Goal: Task Accomplishment & Management: Use online tool/utility

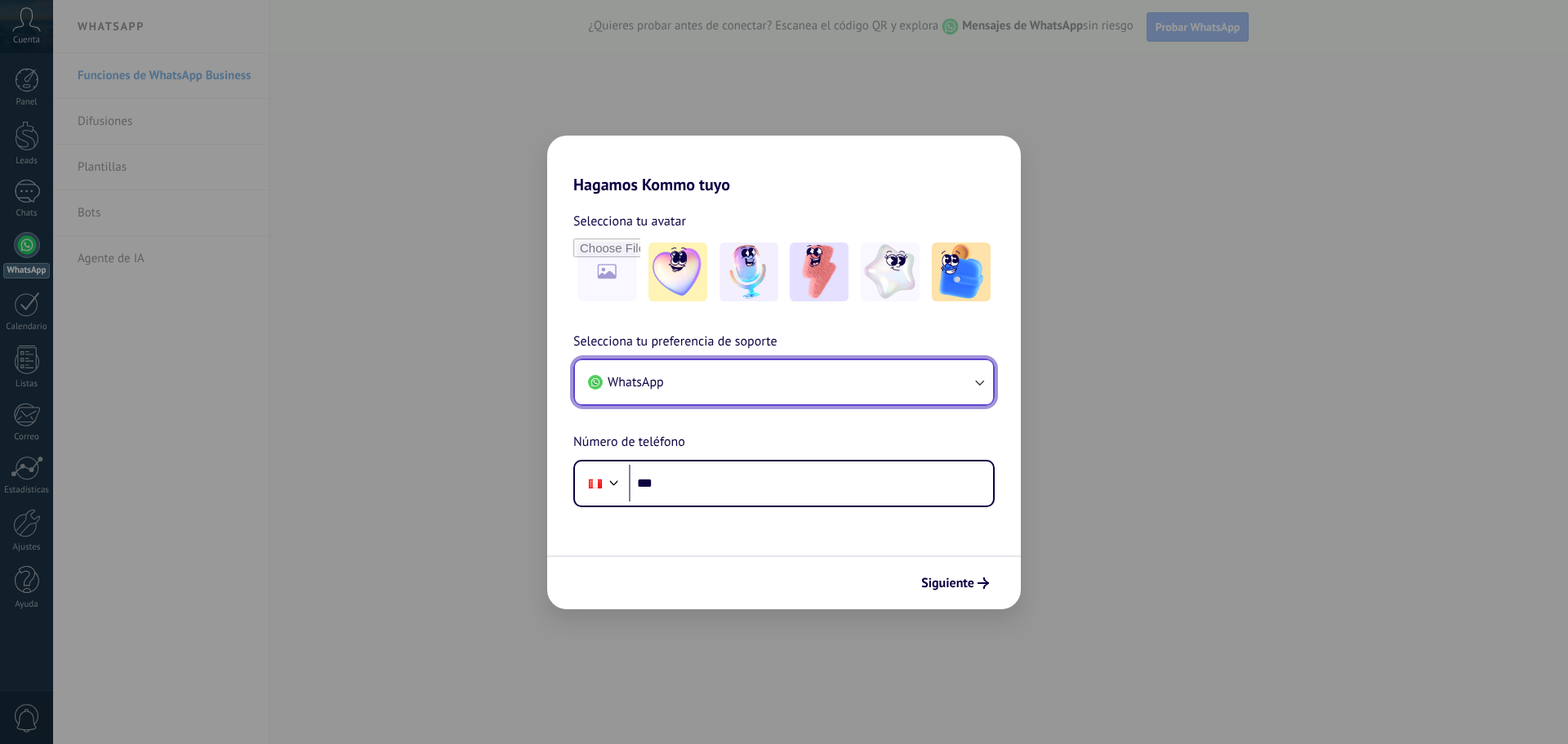
click at [748, 385] on button "WhatsApp" at bounding box center [783, 382] width 418 height 44
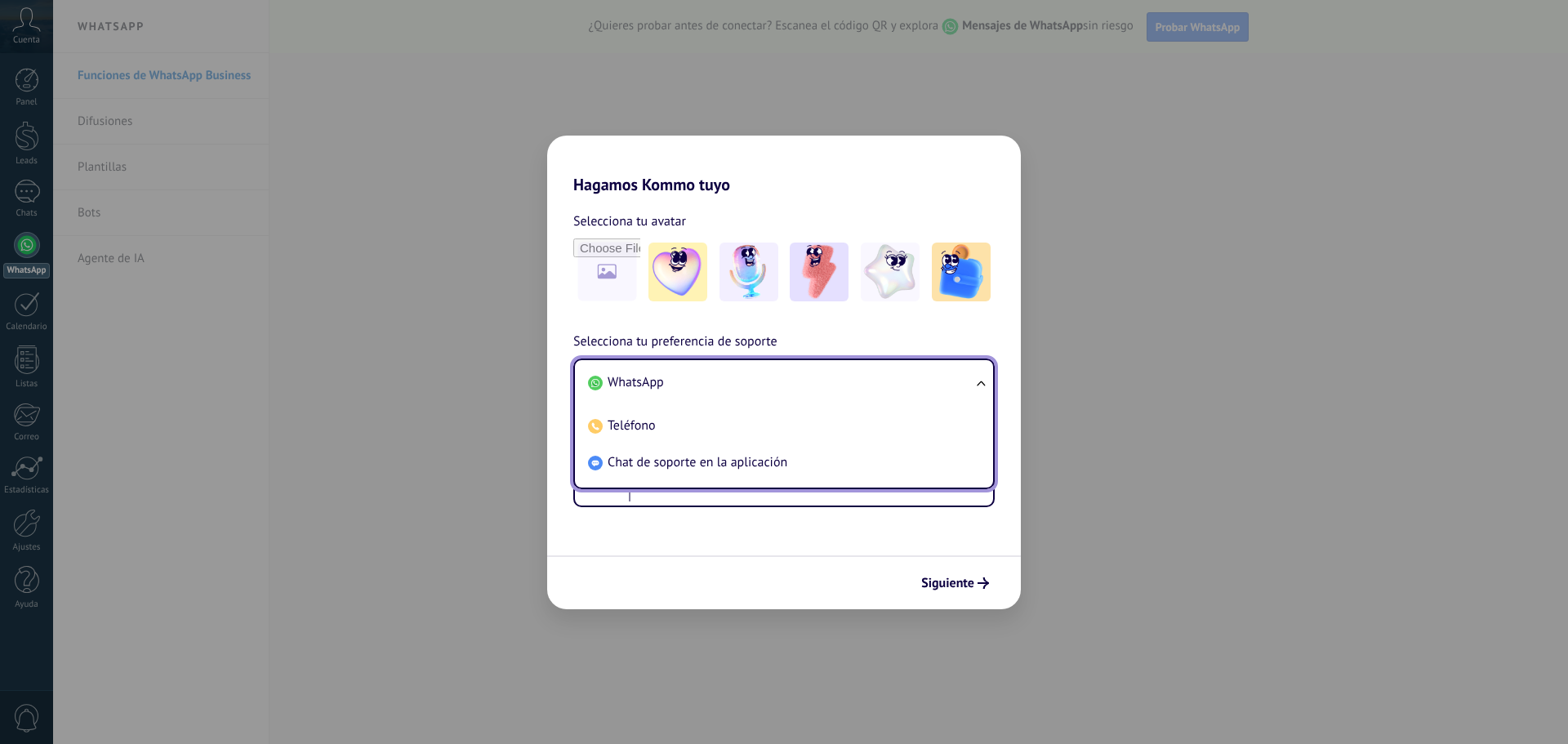
click at [710, 373] on li "WhatsApp" at bounding box center [780, 383] width 399 height 37
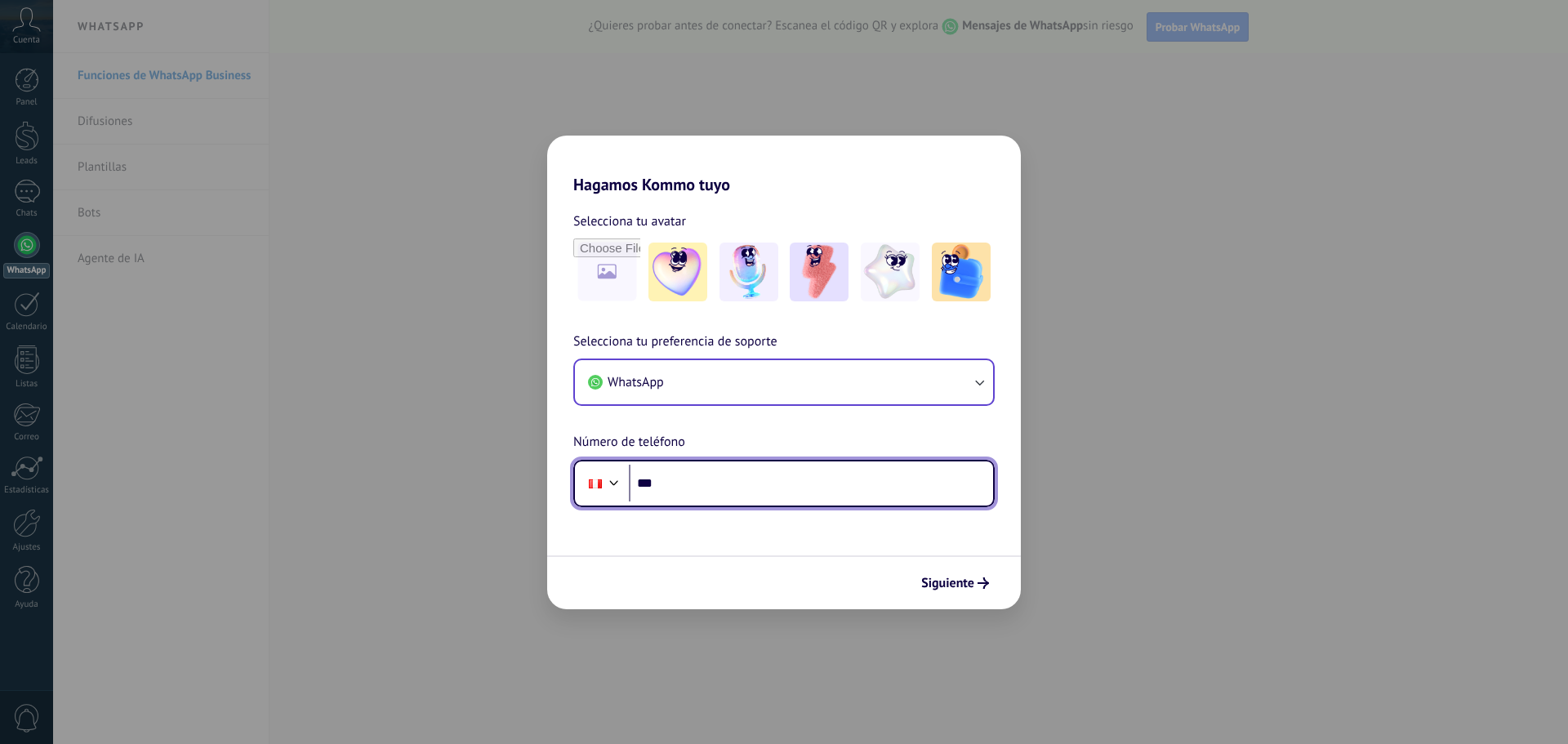
click at [722, 483] on input "***" at bounding box center [811, 483] width 364 height 38
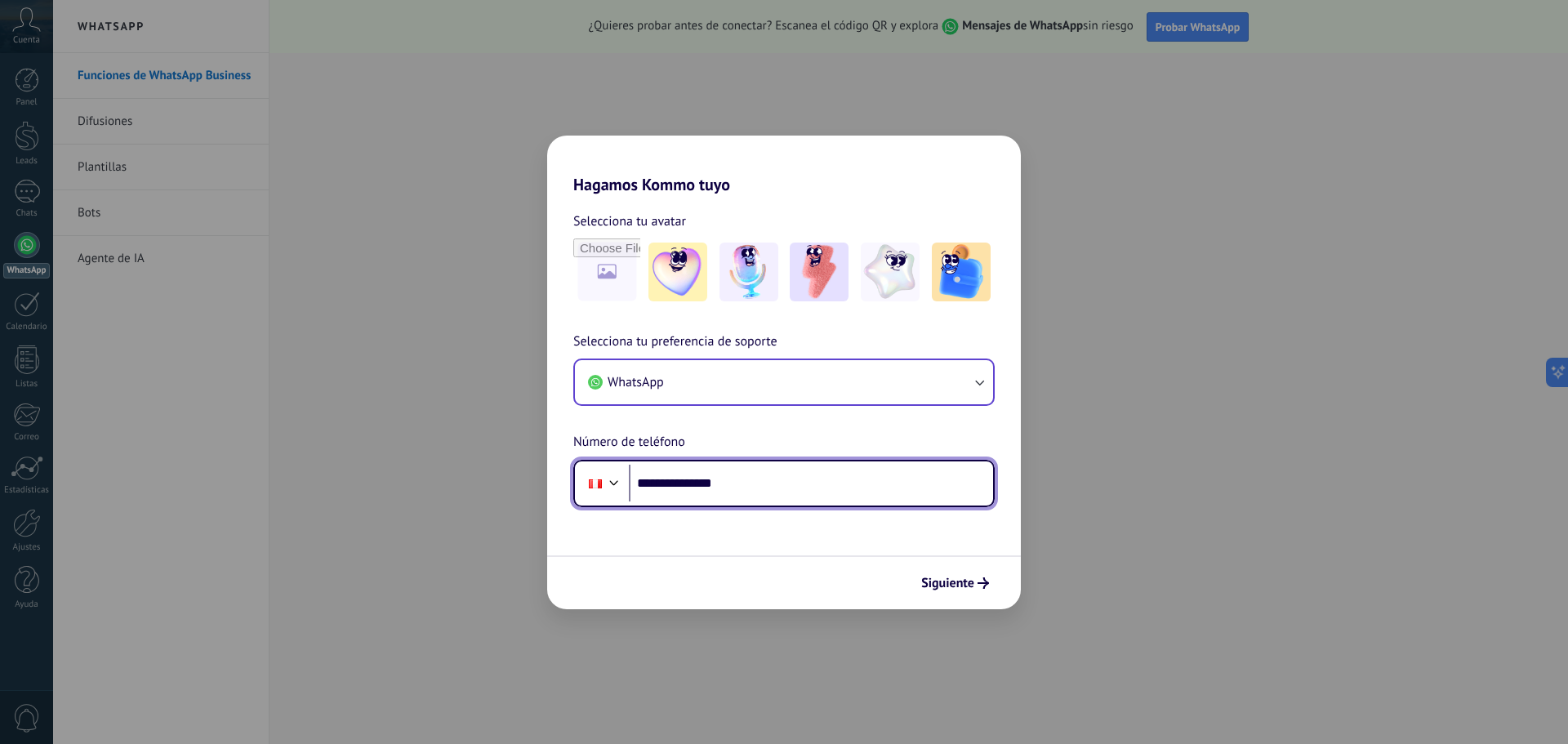
type input "**********"
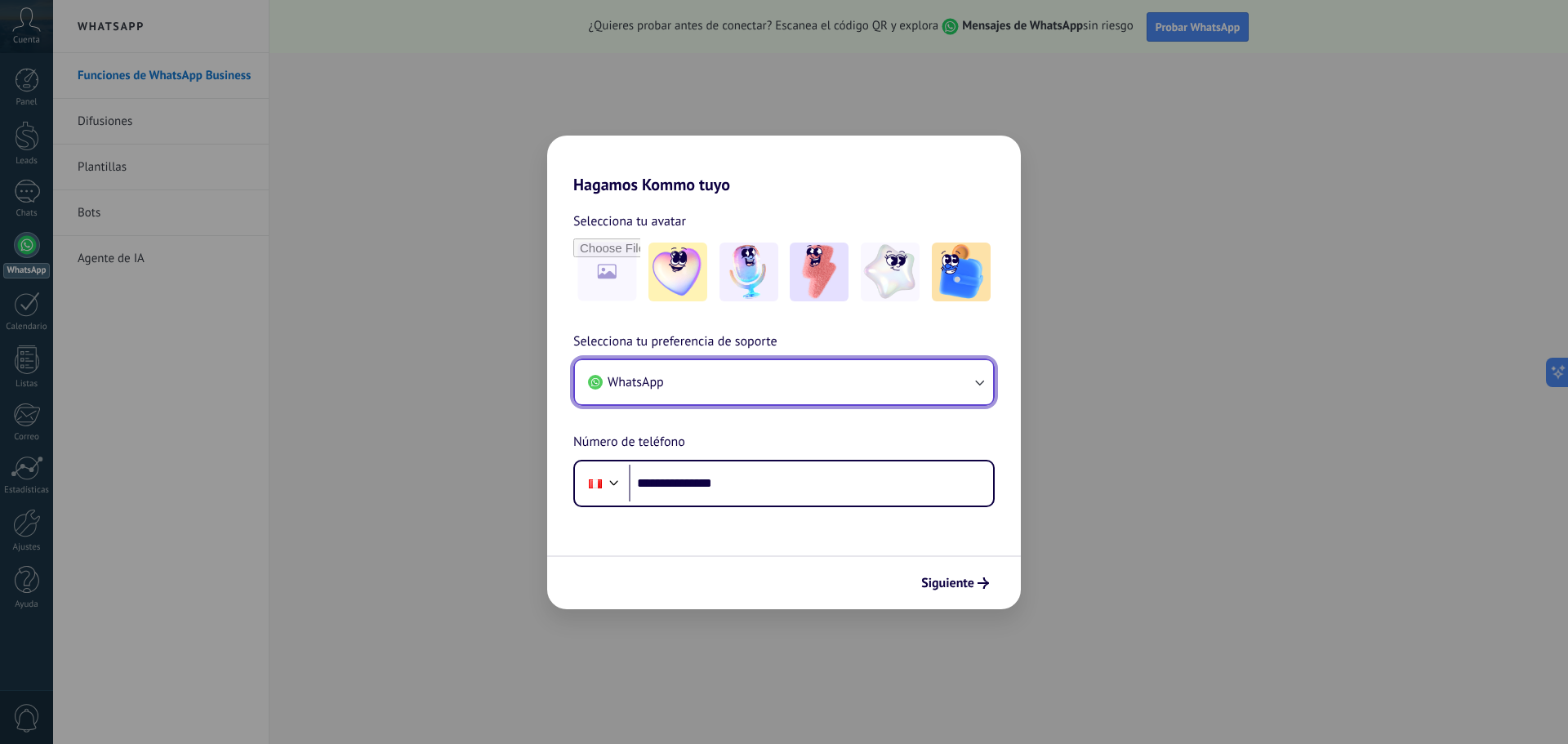
click at [963, 400] on button "WhatsApp" at bounding box center [783, 382] width 418 height 44
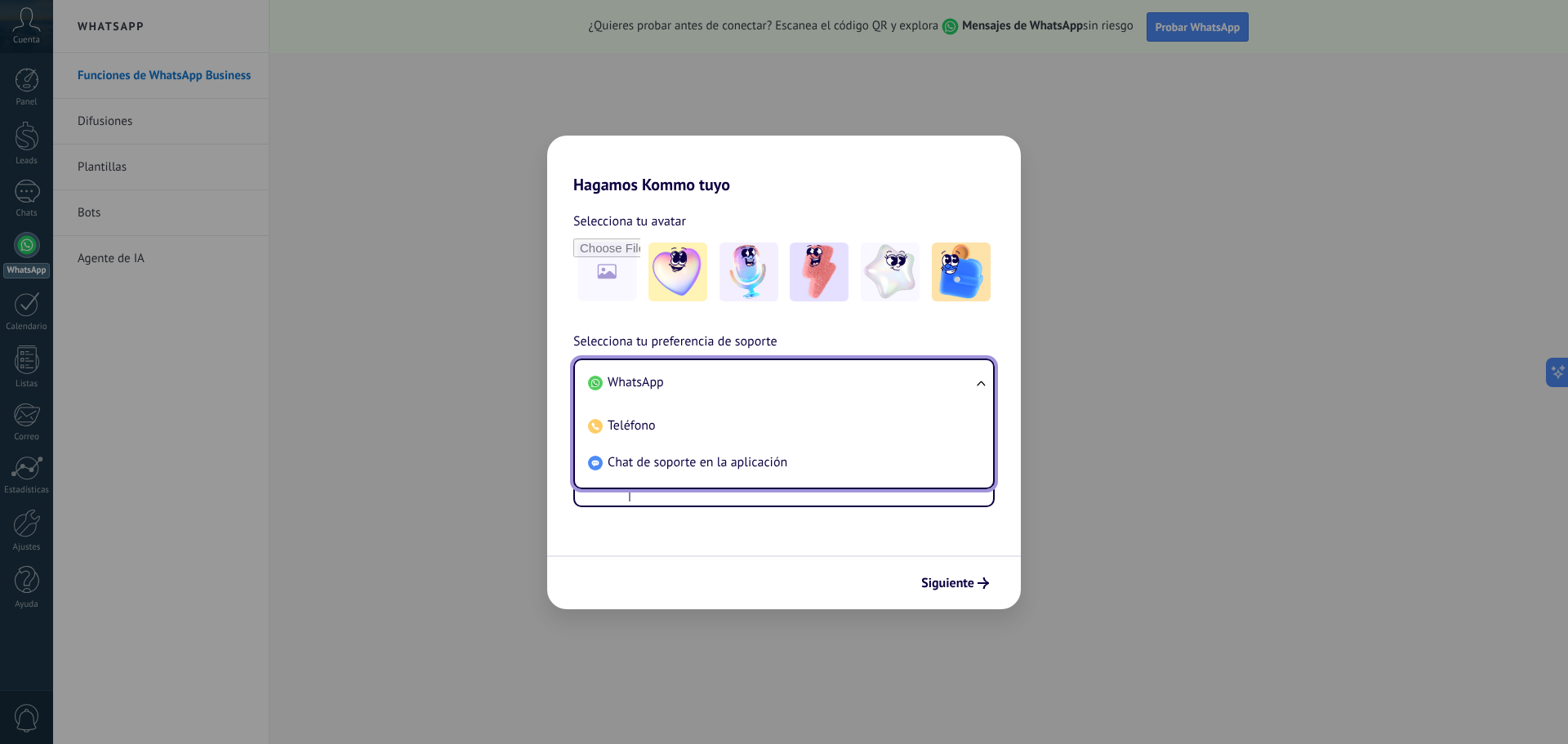
click at [955, 365] on li "WhatsApp" at bounding box center [780, 383] width 399 height 37
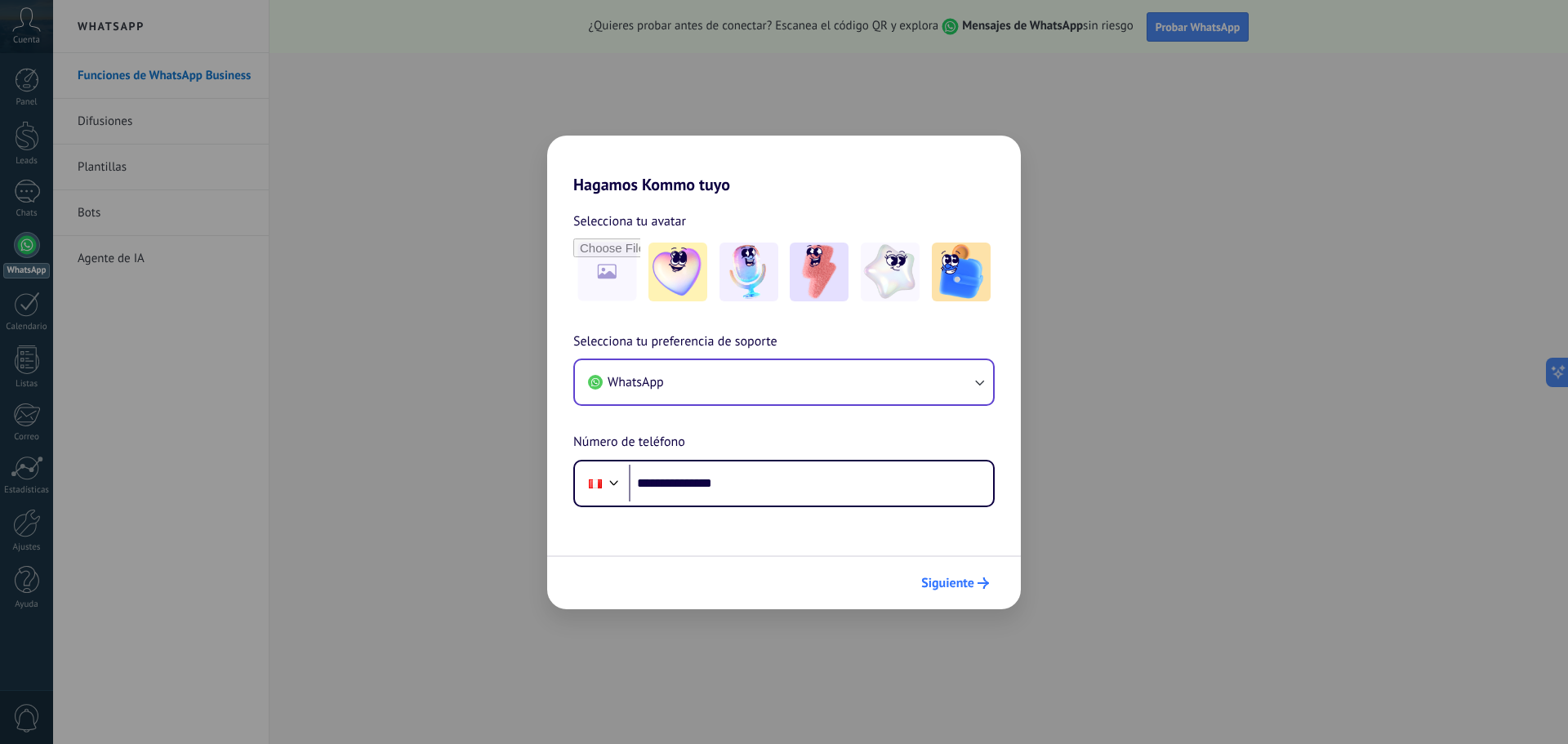
click at [966, 586] on span "Siguiente" at bounding box center [948, 583] width 53 height 11
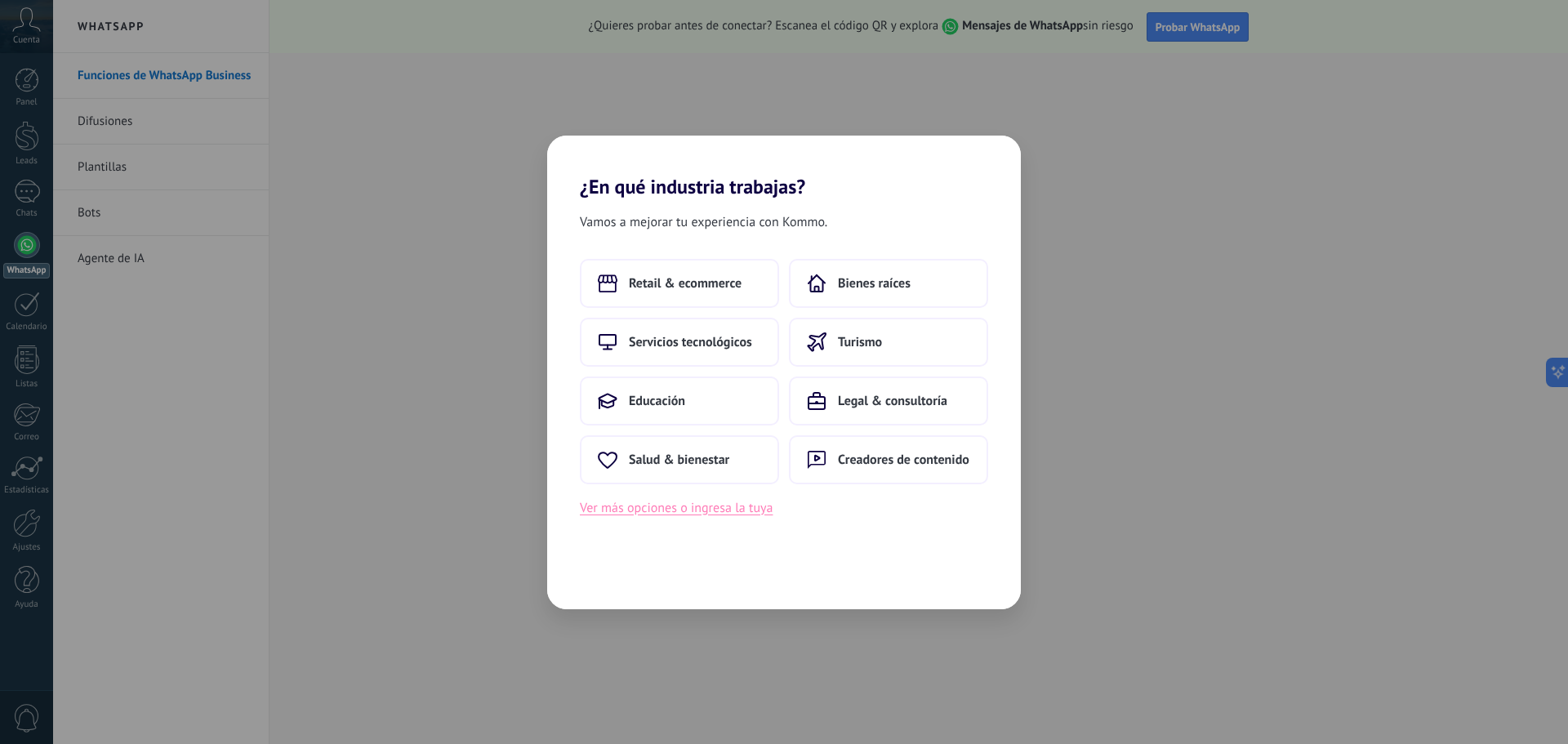
click at [730, 512] on button "Ver más opciones o ingresa la tuya" at bounding box center [676, 508] width 193 height 21
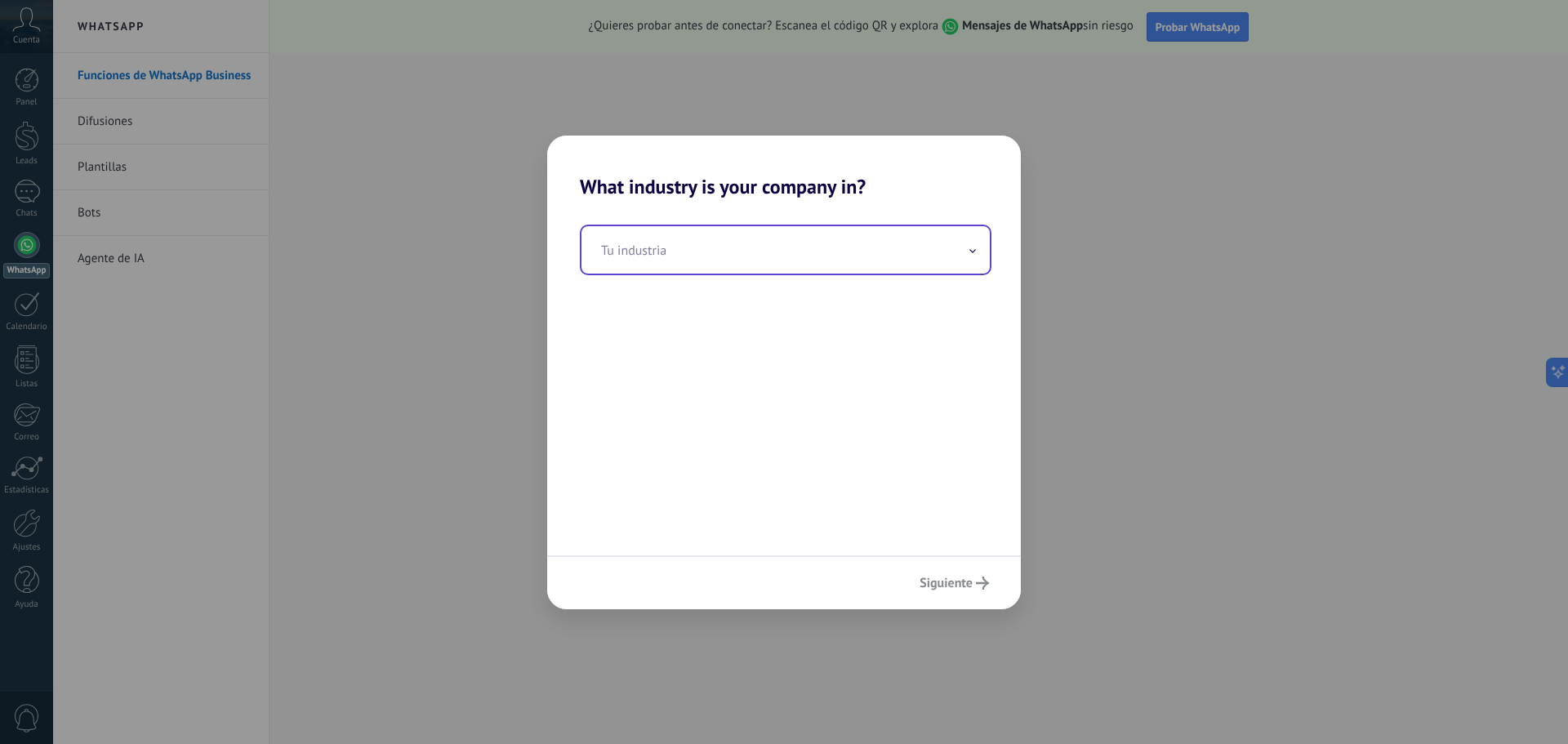
click at [839, 270] on input "text" at bounding box center [786, 250] width 408 height 48
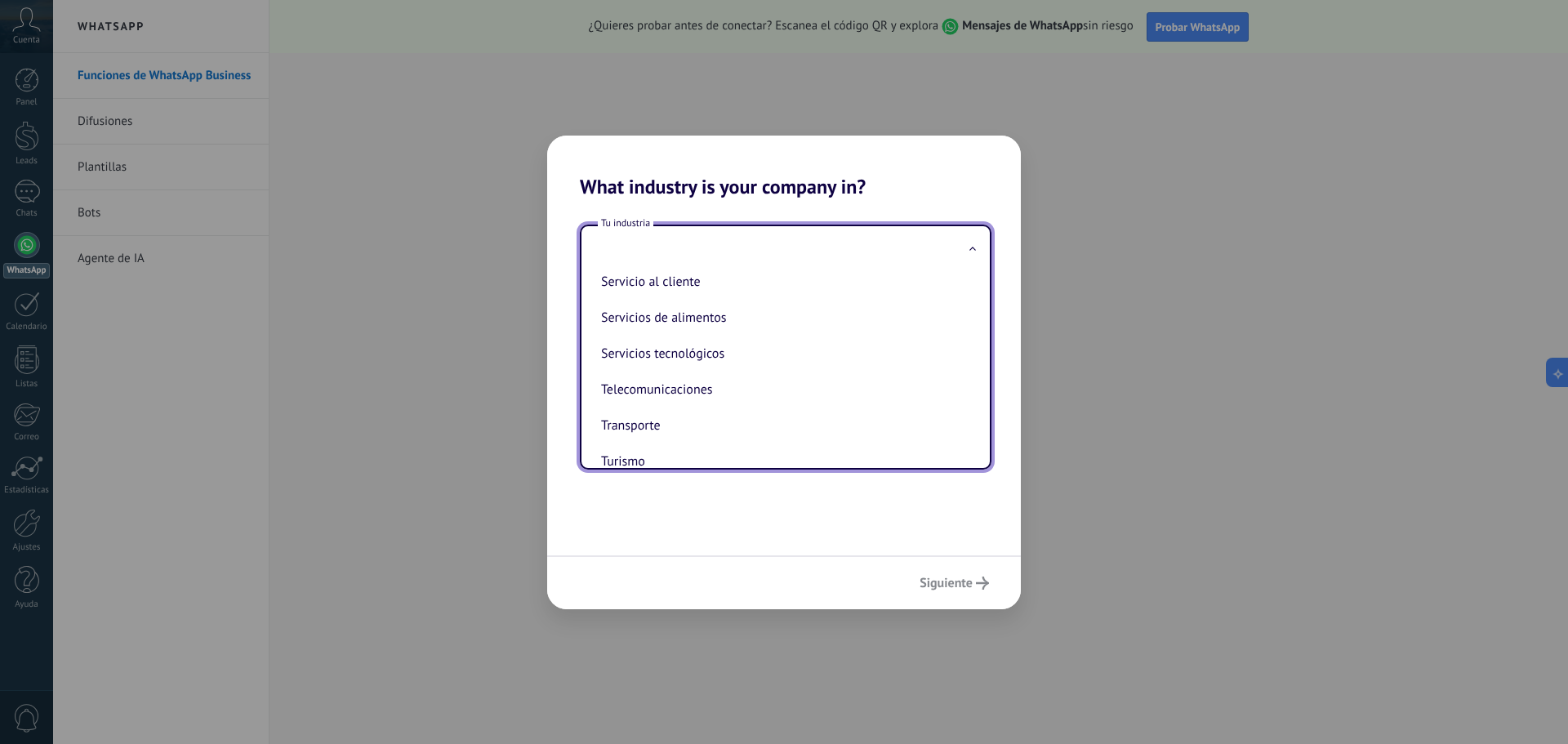
scroll to position [433, 0]
click at [835, 493] on div "Tu industria Automotriz Bienes raíces Creadores de contenido Educación Finanzas…" at bounding box center [784, 378] width 473 height 357
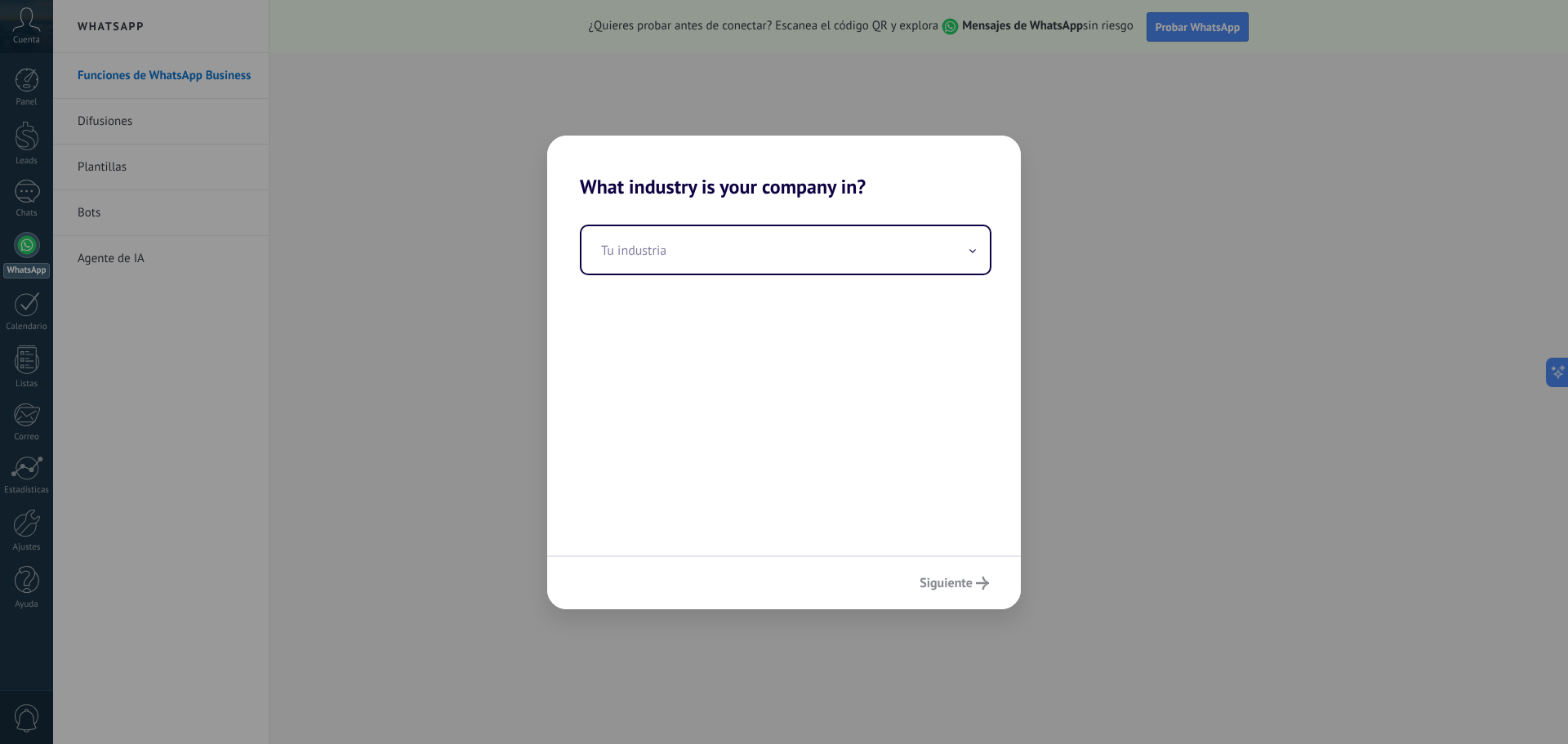
click at [830, 278] on div "Tu industria" at bounding box center [784, 378] width 473 height 357
click at [834, 262] on input "text" at bounding box center [786, 250] width 408 height 48
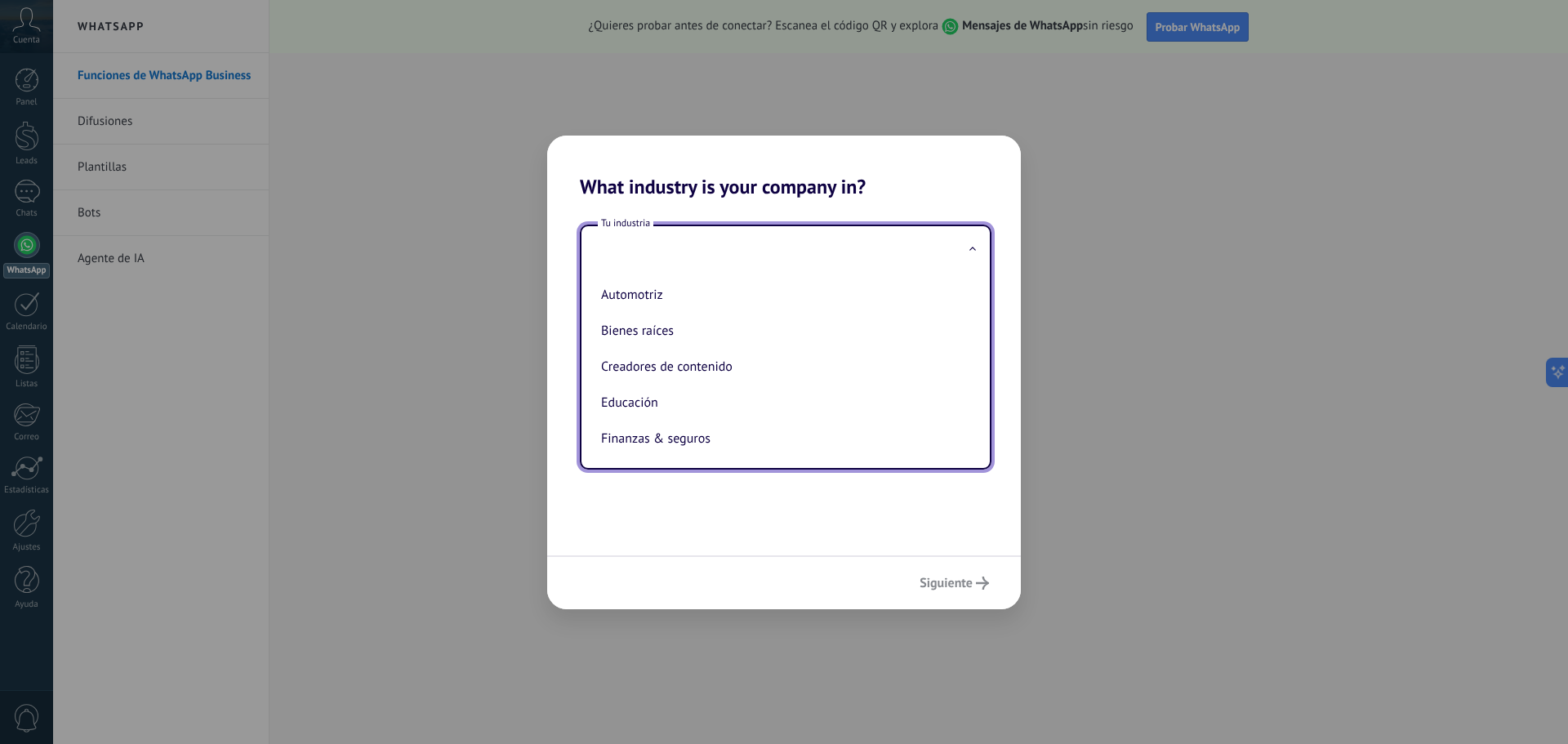
click at [959, 254] on input "text" at bounding box center [786, 250] width 408 height 48
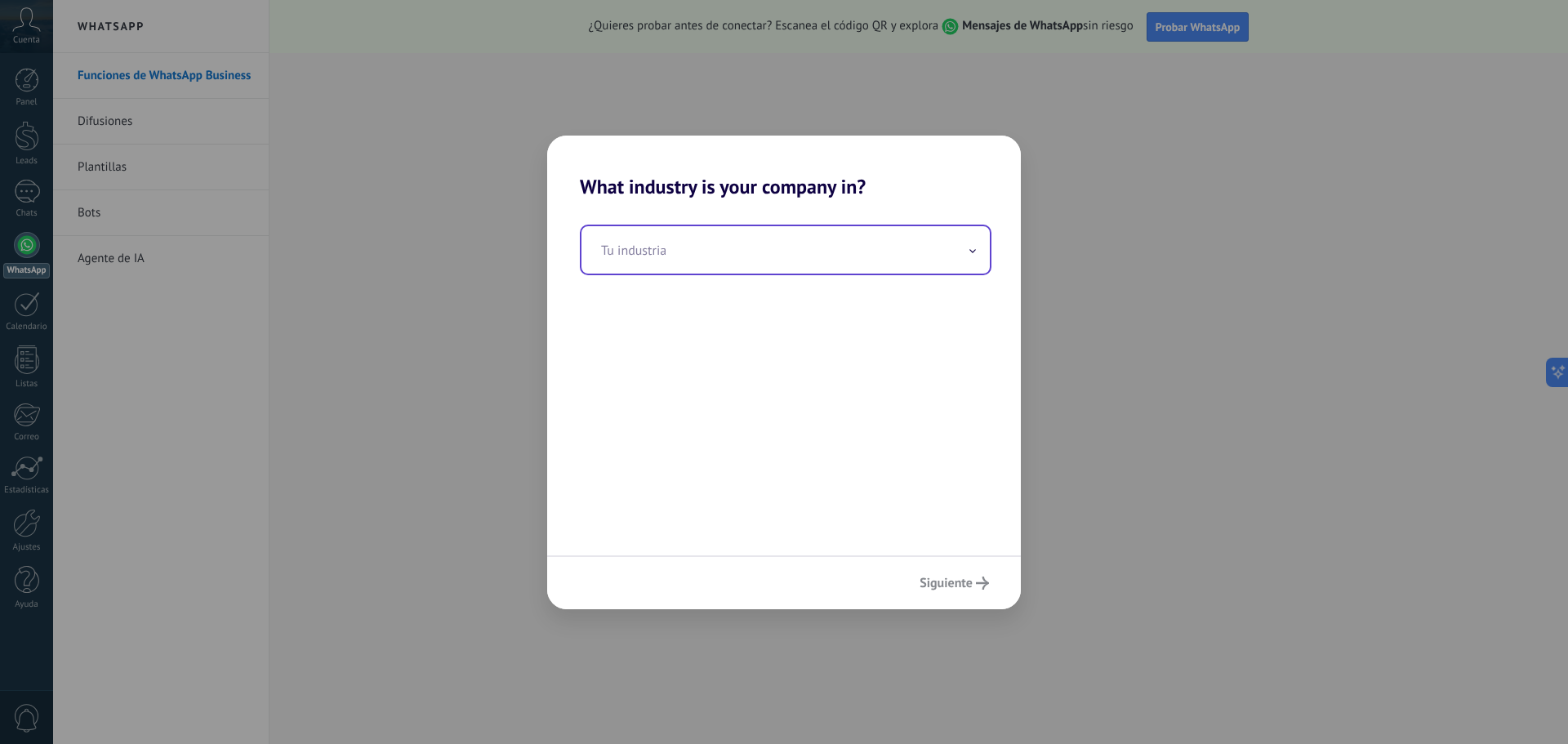
click at [946, 258] on input "text" at bounding box center [786, 250] width 408 height 48
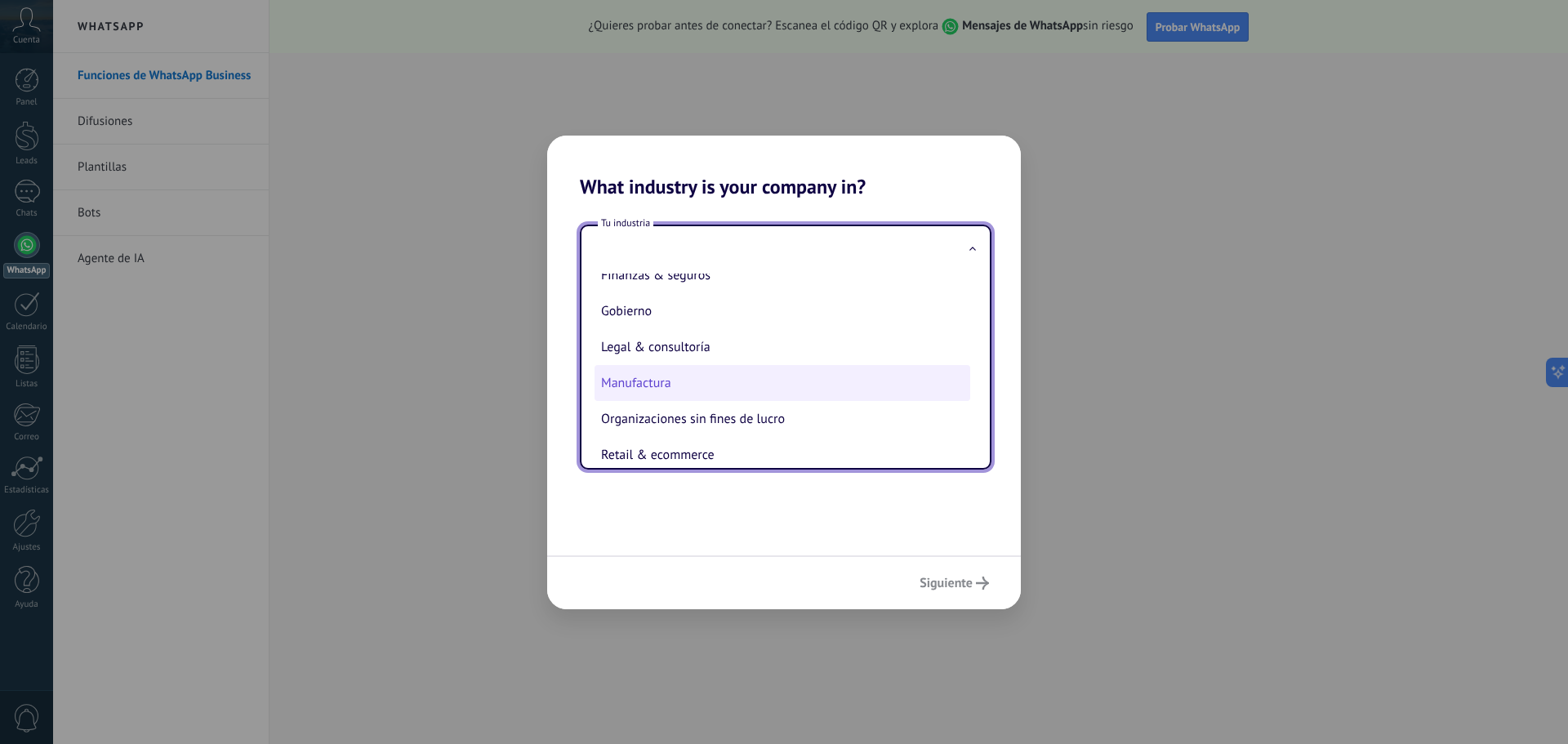
scroll to position [245, 0]
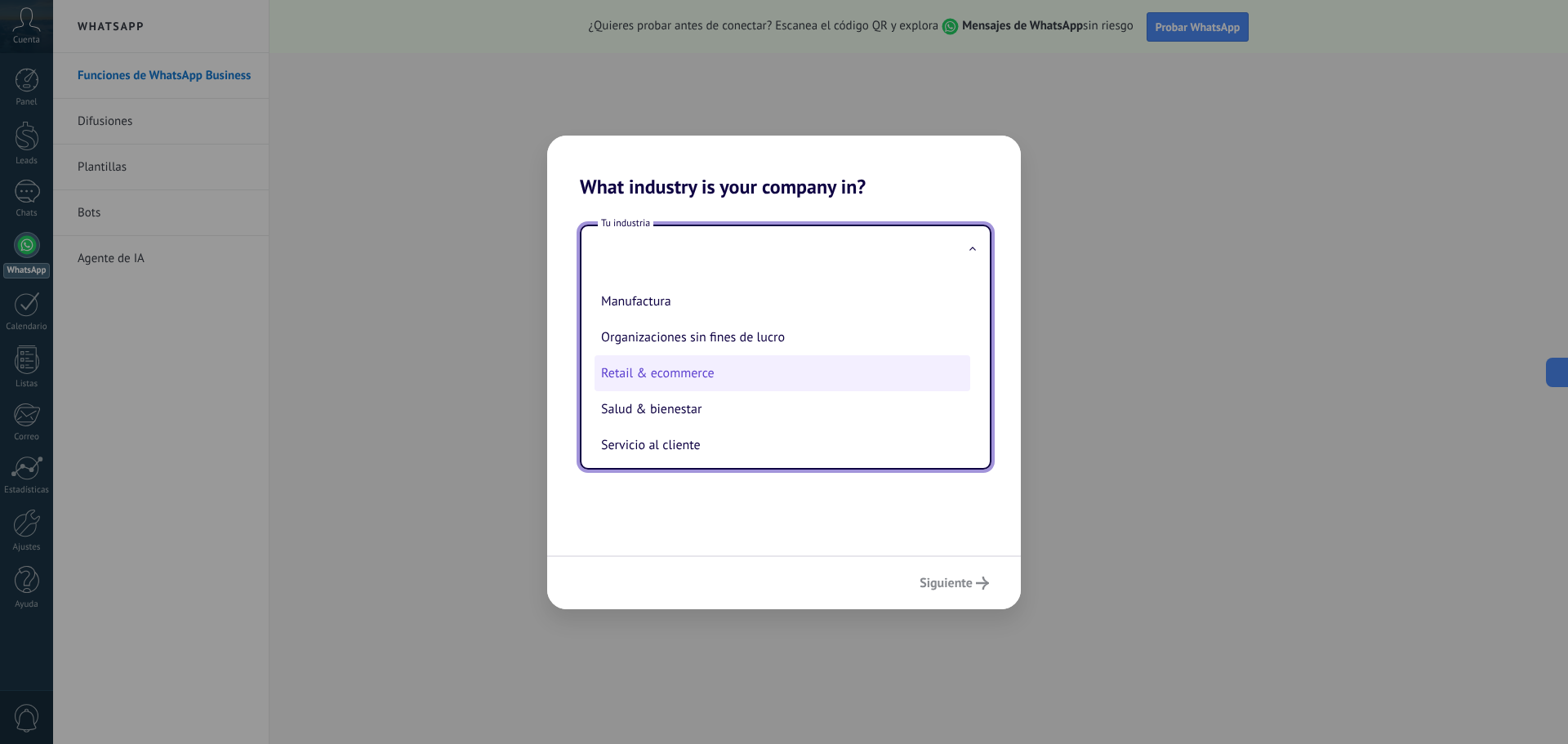
click at [768, 375] on li "Retail & ecommerce" at bounding box center [782, 373] width 376 height 36
type input "**********"
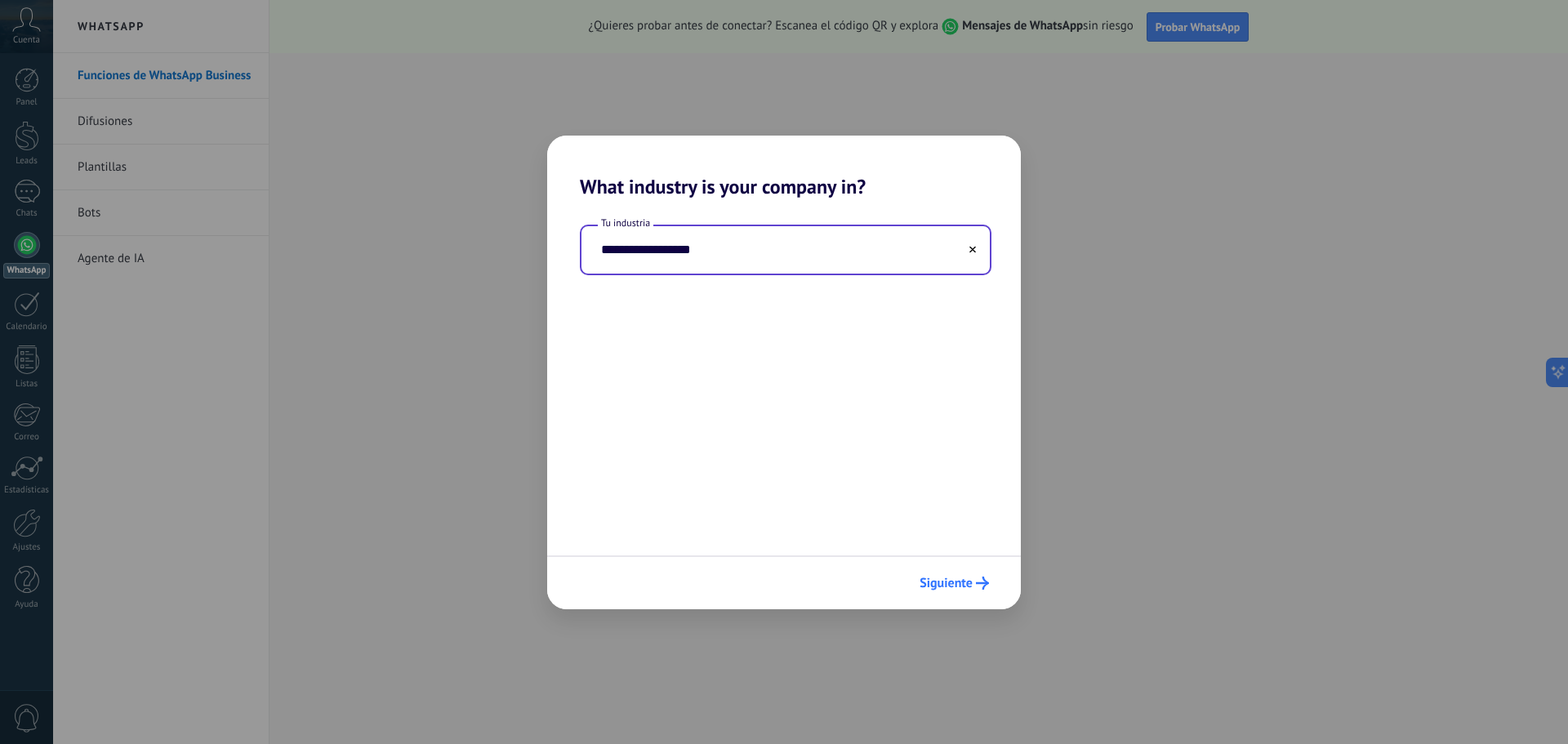
click at [949, 579] on span "Siguiente" at bounding box center [946, 583] width 53 height 11
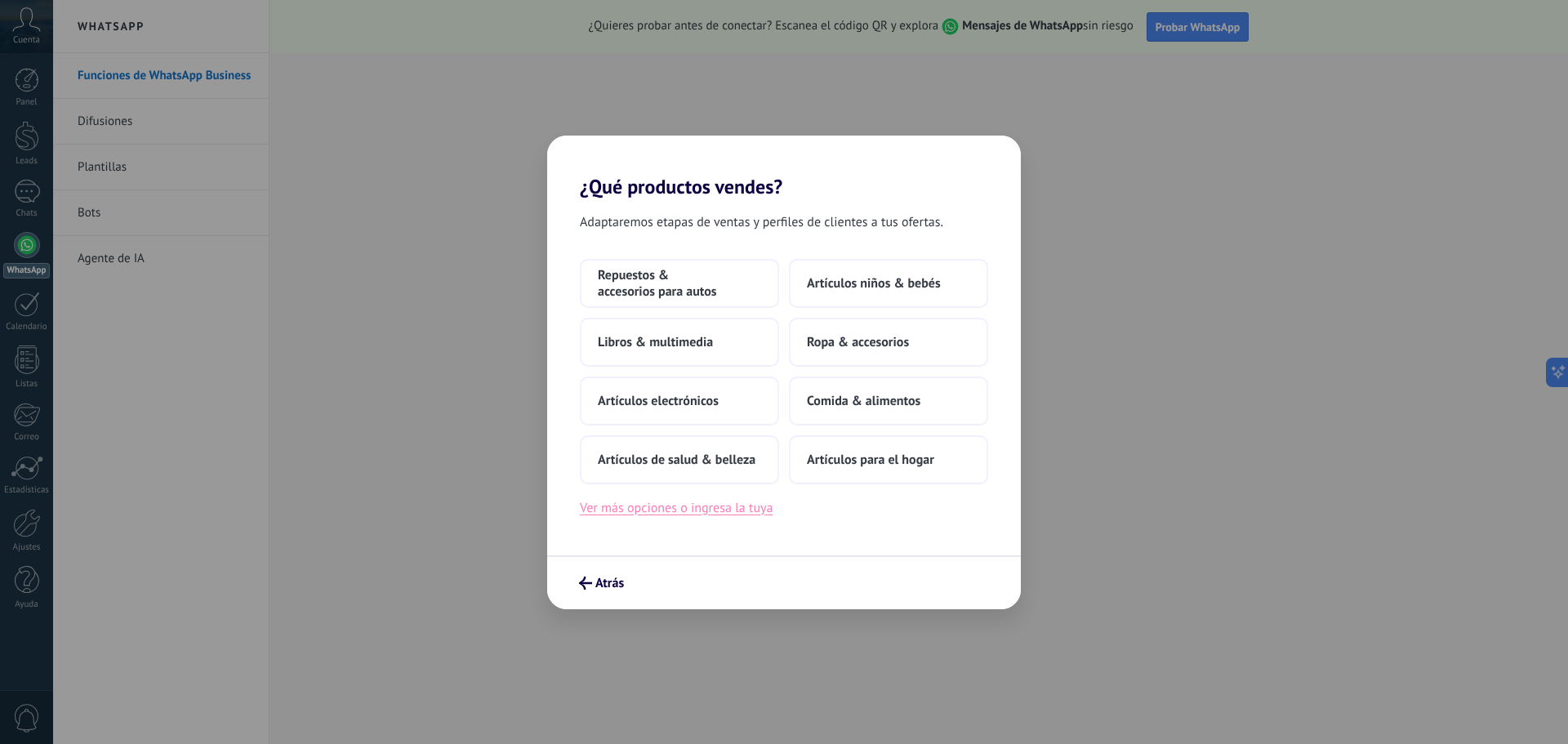
click at [736, 518] on button "Ver más opciones o ingresa la tuya" at bounding box center [676, 508] width 193 height 21
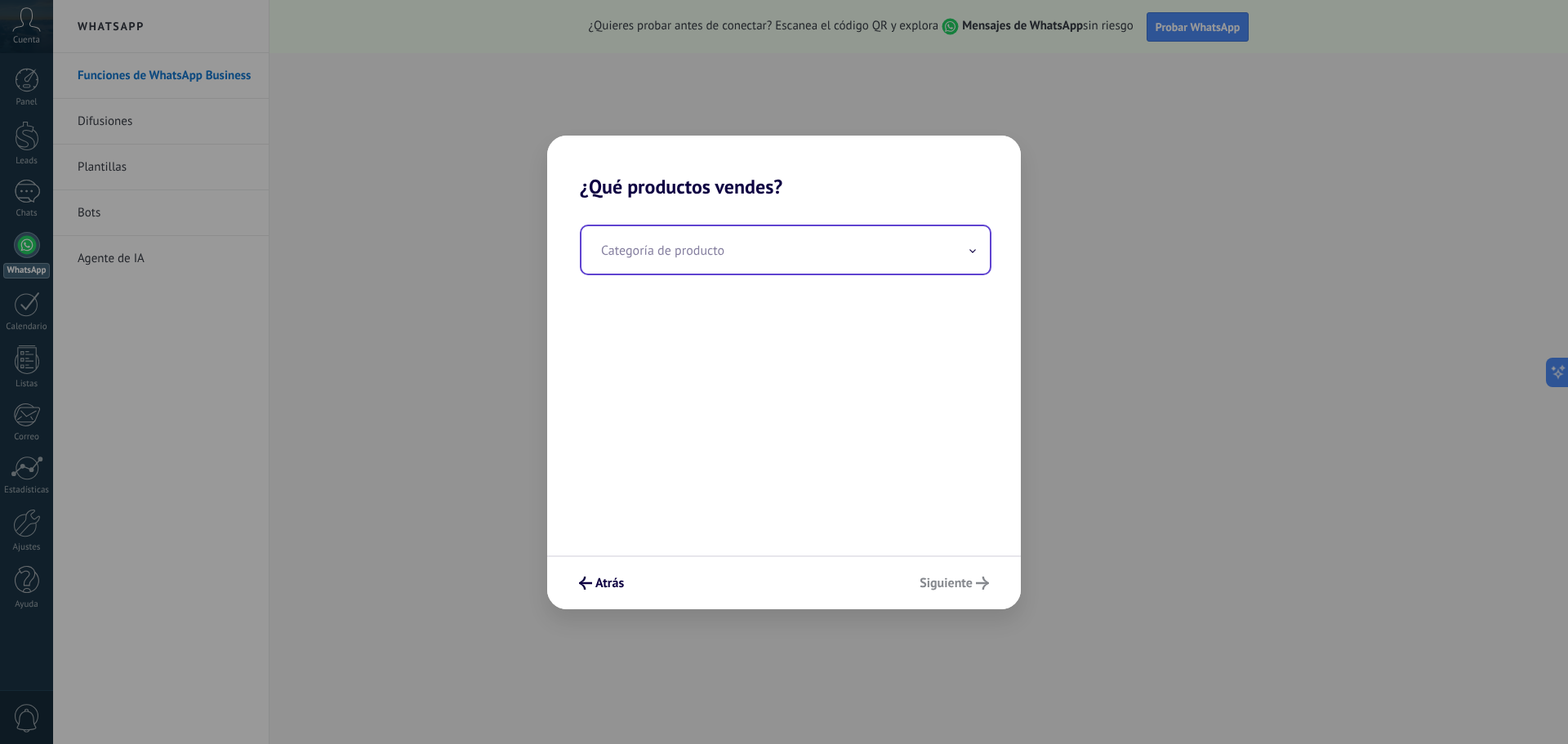
click at [702, 232] on input "text" at bounding box center [786, 250] width 408 height 48
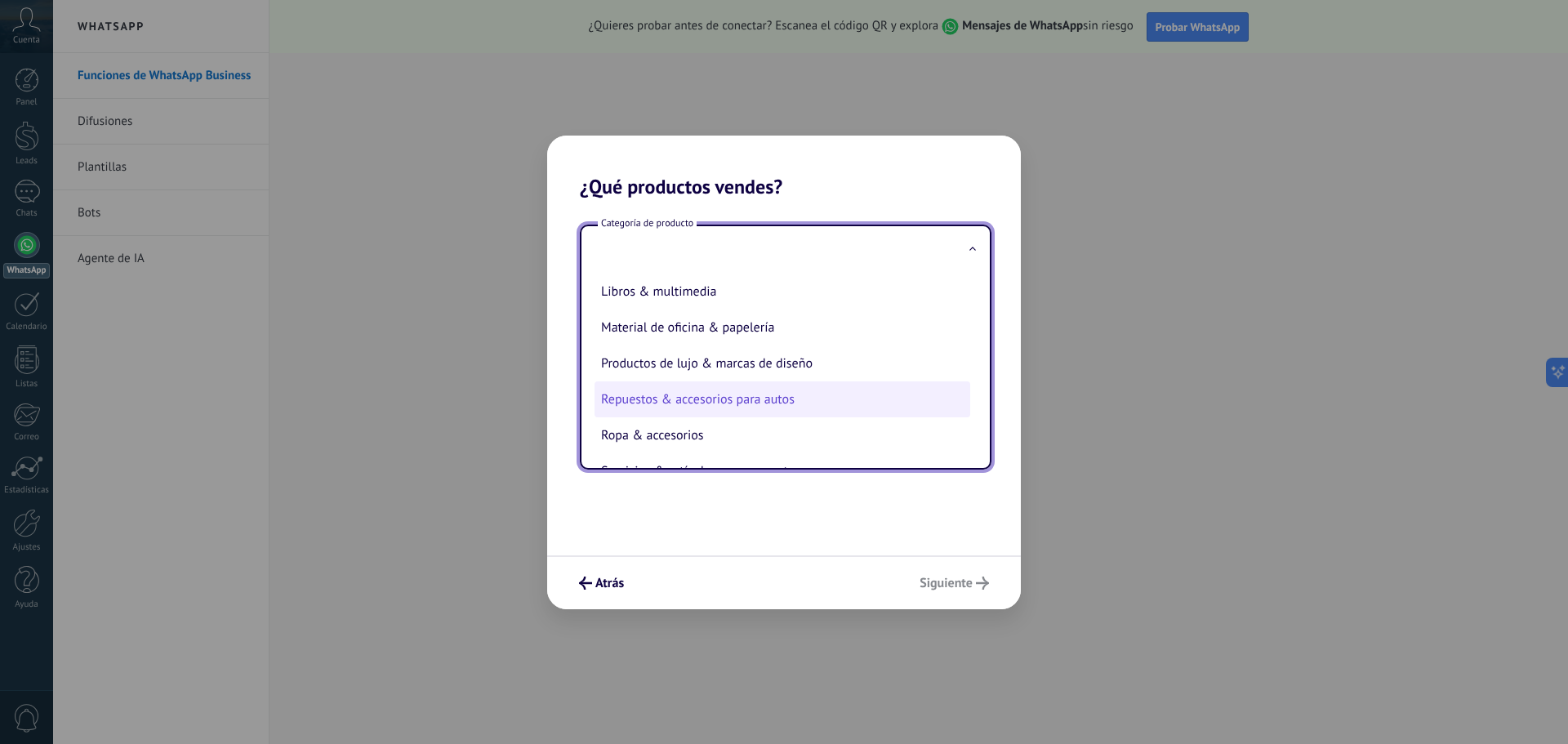
scroll to position [361, 0]
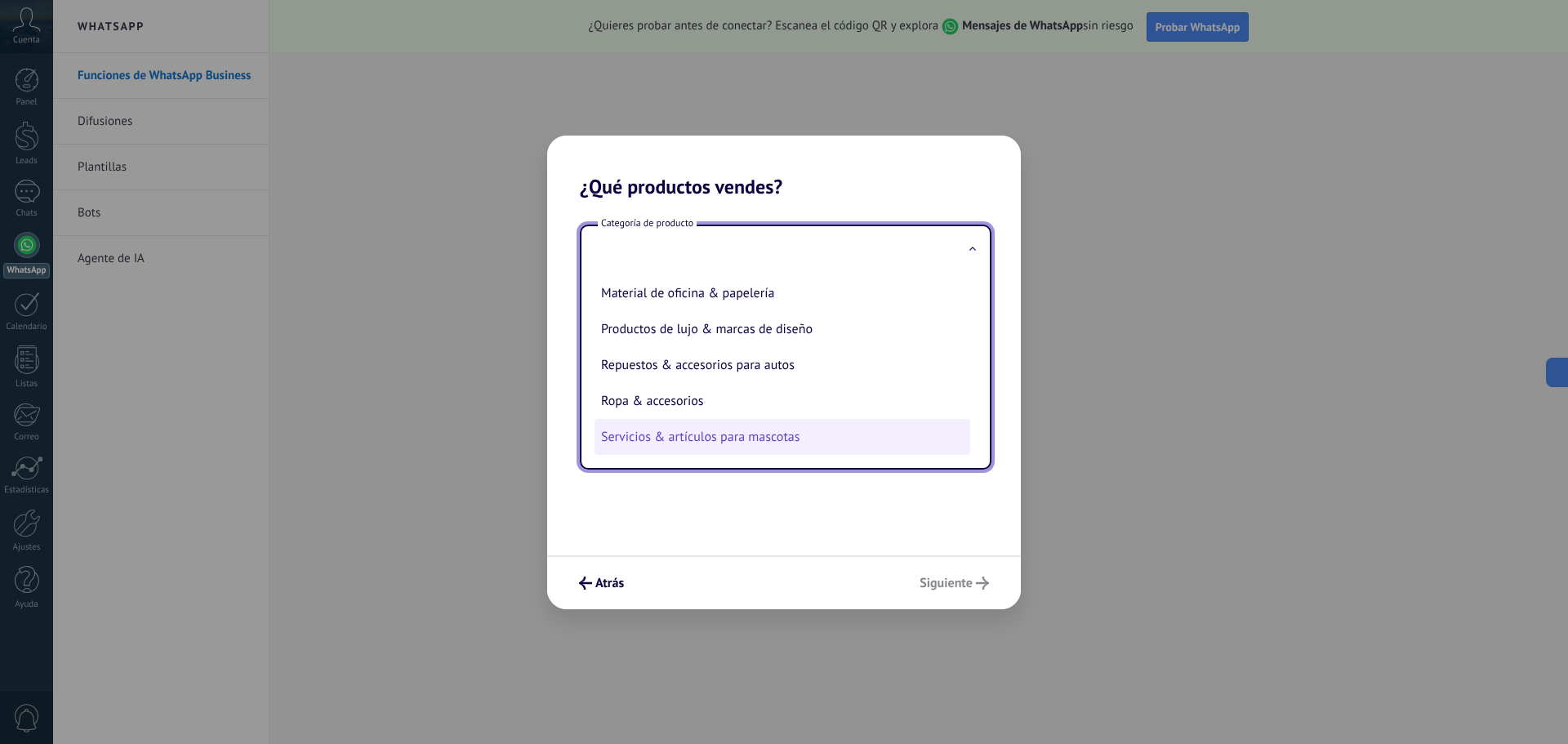
click at [826, 451] on li "Servicios & artículos para mascotas" at bounding box center [782, 437] width 376 height 36
type input "**********"
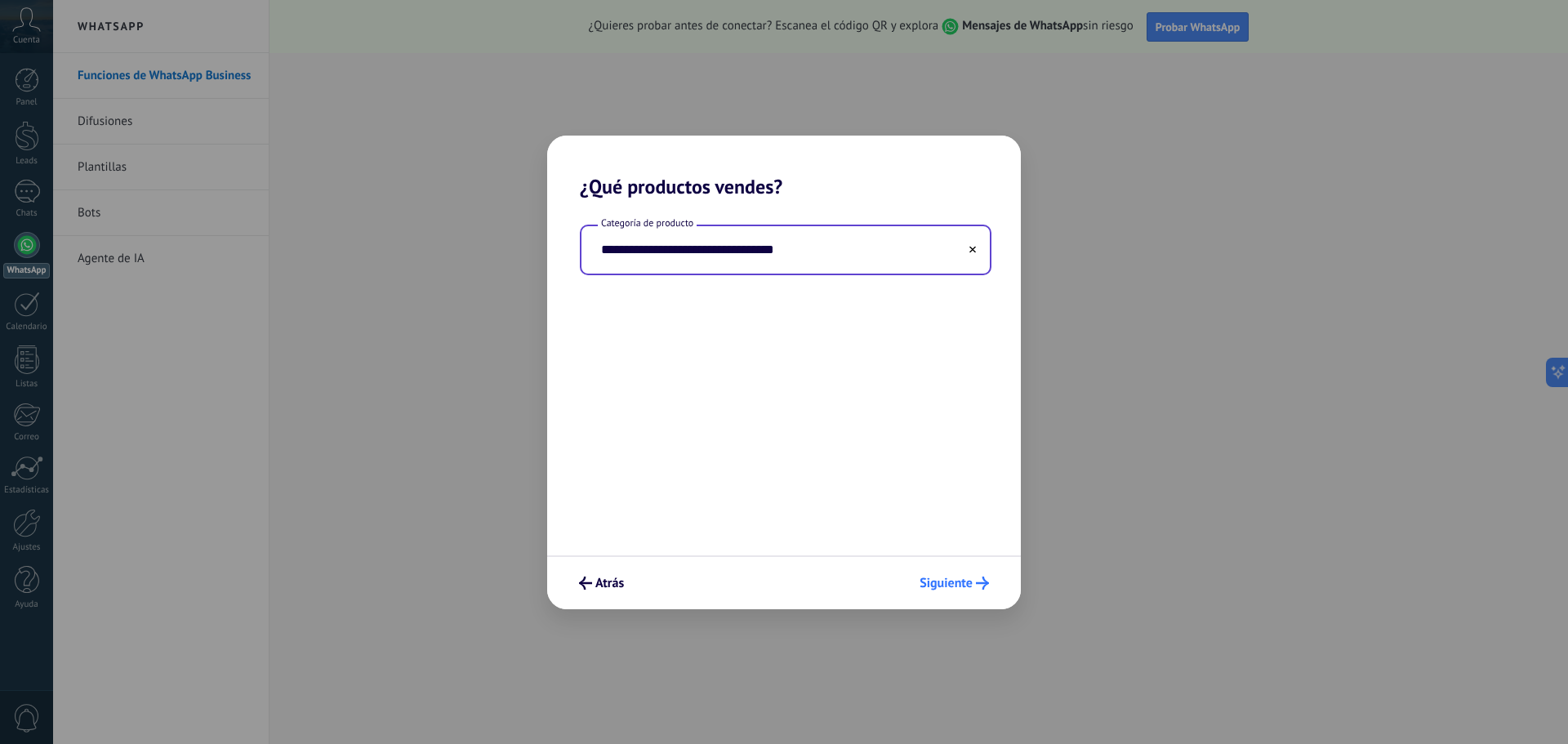
click at [957, 578] on span "Siguiente" at bounding box center [946, 583] width 53 height 11
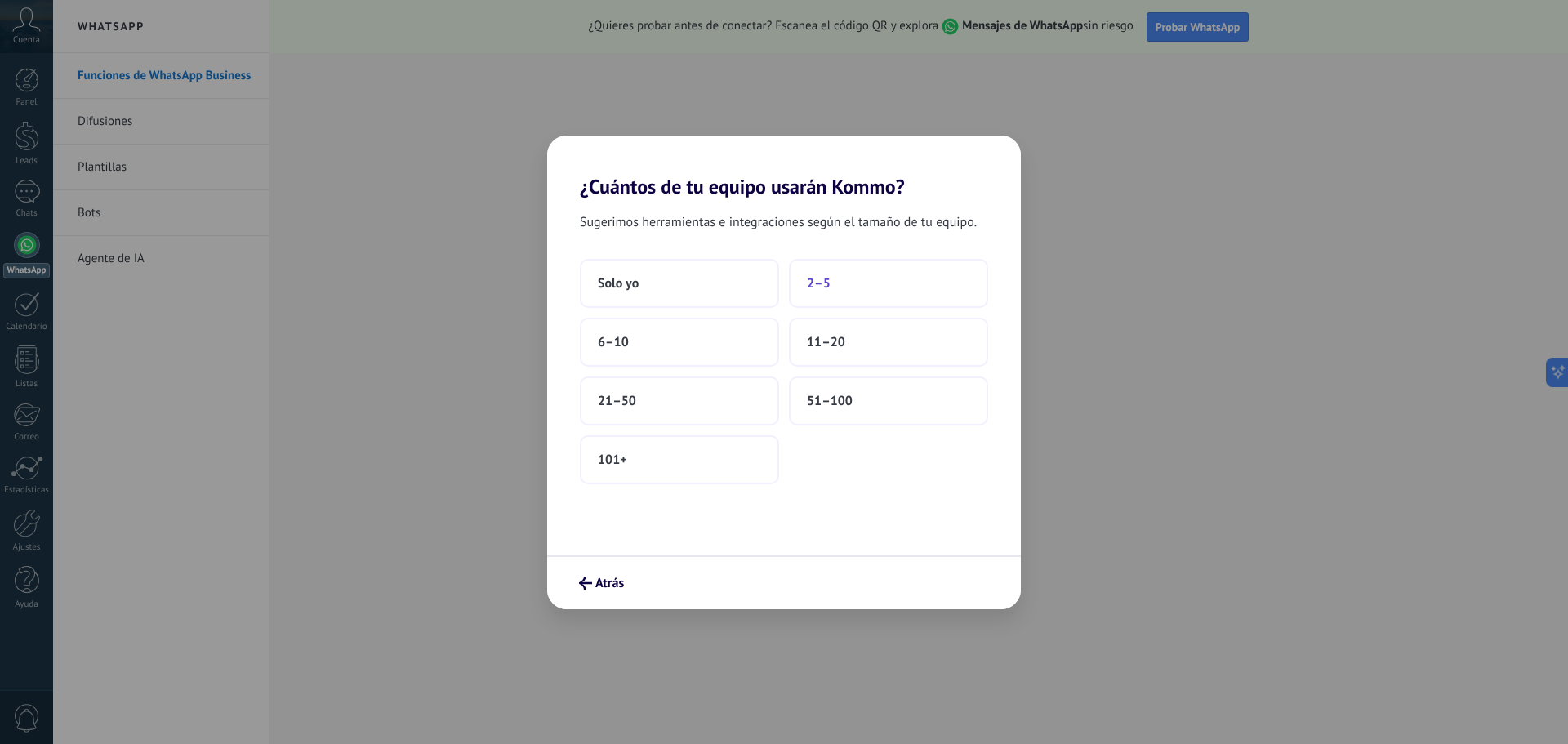
click at [836, 278] on button "2–5" at bounding box center [889, 284] width 199 height 49
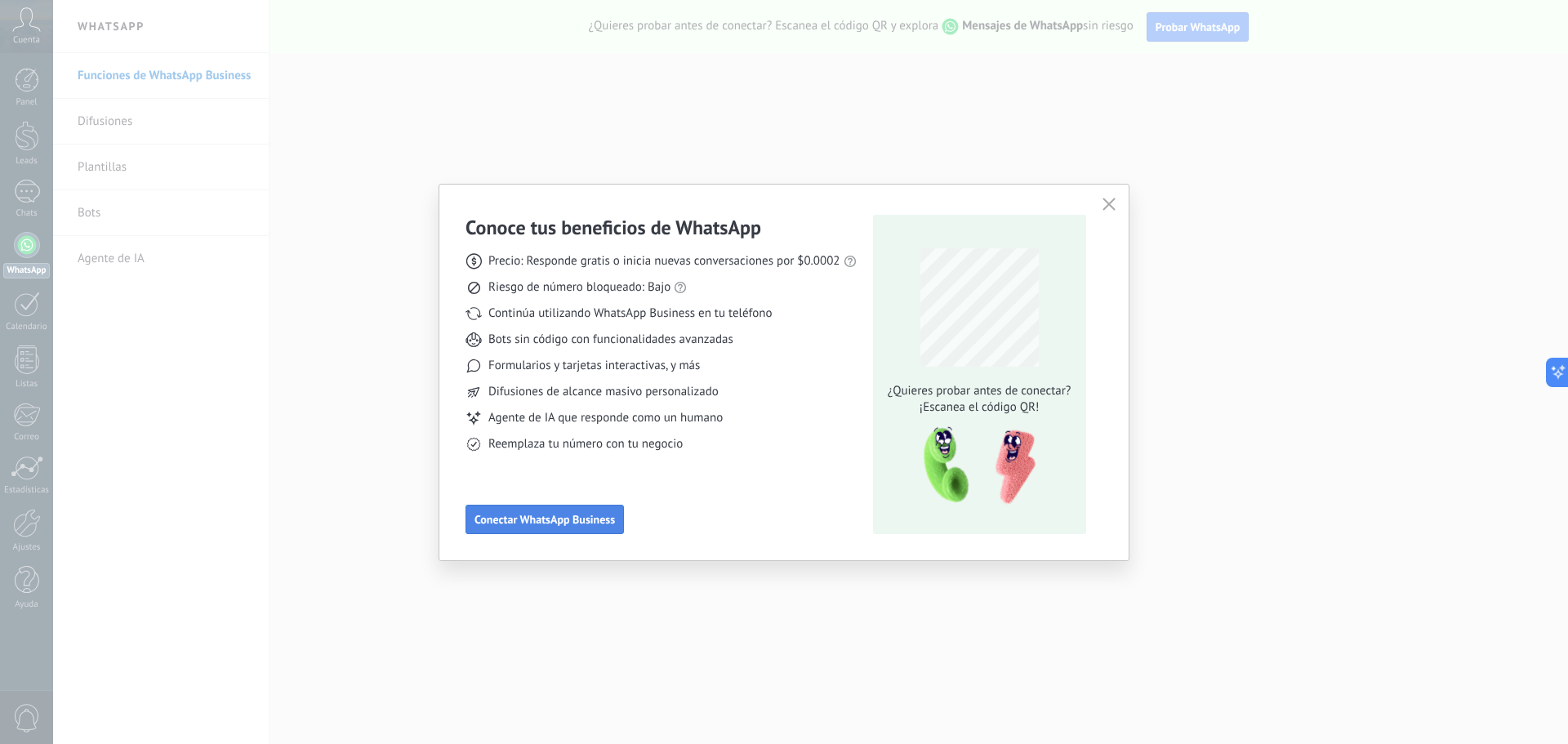
click at [597, 526] on span "Conectar WhatsApp Business" at bounding box center [545, 519] width 141 height 11
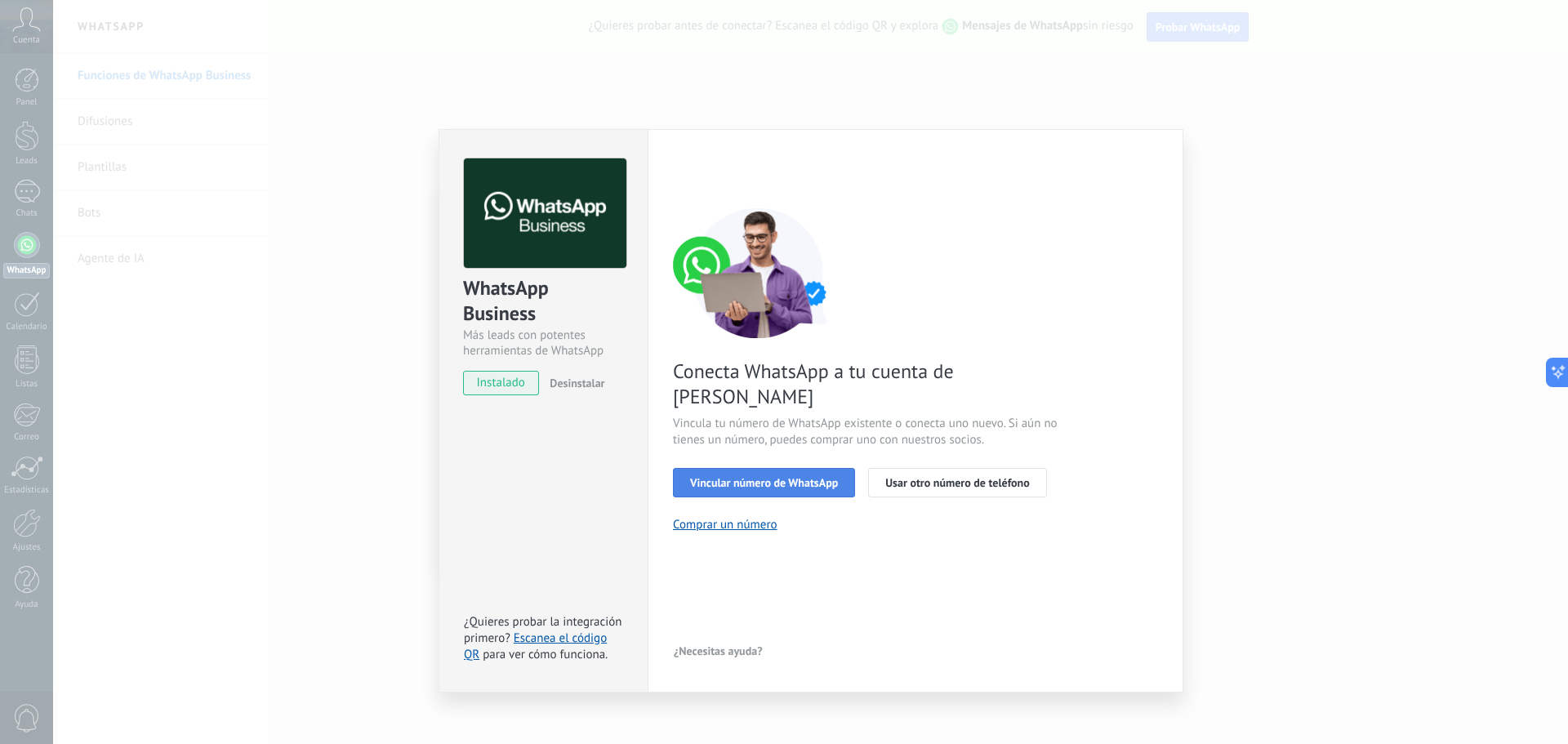
click at [815, 477] on span "Vincular número de WhatsApp" at bounding box center [764, 482] width 148 height 11
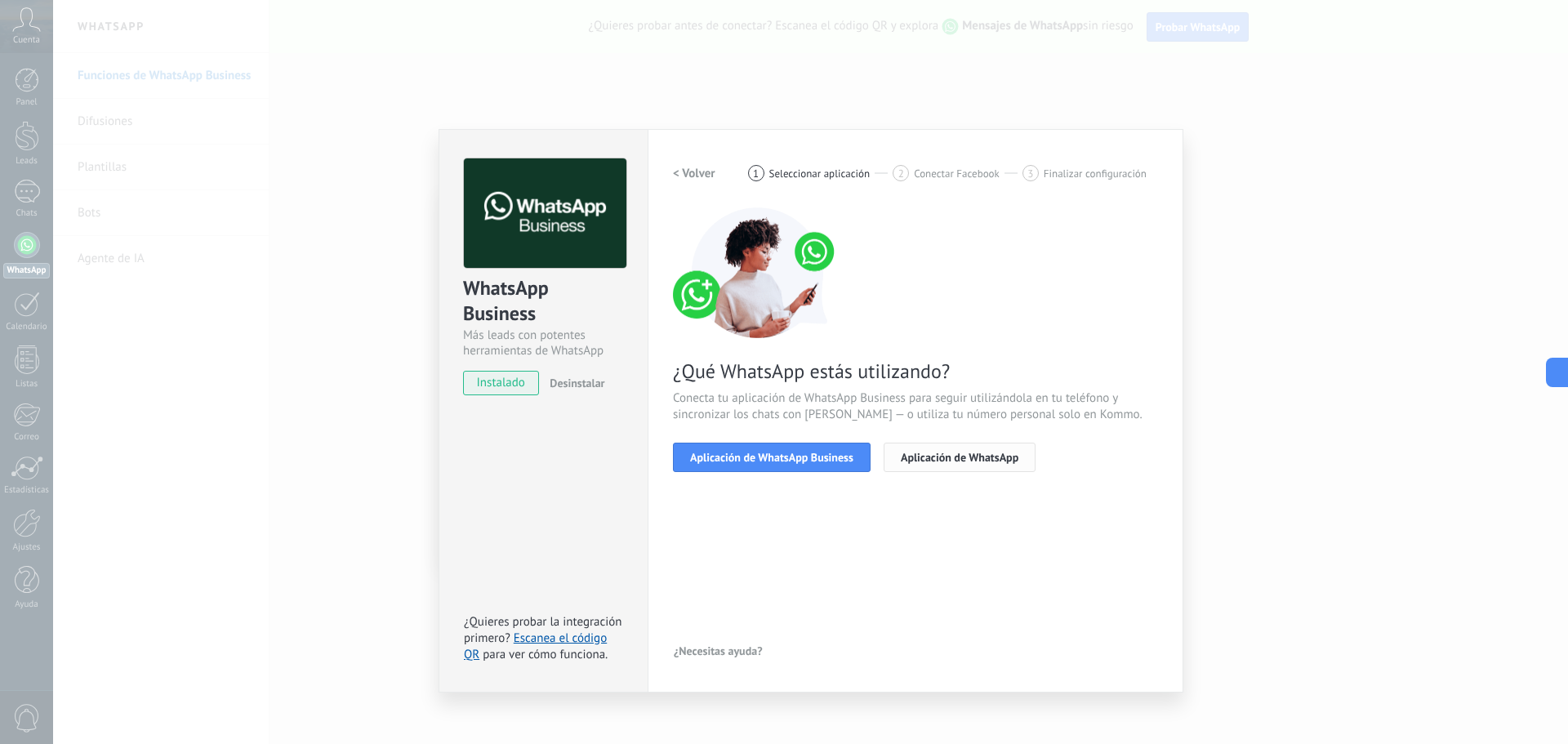
click at [901, 460] on span "Aplicación de WhatsApp" at bounding box center [960, 457] width 118 height 11
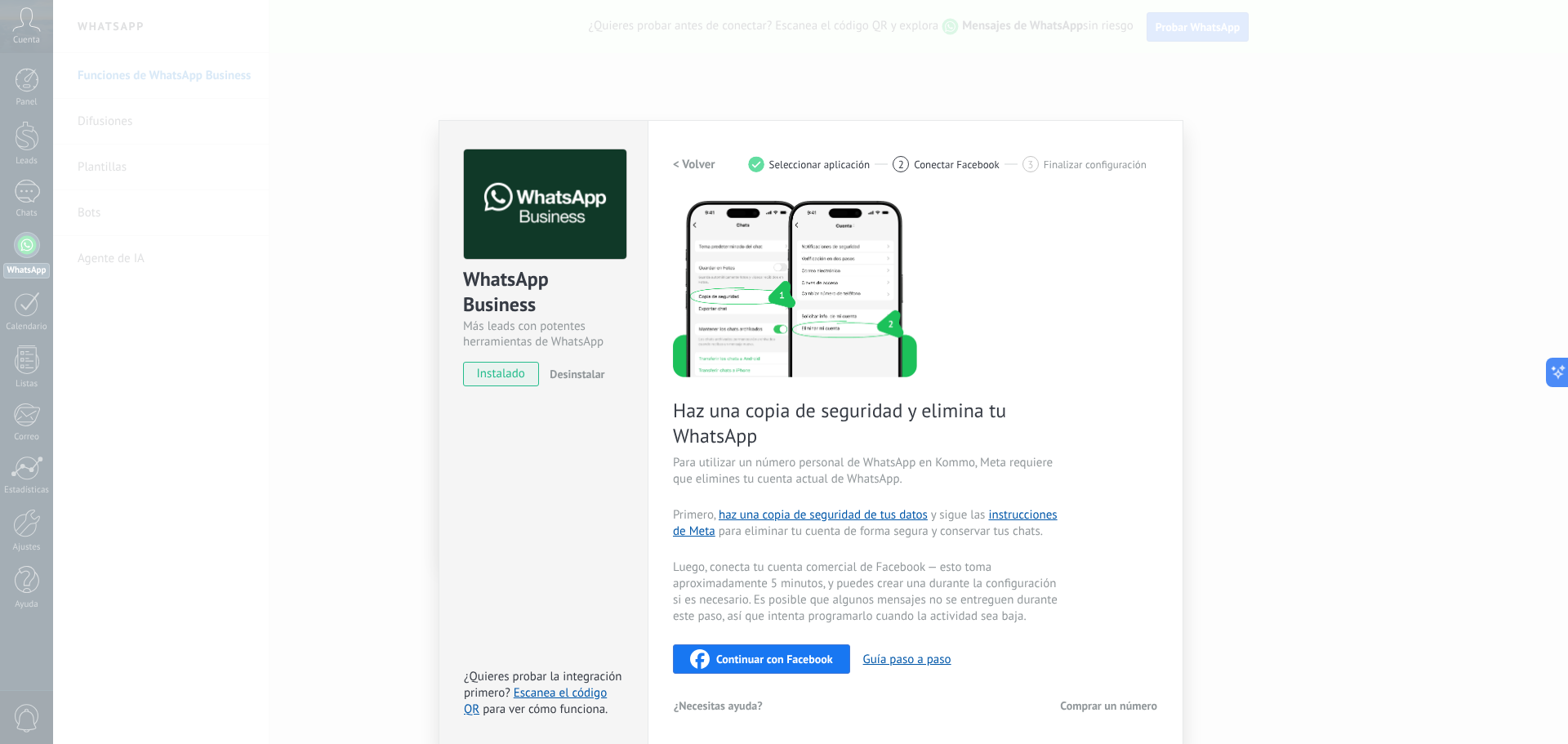
scroll to position [11, 0]
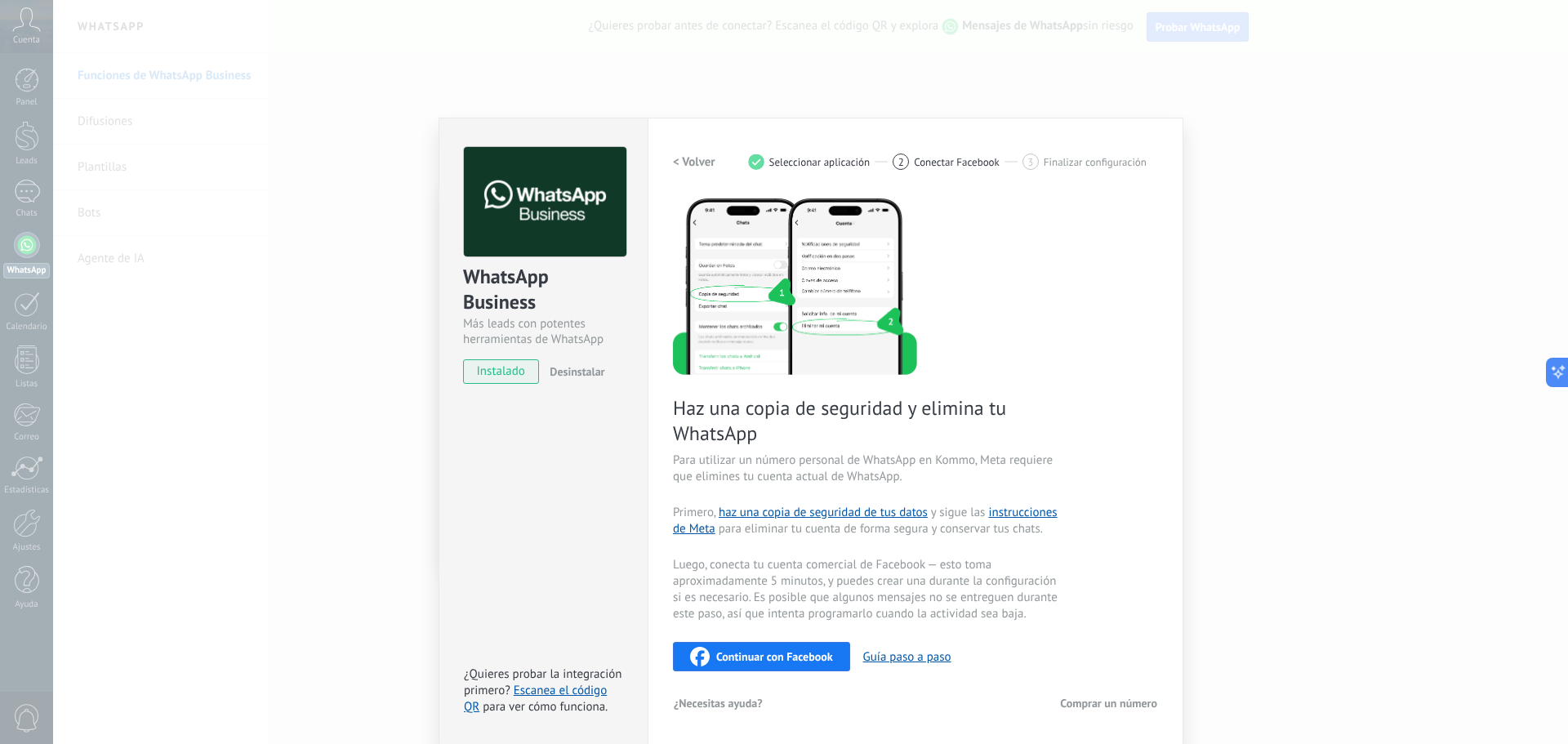
click at [807, 159] on span "Seleccionar aplicación" at bounding box center [819, 162] width 101 height 12
click at [712, 163] on h2 "< Volver" at bounding box center [694, 162] width 42 height 16
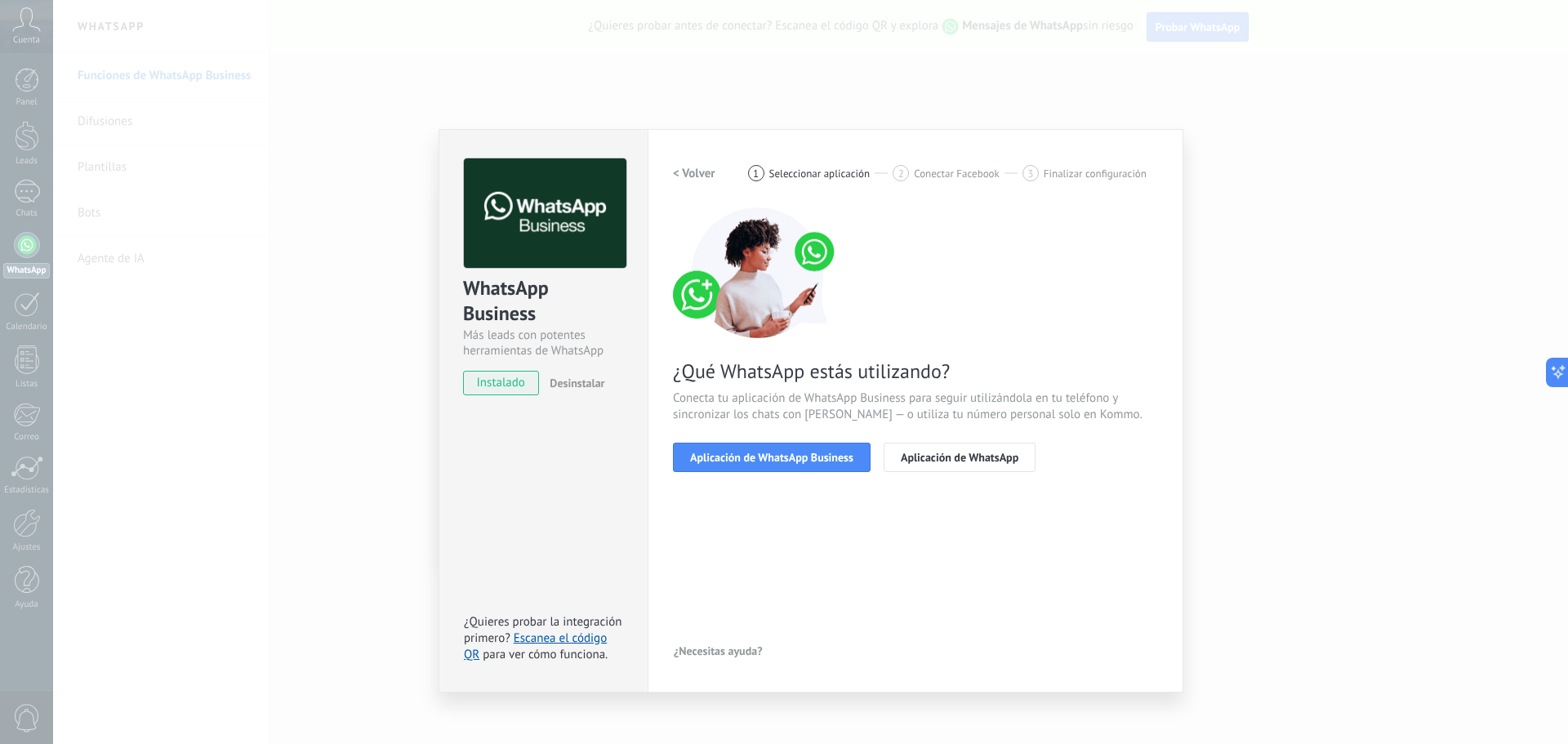
click at [703, 167] on h2 "< Volver" at bounding box center [694, 173] width 42 height 16
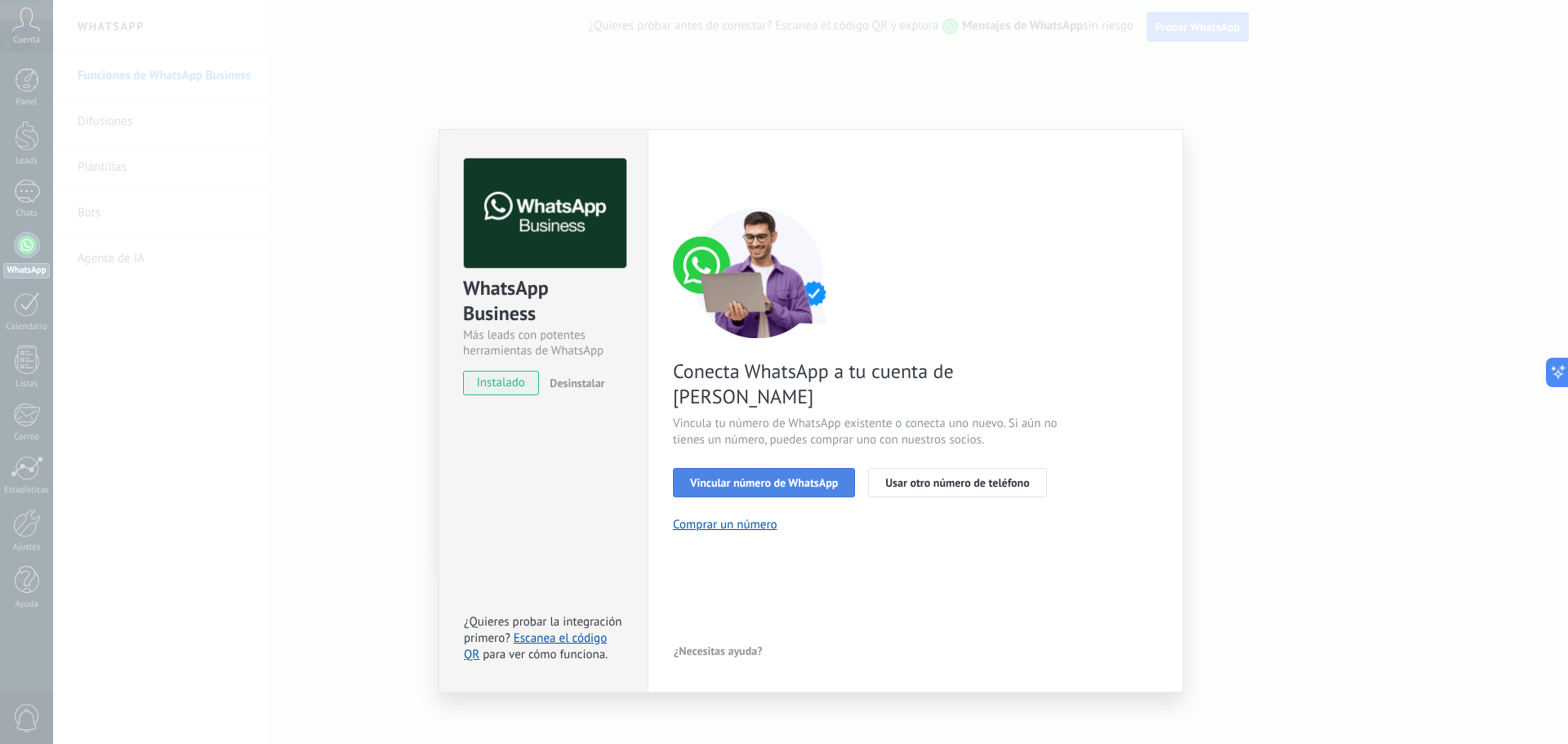
click at [809, 468] on button "Vincular número de WhatsApp" at bounding box center [764, 482] width 182 height 29
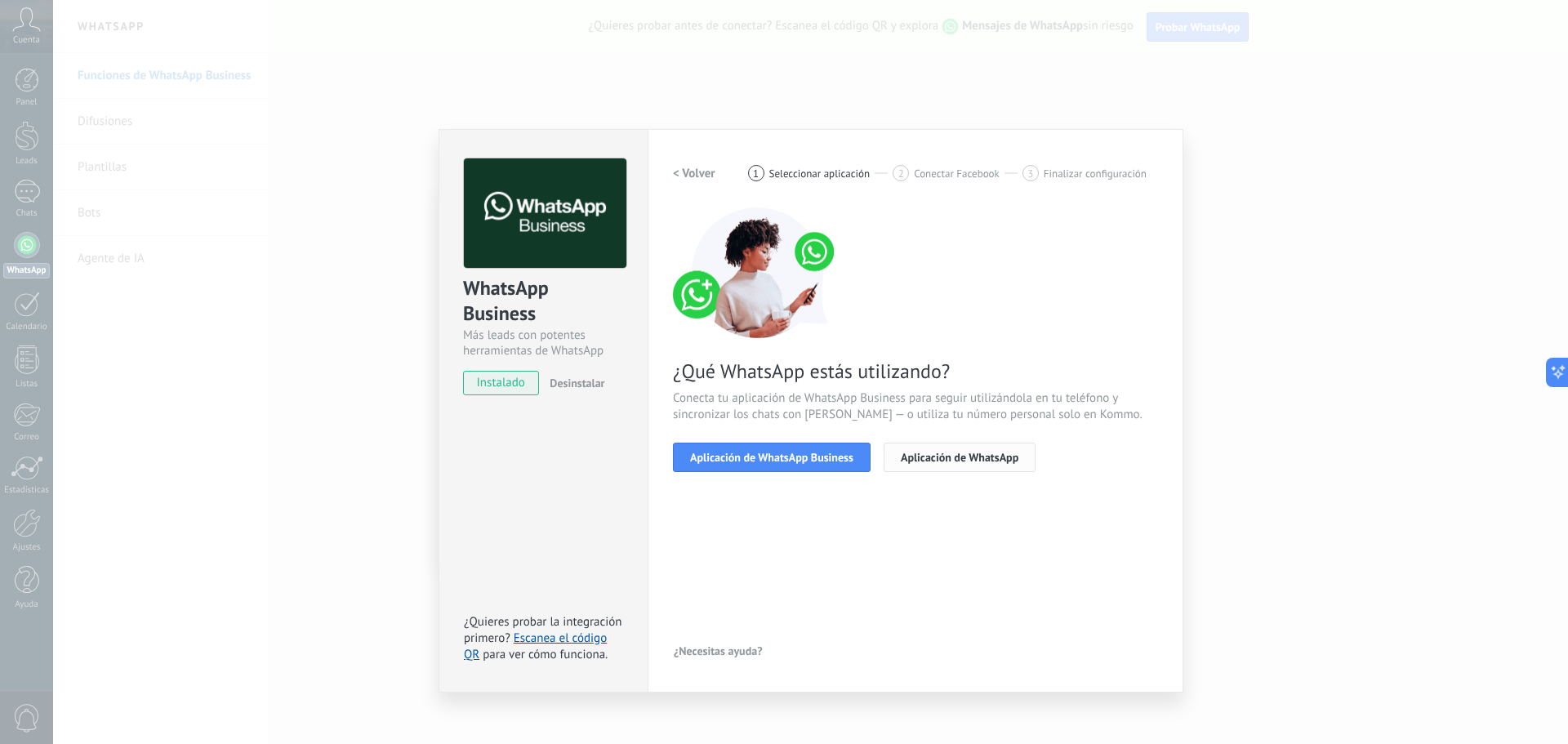
click at [930, 461] on span "Aplicación de WhatsApp" at bounding box center [960, 457] width 118 height 11
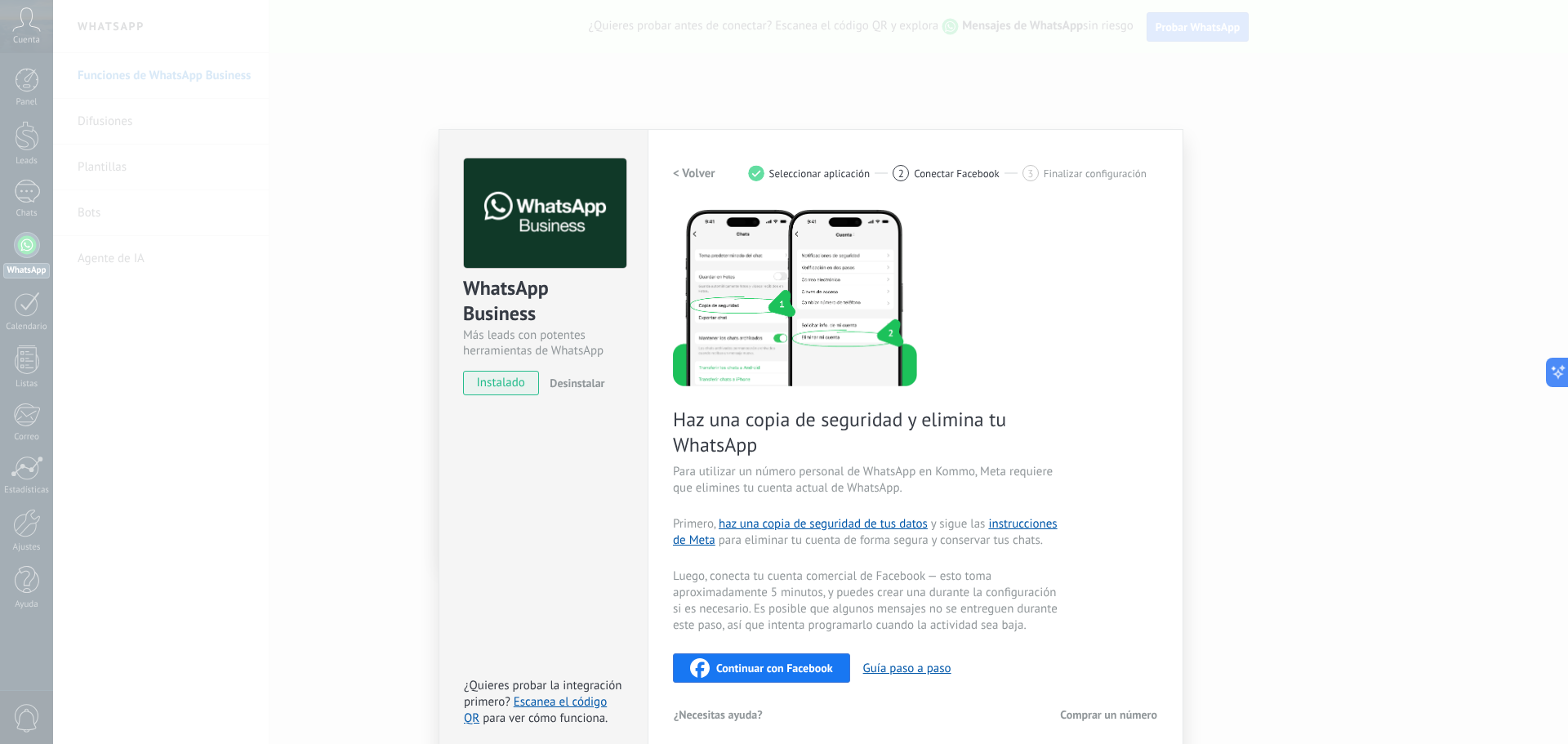
click at [687, 178] on h2 "< Volver" at bounding box center [694, 173] width 42 height 16
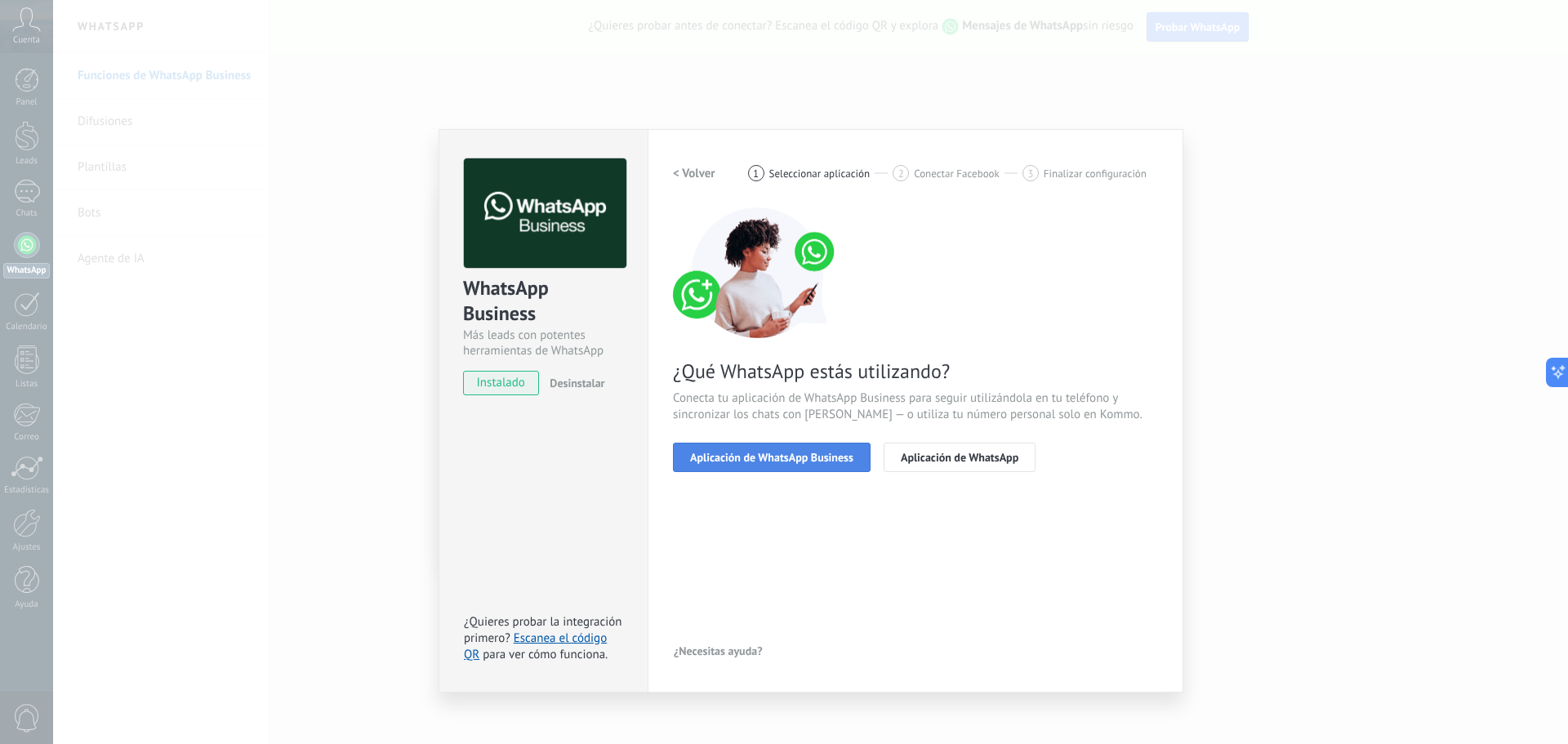
click at [776, 452] on span "Aplicación de WhatsApp Business" at bounding box center [772, 457] width 164 height 11
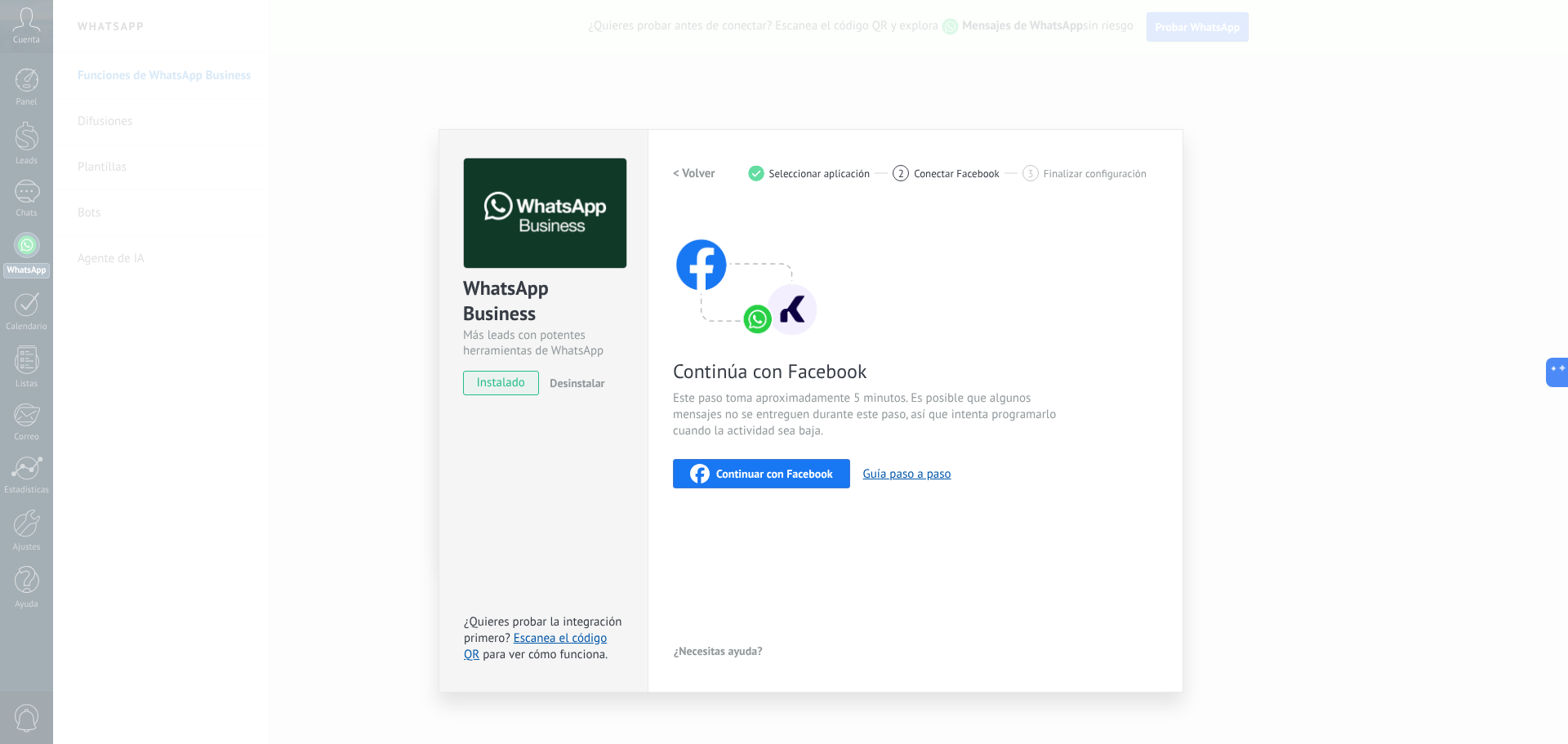
click at [794, 476] on span "Continuar con Facebook" at bounding box center [774, 474] width 117 height 11
click at [687, 173] on h2 "< Volver" at bounding box center [694, 173] width 42 height 16
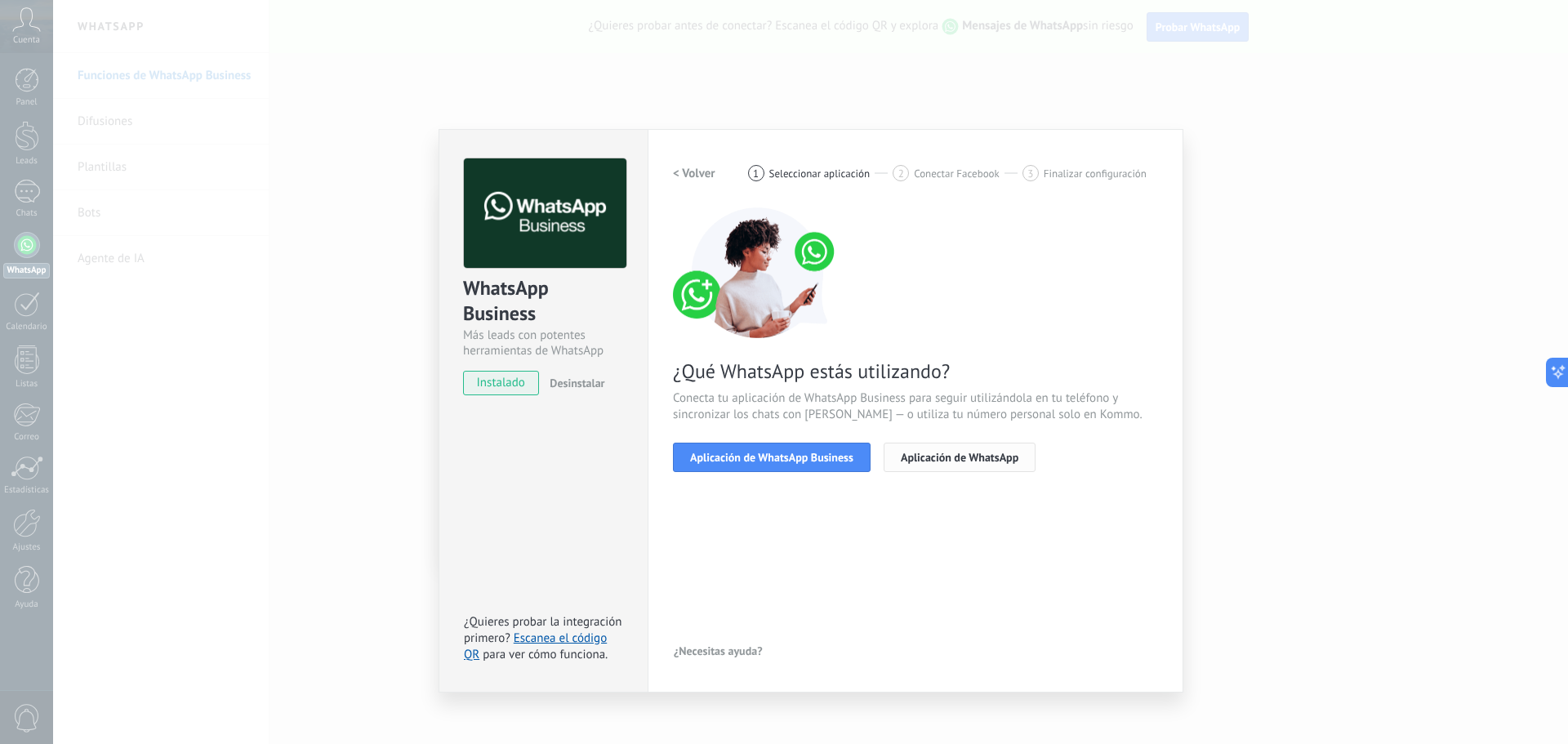
click at [960, 467] on button "Aplicación de WhatsApp" at bounding box center [959, 457] width 152 height 29
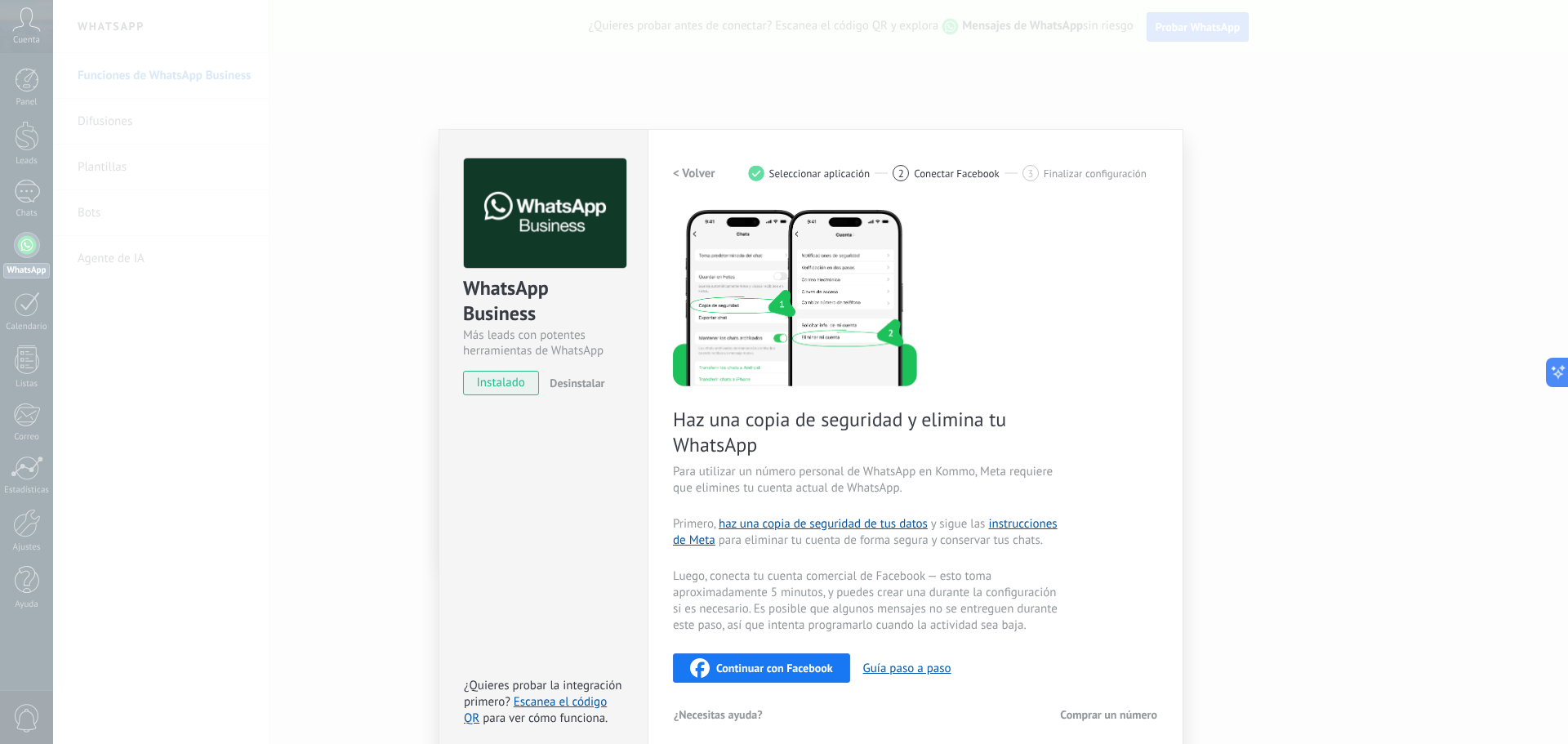
click at [1257, 247] on div "WhatsApp Business Más leads con potentes herramientas de WhatsApp instalado Des…" at bounding box center [810, 372] width 1515 height 744
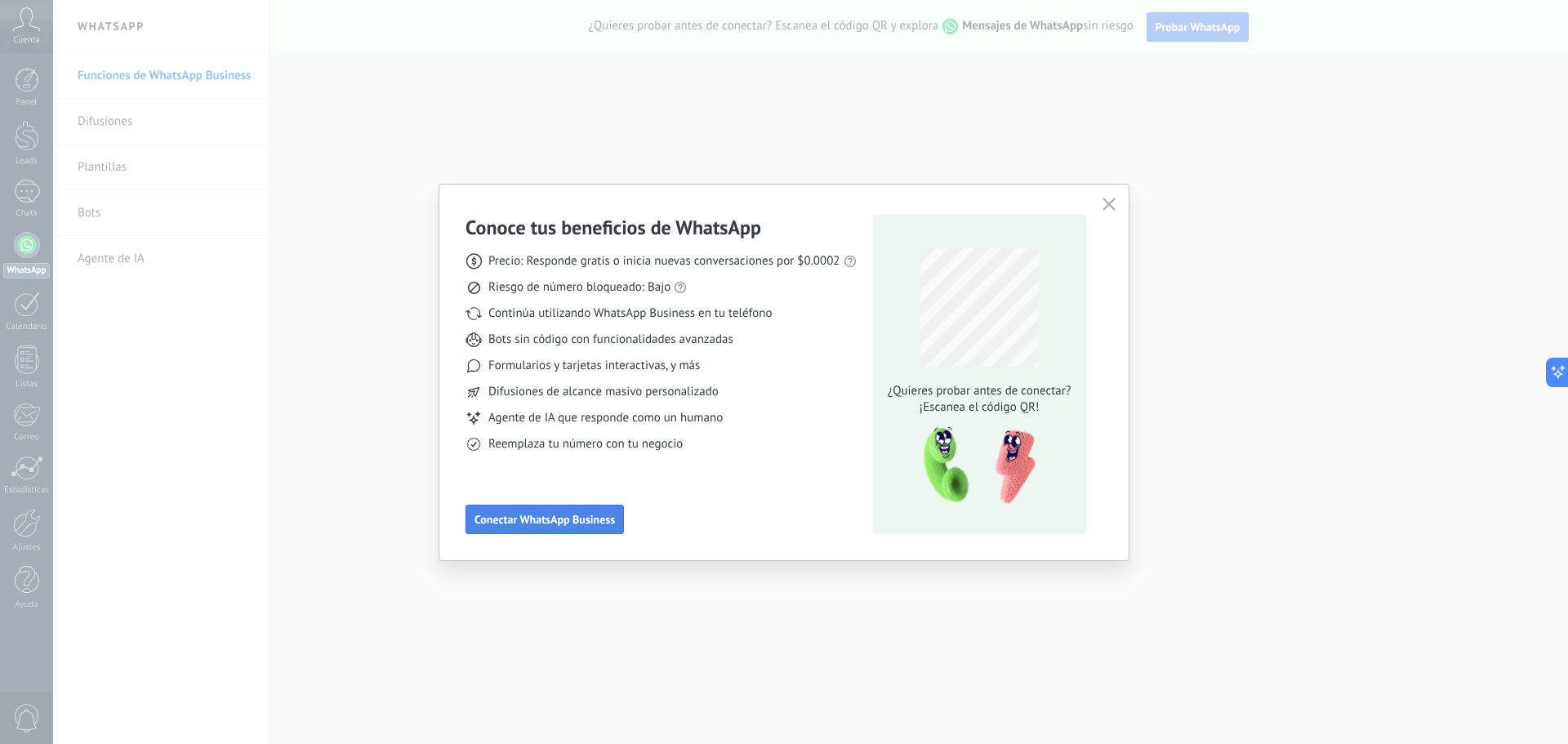
click at [556, 523] on span "Conectar WhatsApp Business" at bounding box center [545, 519] width 141 height 11
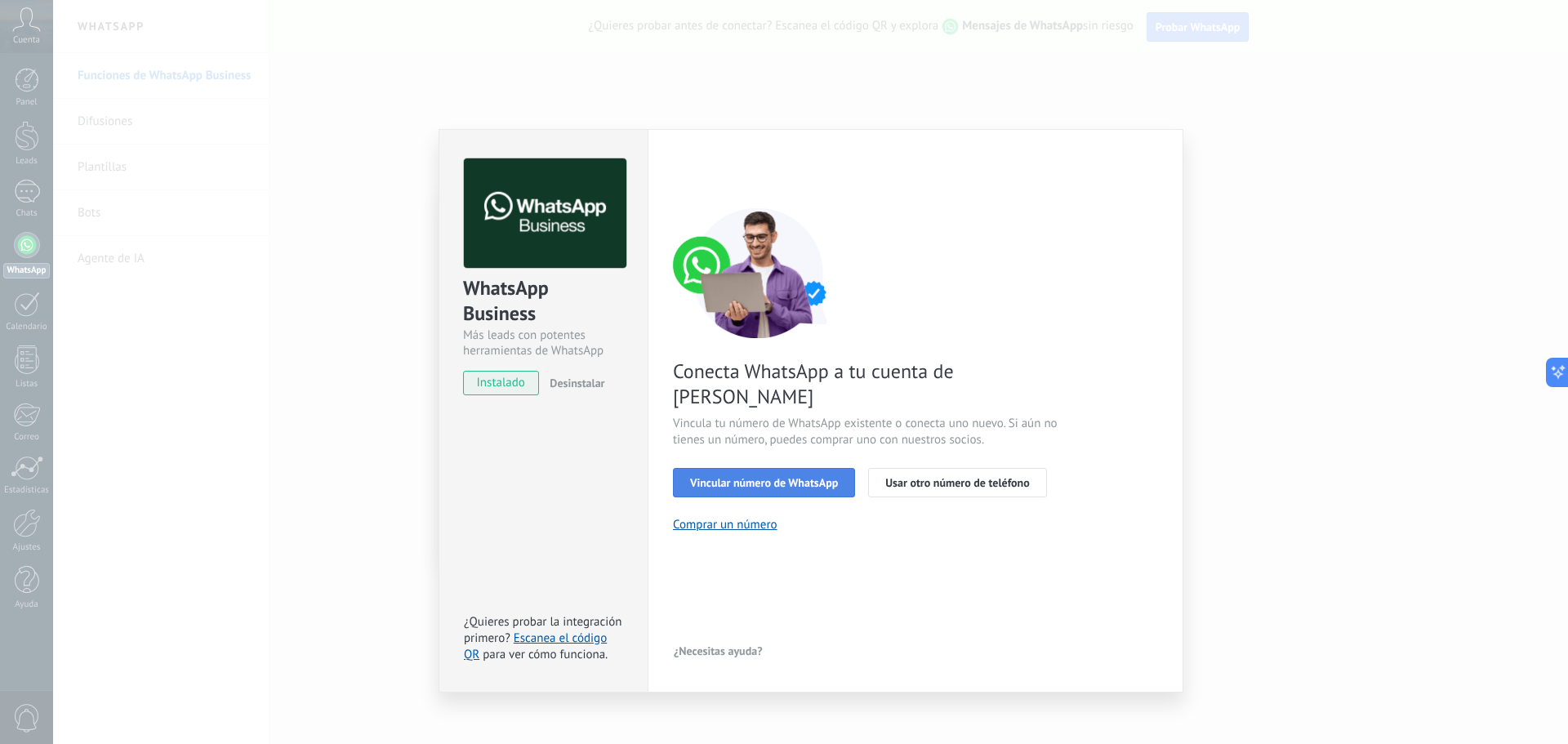
click at [783, 477] on span "Vincular número de WhatsApp" at bounding box center [764, 482] width 148 height 11
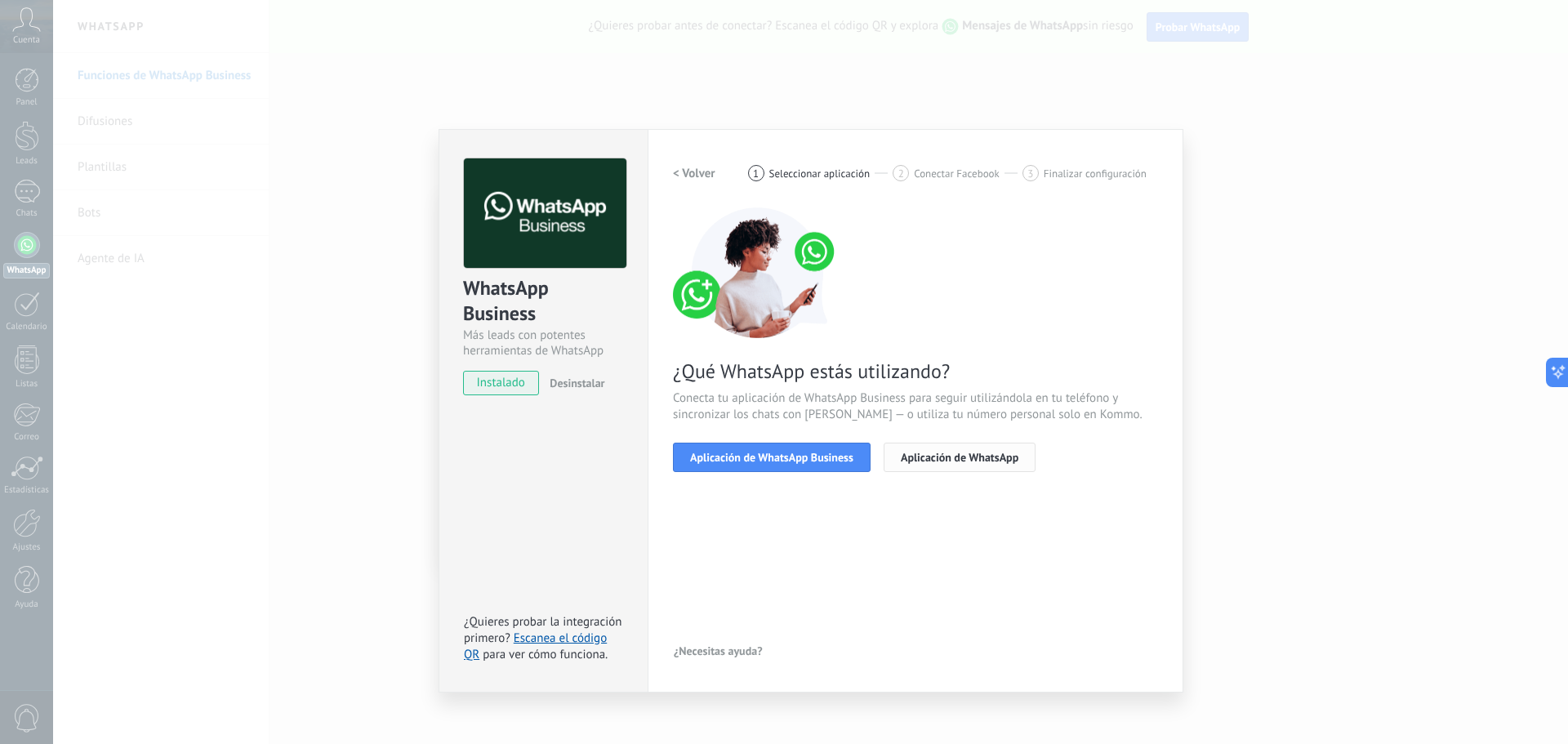
click at [911, 460] on span "Aplicación de WhatsApp" at bounding box center [960, 457] width 118 height 11
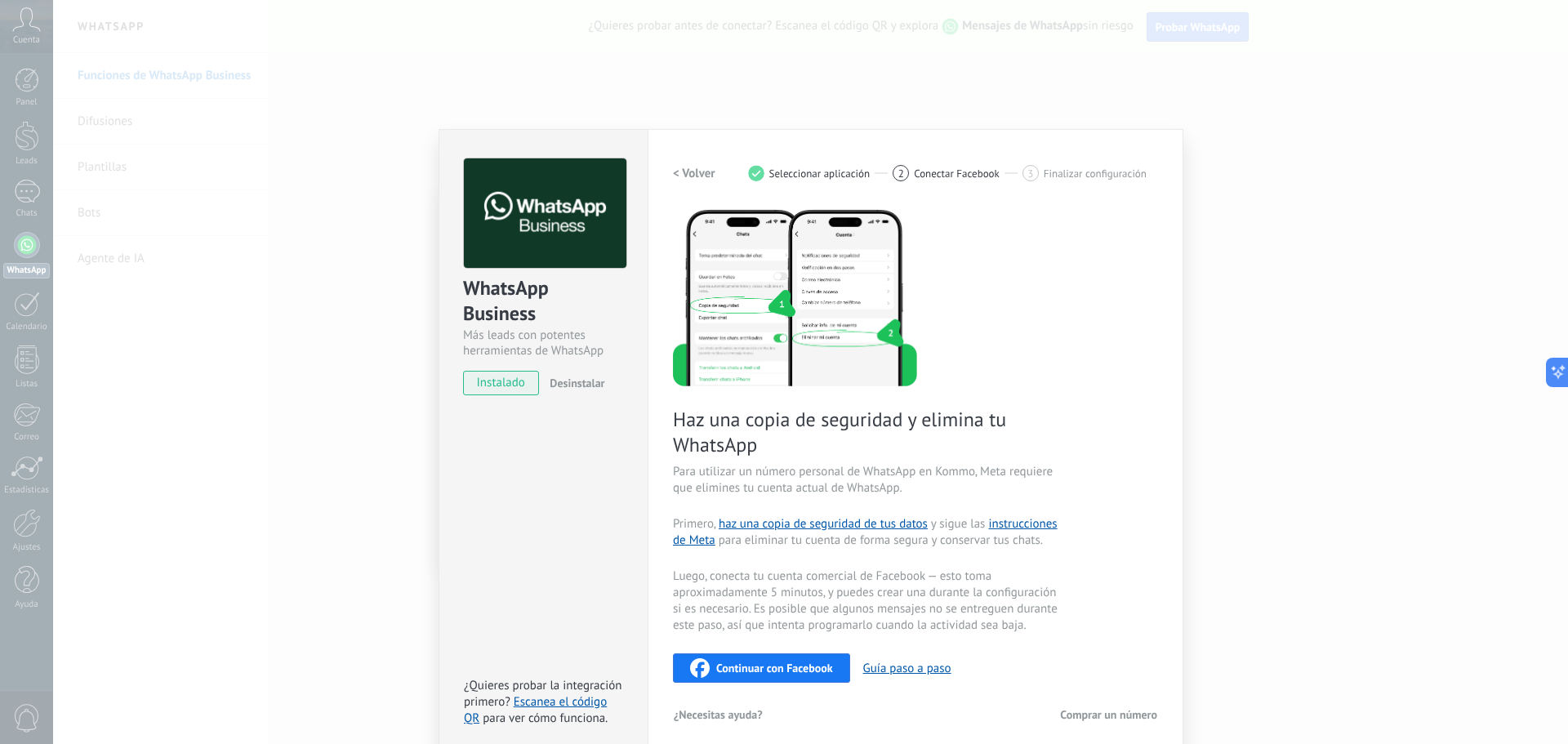
click at [775, 669] on span "Continuar con Facebook" at bounding box center [774, 668] width 117 height 11
click at [554, 385] on span "Desinstalar" at bounding box center [577, 383] width 55 height 15
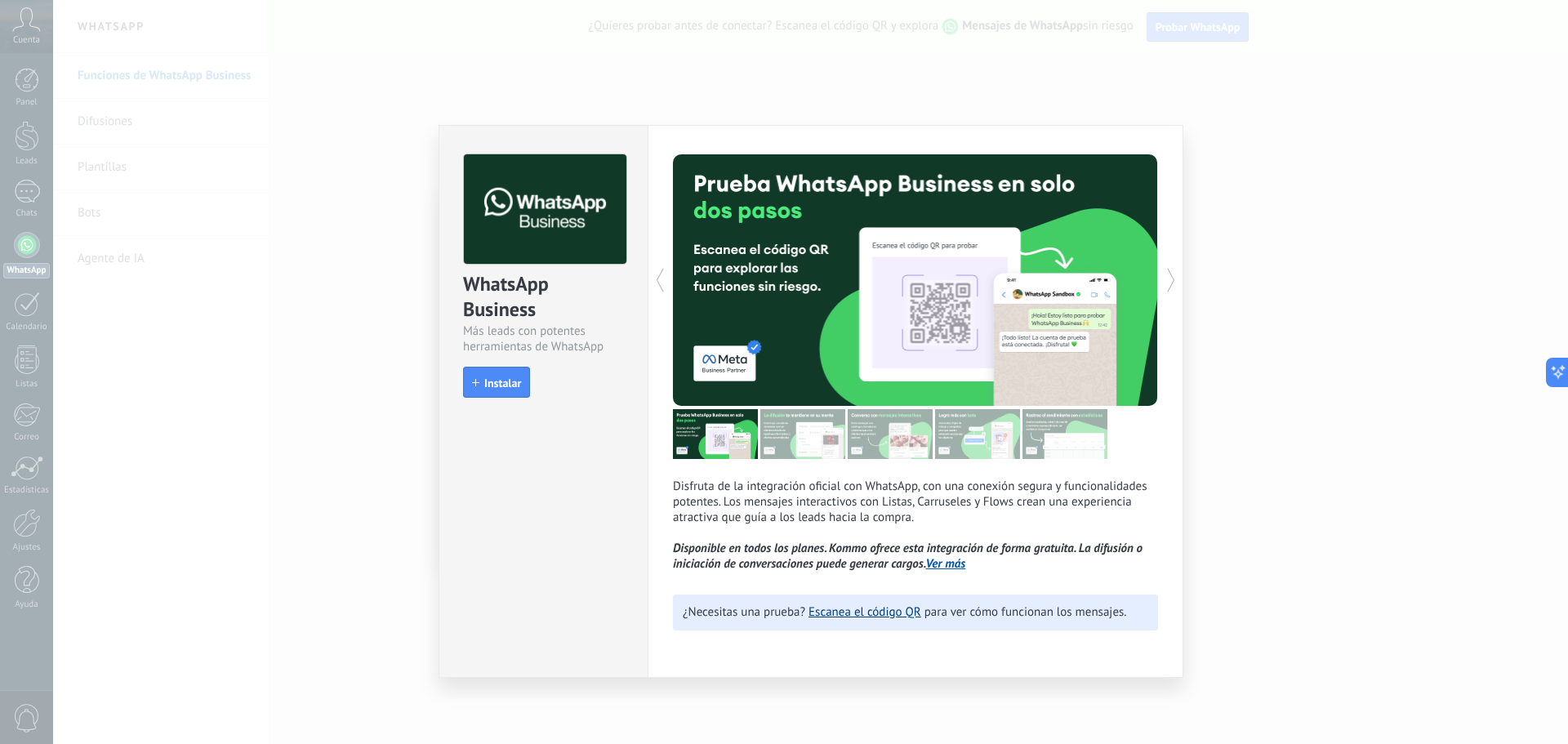
click at [878, 614] on link "Escanea el código QR" at bounding box center [865, 613] width 113 height 16
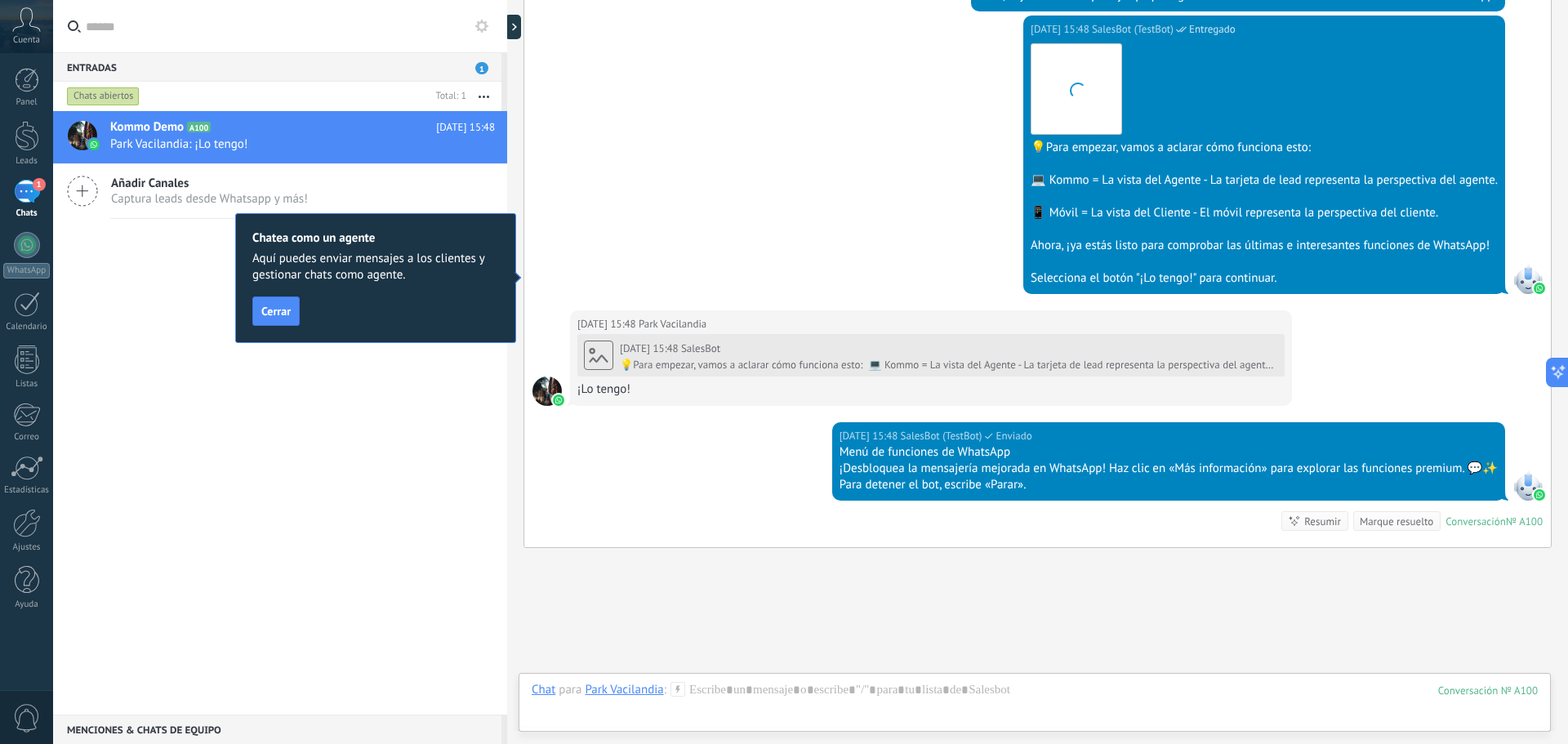
scroll to position [545, 0]
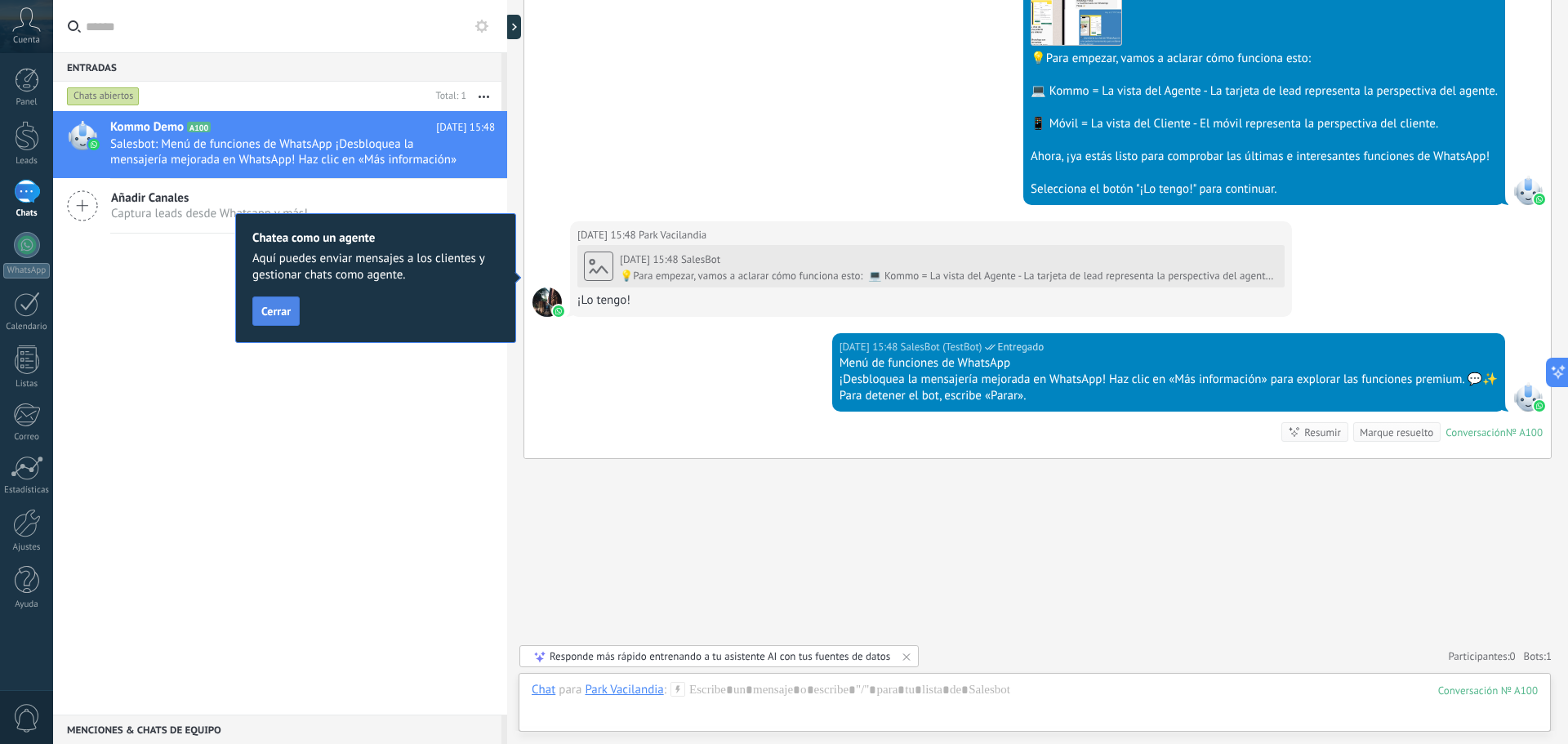
click at [283, 306] on span "Cerrar" at bounding box center [275, 311] width 29 height 11
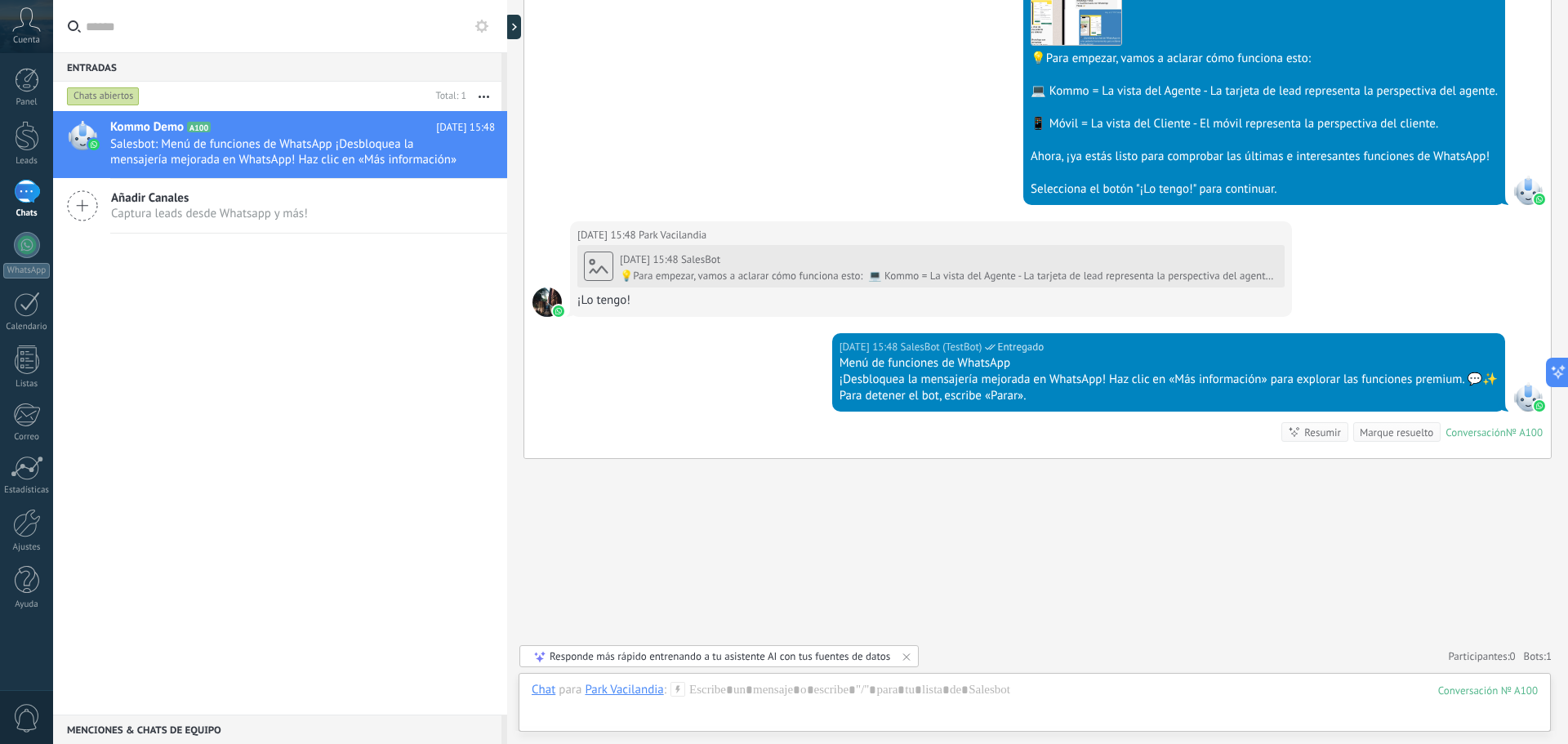
click at [130, 97] on div "Chats abiertos" at bounding box center [103, 96] width 73 height 19
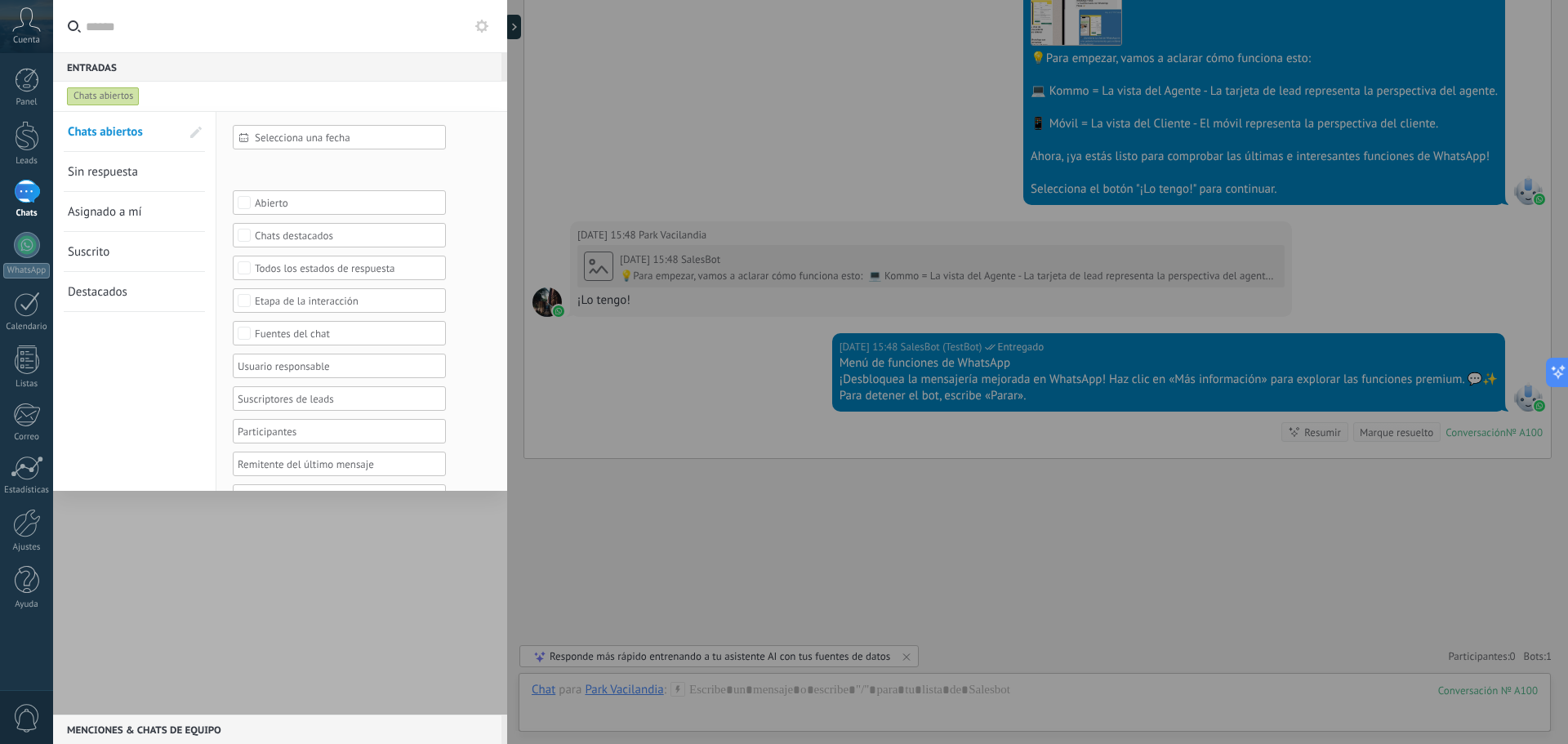
click at [106, 100] on div "Chats abiertos" at bounding box center [103, 96] width 73 height 19
click at [190, 99] on div "Chats abiertos" at bounding box center [265, 96] width 403 height 29
click at [1035, 518] on div at bounding box center [784, 372] width 1568 height 744
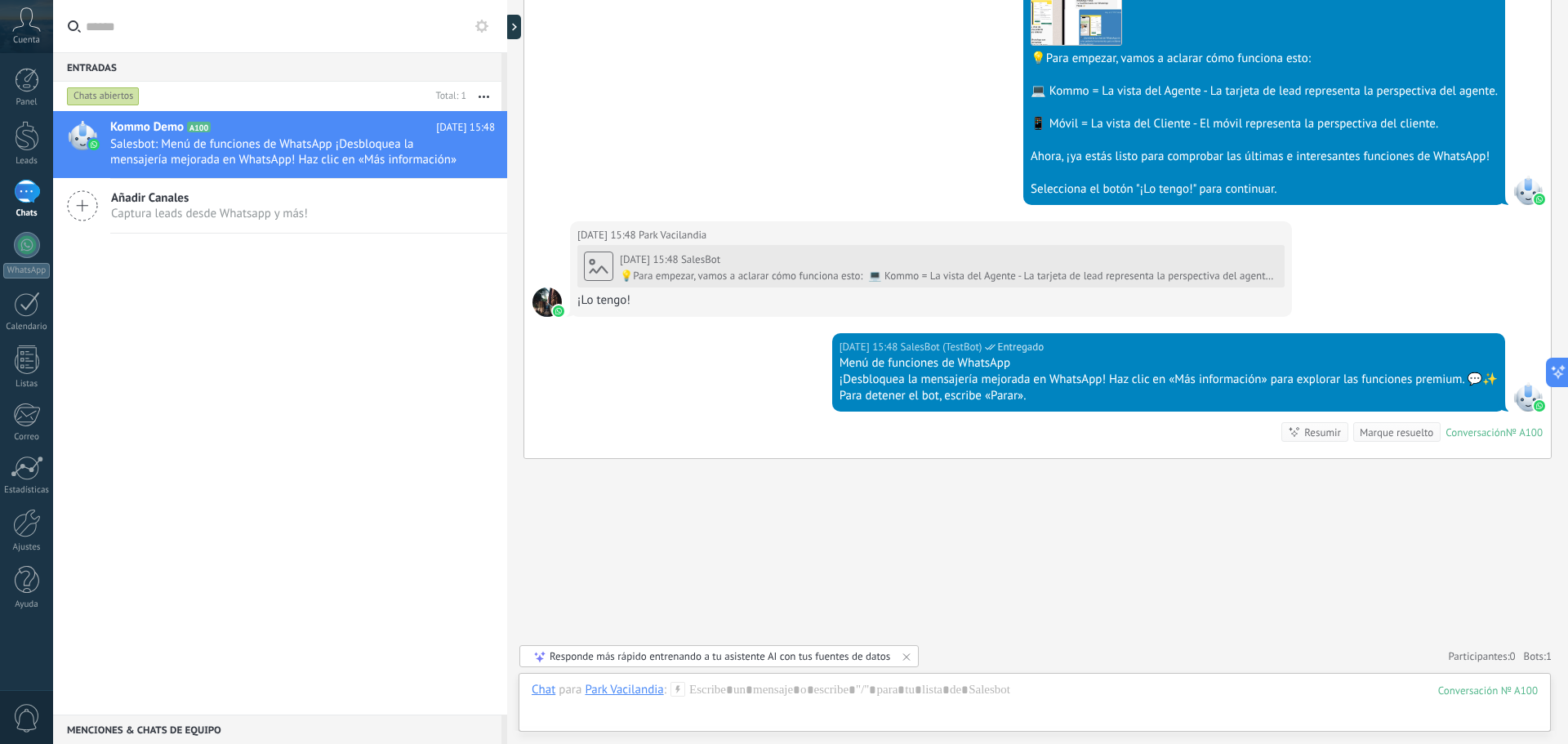
click at [1471, 434] on div "Conversación" at bounding box center [1476, 433] width 61 height 14
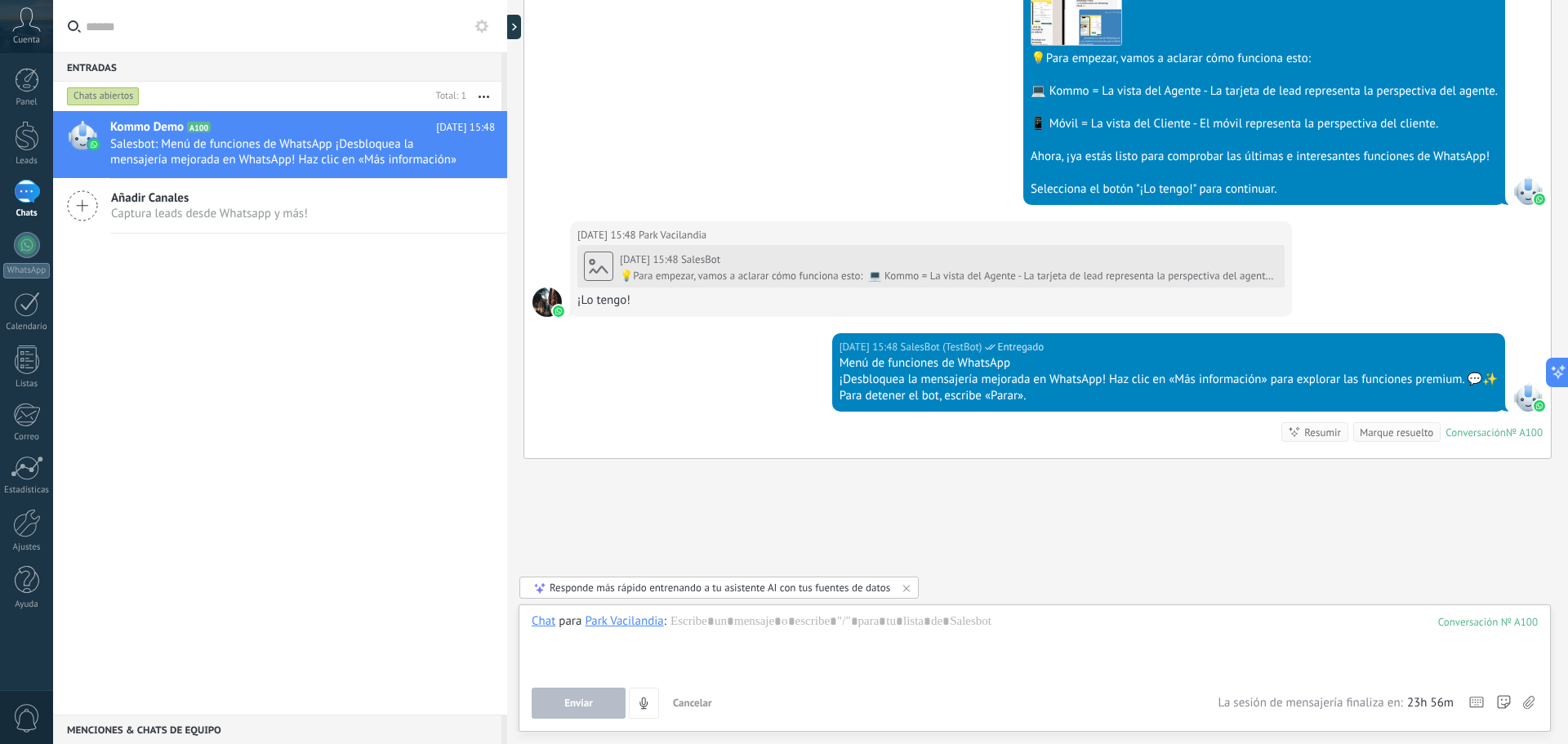
click at [1140, 372] on div "¡Desbloquea la mensajería mejorada en WhatsApp! Haz clic en «Más información» p…" at bounding box center [1169, 379] width 658 height 17
click at [805, 622] on div at bounding box center [1034, 645] width 1006 height 63
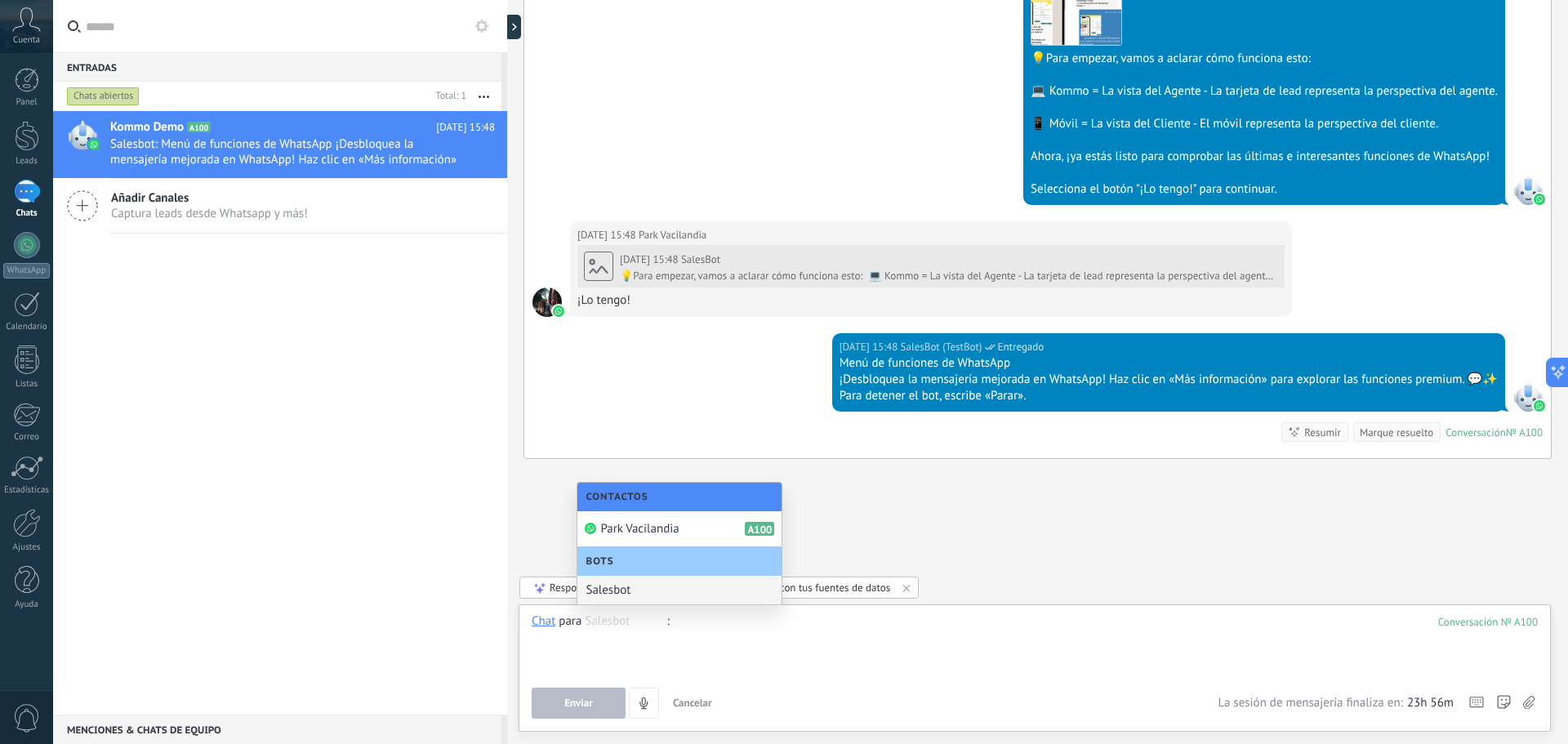
drag, startPoint x: 612, startPoint y: 628, endPoint x: 543, endPoint y: 624, distance: 69.1
click at [543, 624] on div "Chat para Park Vacilandia Salesbot :" at bounding box center [600, 622] width 138 height 17
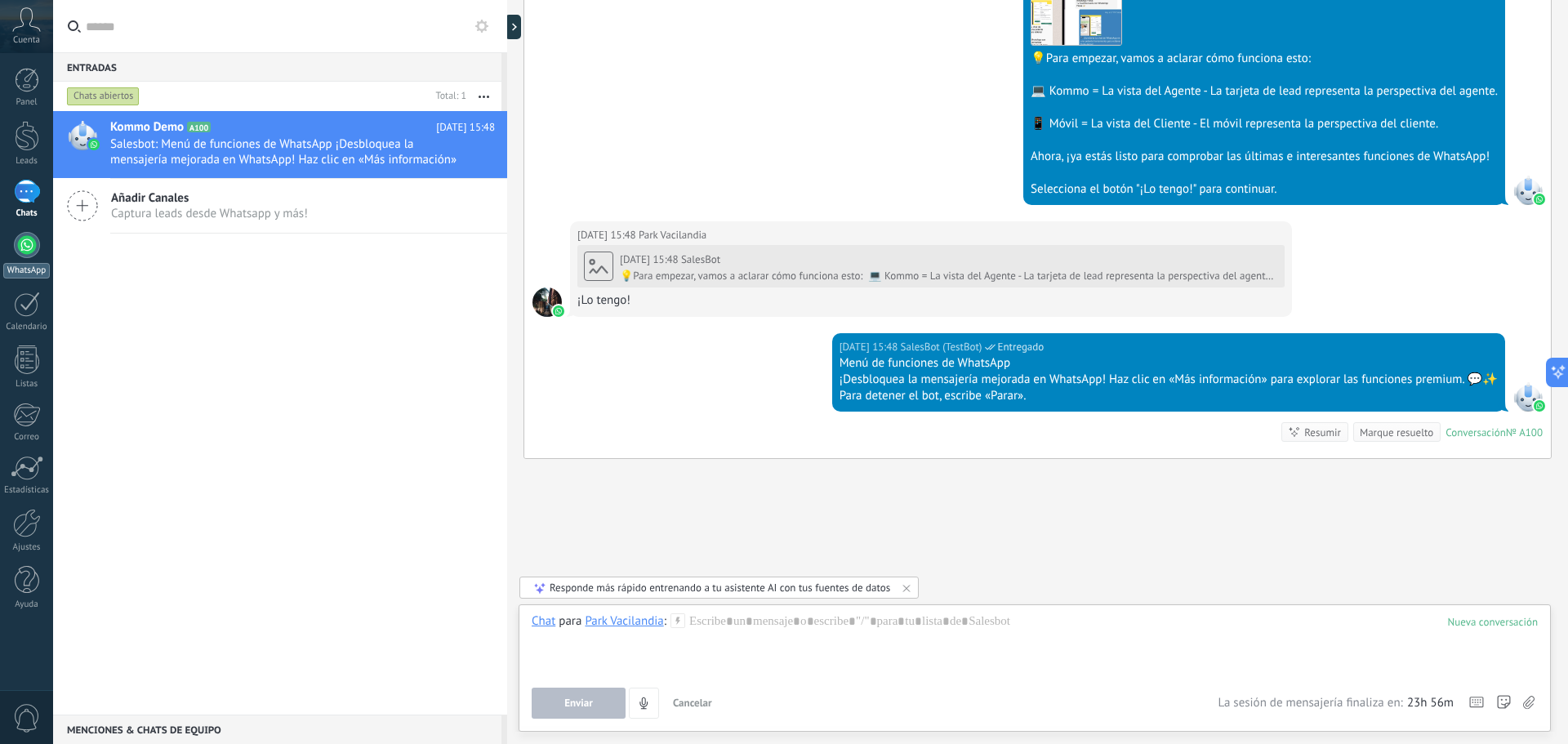
click at [21, 255] on div at bounding box center [27, 246] width 26 height 26
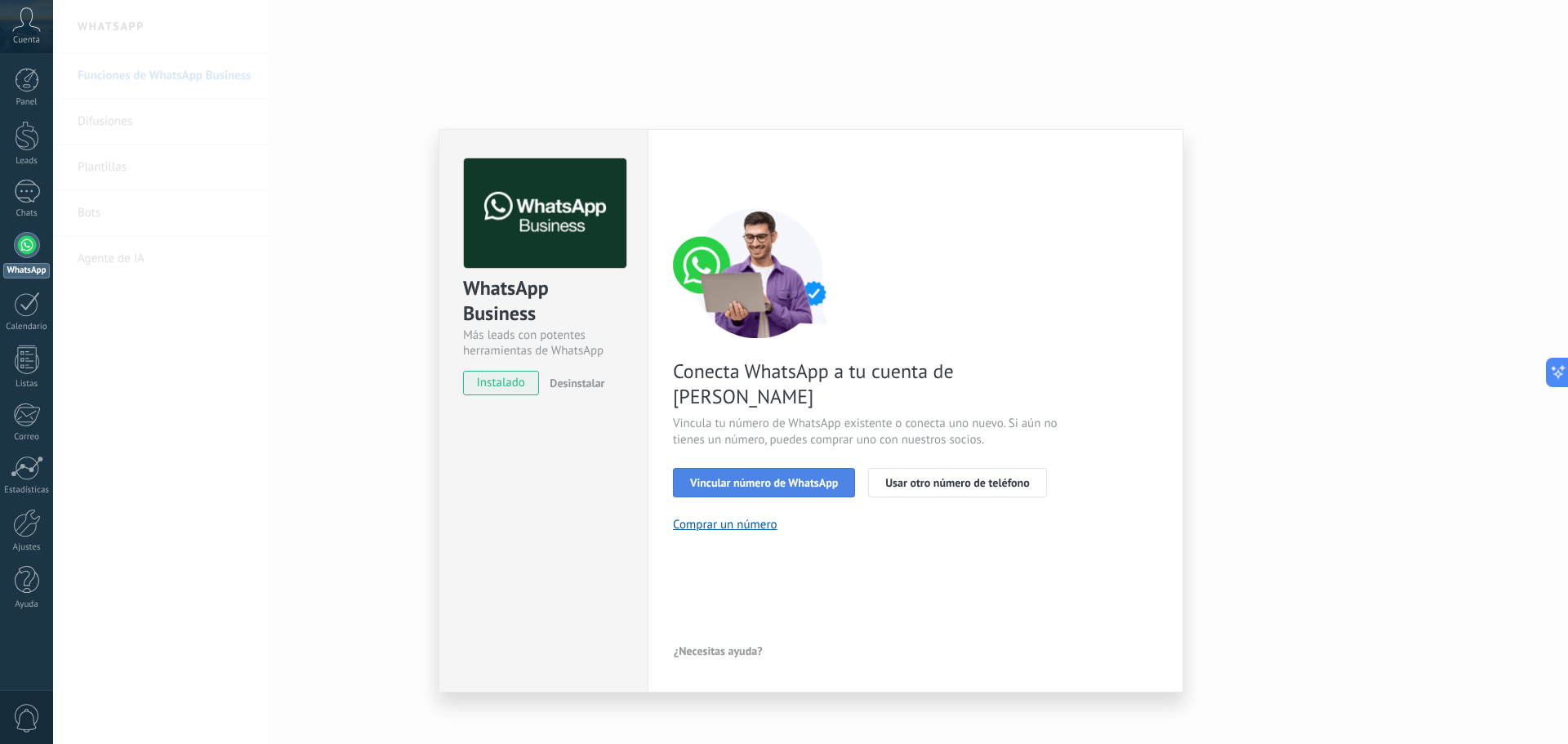
click at [760, 477] on span "Vincular número de WhatsApp" at bounding box center [764, 482] width 148 height 11
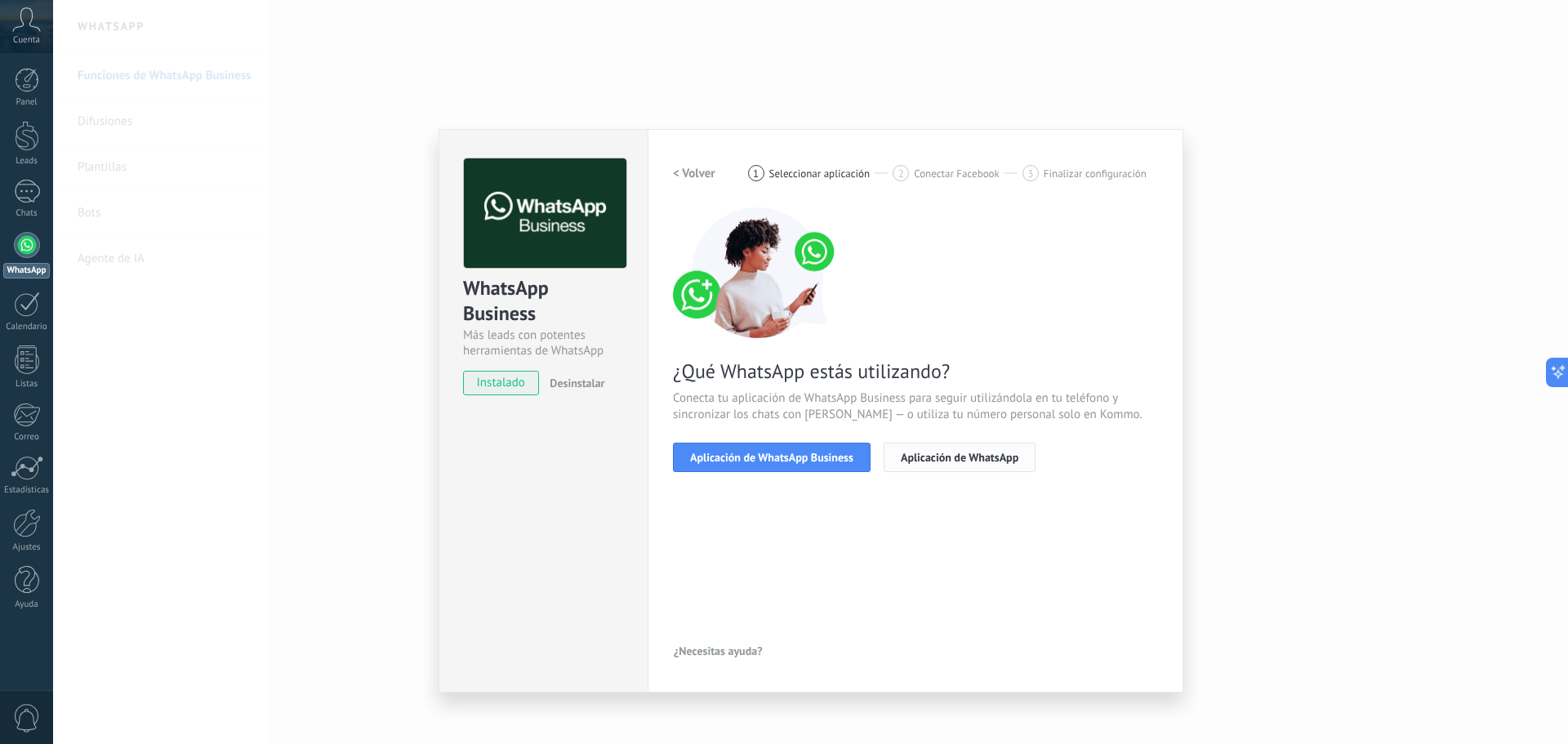
click at [928, 464] on button "Aplicación de WhatsApp" at bounding box center [959, 457] width 152 height 29
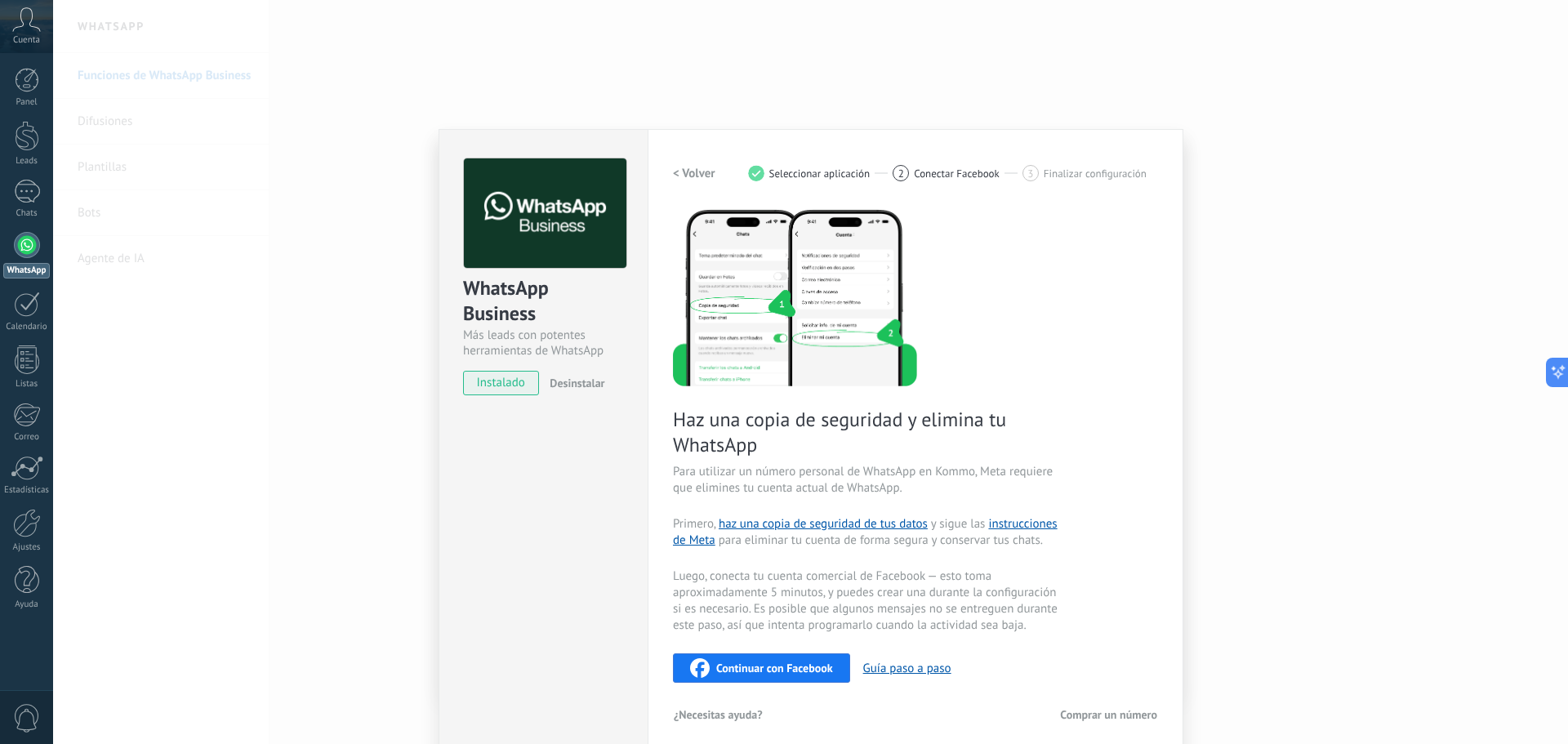
scroll to position [11, 0]
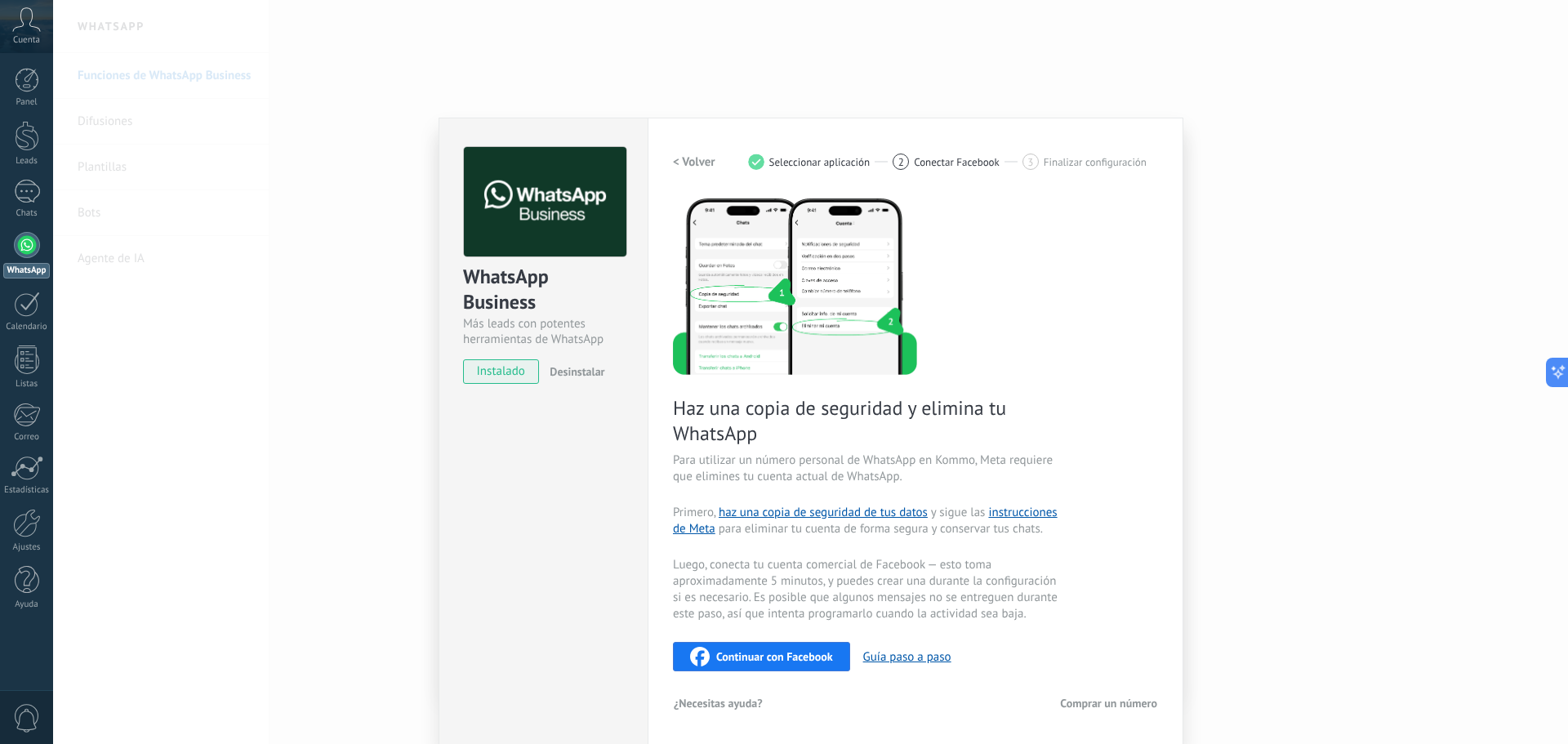
click at [695, 161] on h2 "< Volver" at bounding box center [694, 162] width 42 height 16
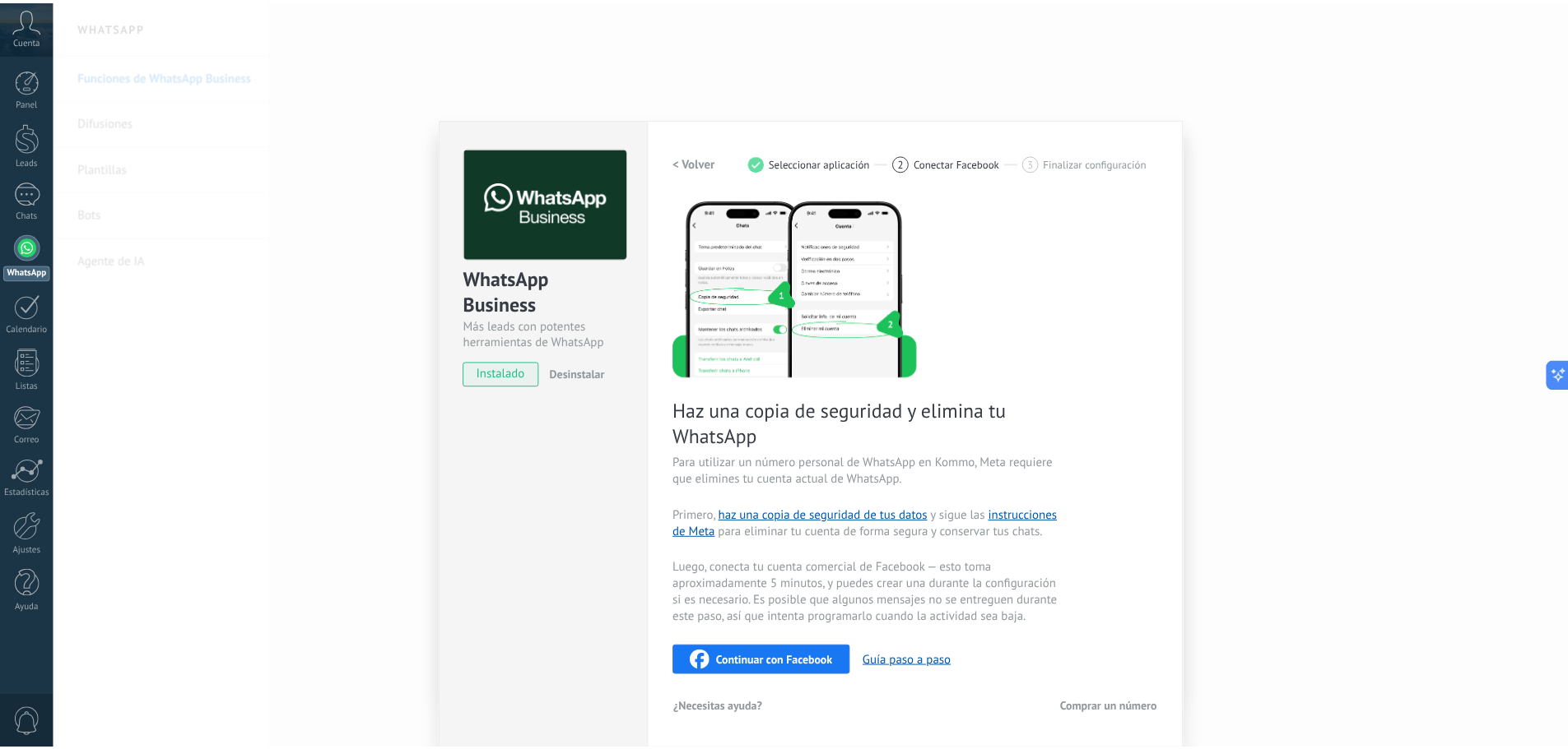
scroll to position [0, 0]
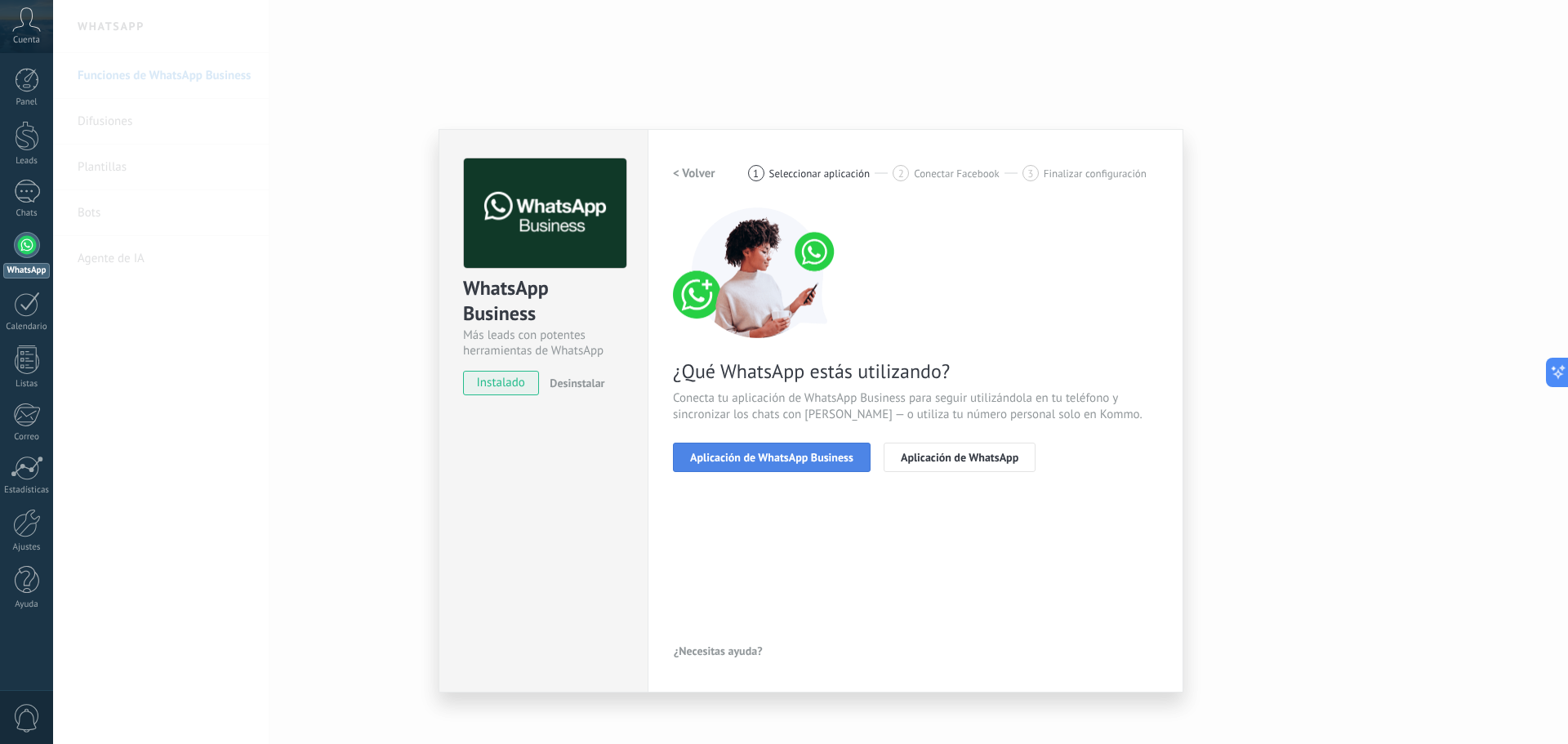
click at [802, 460] on span "Aplicación de WhatsApp Business" at bounding box center [772, 457] width 164 height 11
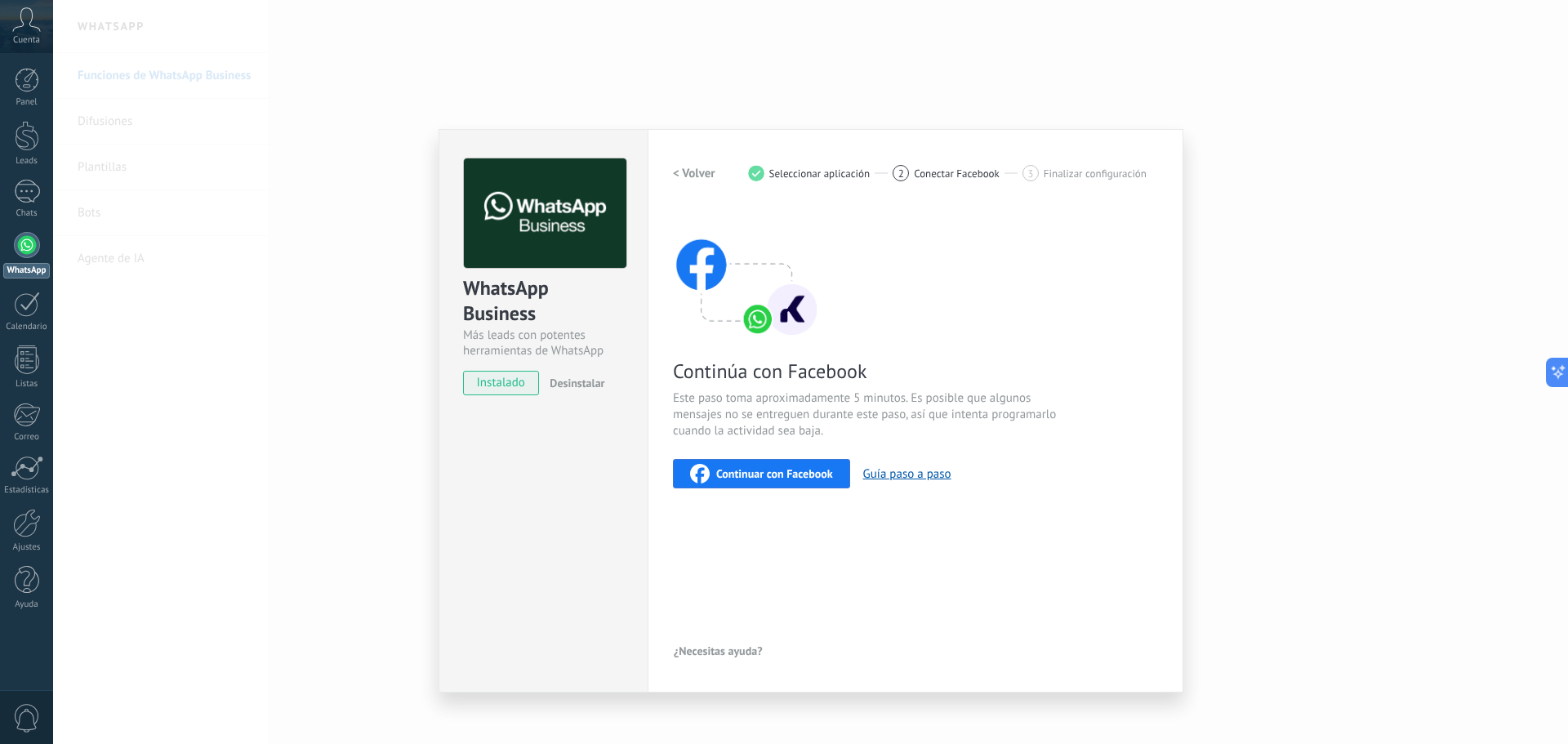
click at [782, 466] on div "Continuar con Facebook" at bounding box center [761, 474] width 143 height 19
click at [1195, 248] on div "WhatsApp Business Más leads con potentes herramientas de WhatsApp instalado Des…" at bounding box center [810, 372] width 1515 height 744
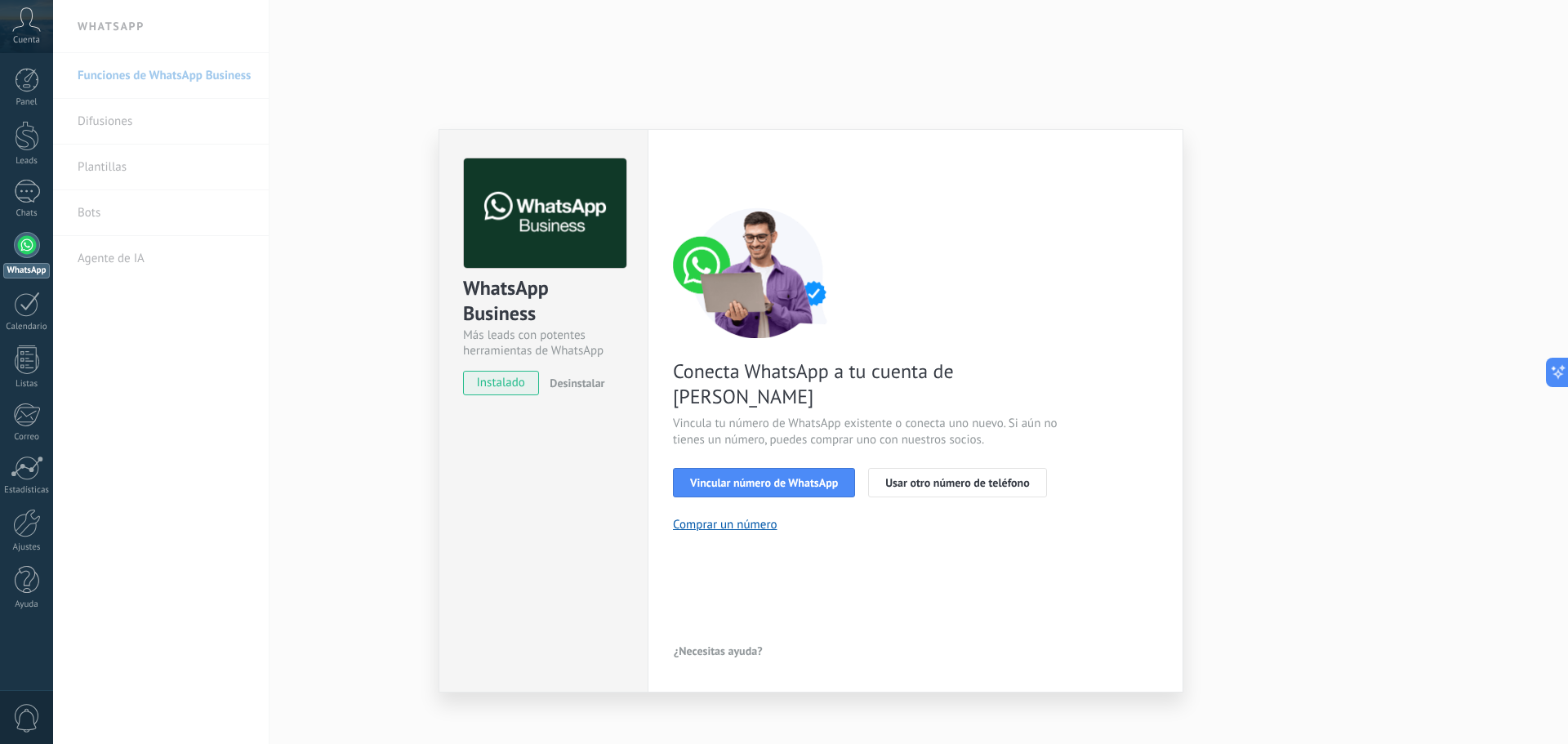
click at [1250, 527] on div "WhatsApp Business Más leads con potentes herramientas de WhatsApp instalado Des…" at bounding box center [810, 372] width 1515 height 744
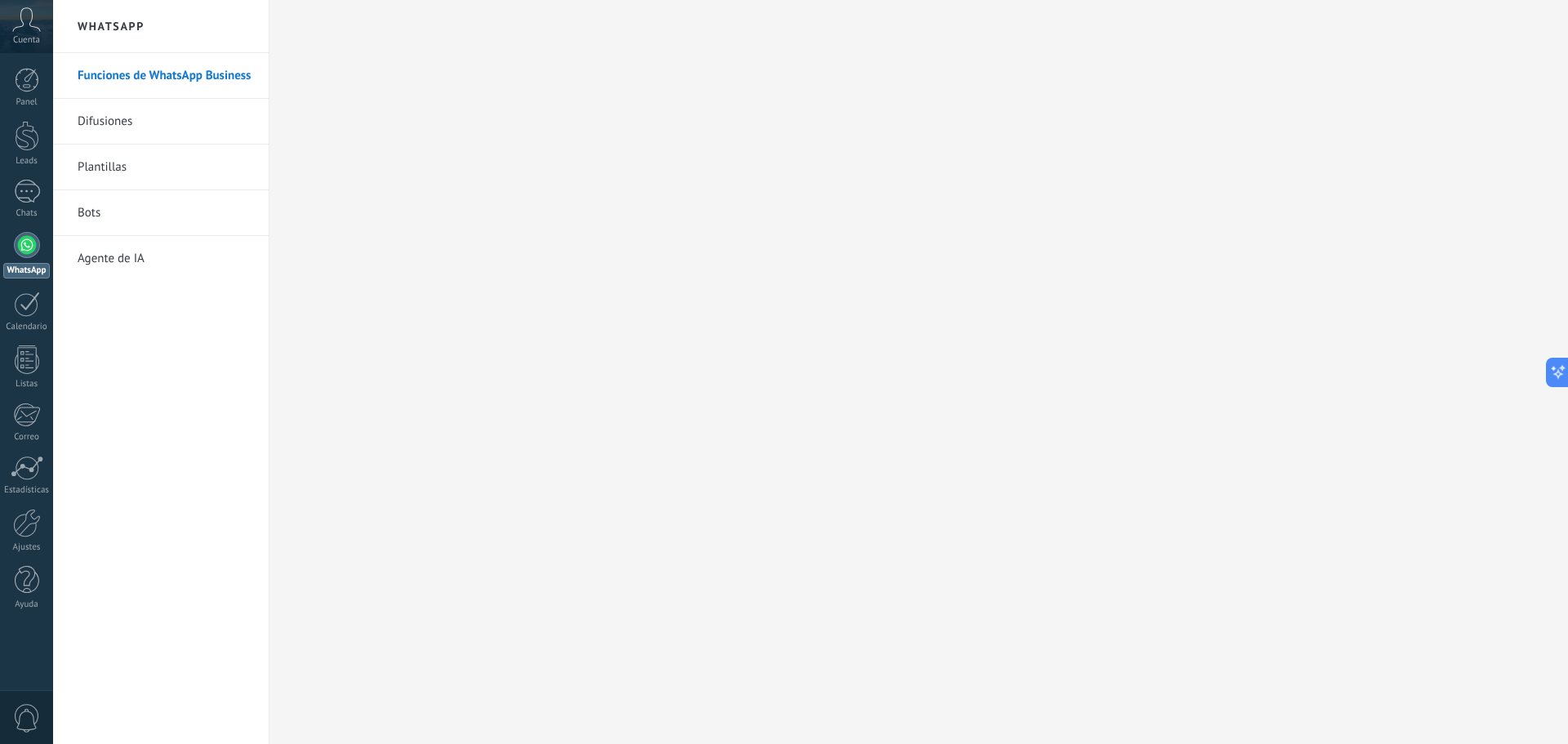
click at [177, 136] on link "Difusiones" at bounding box center [165, 122] width 175 height 46
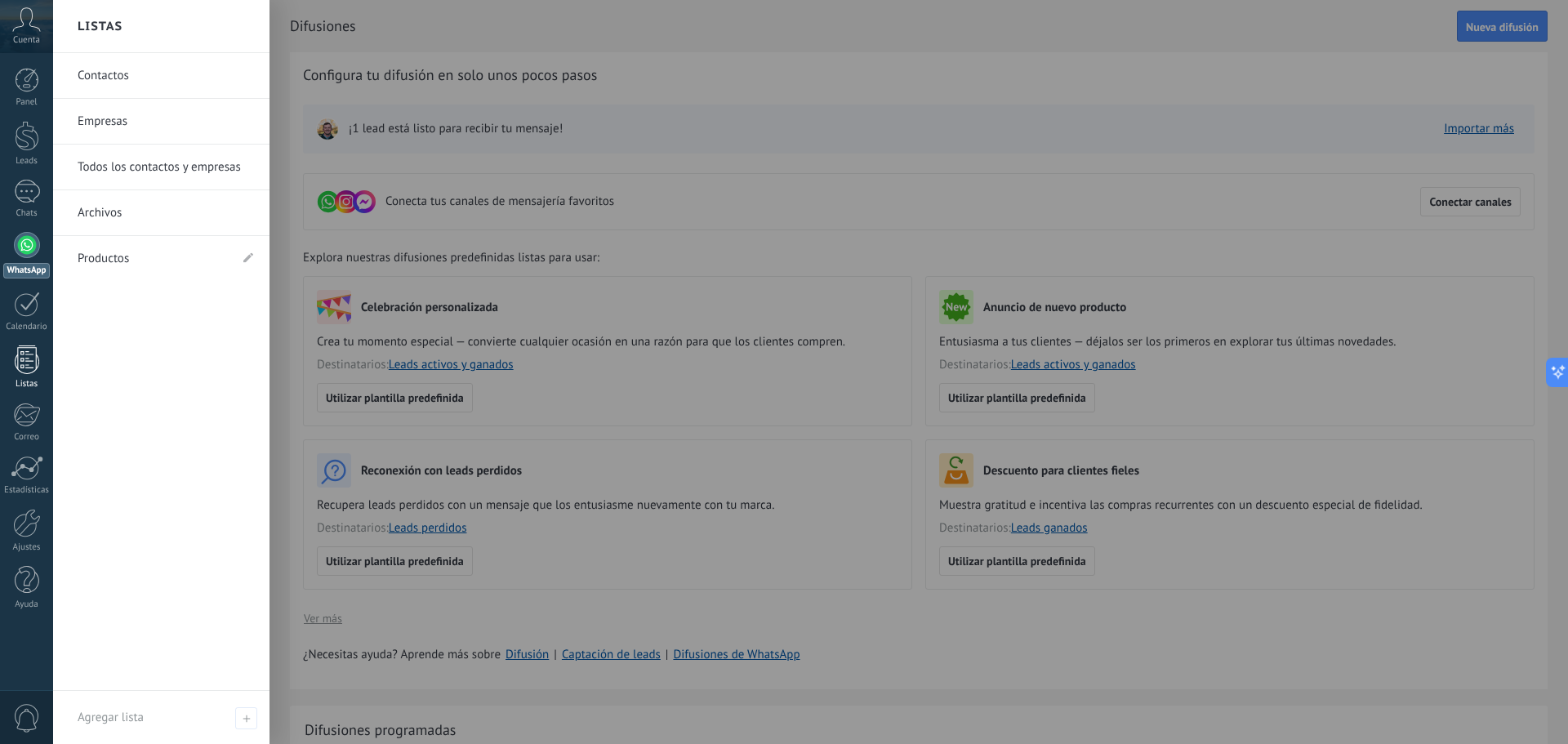
click at [38, 356] on div at bounding box center [27, 360] width 25 height 28
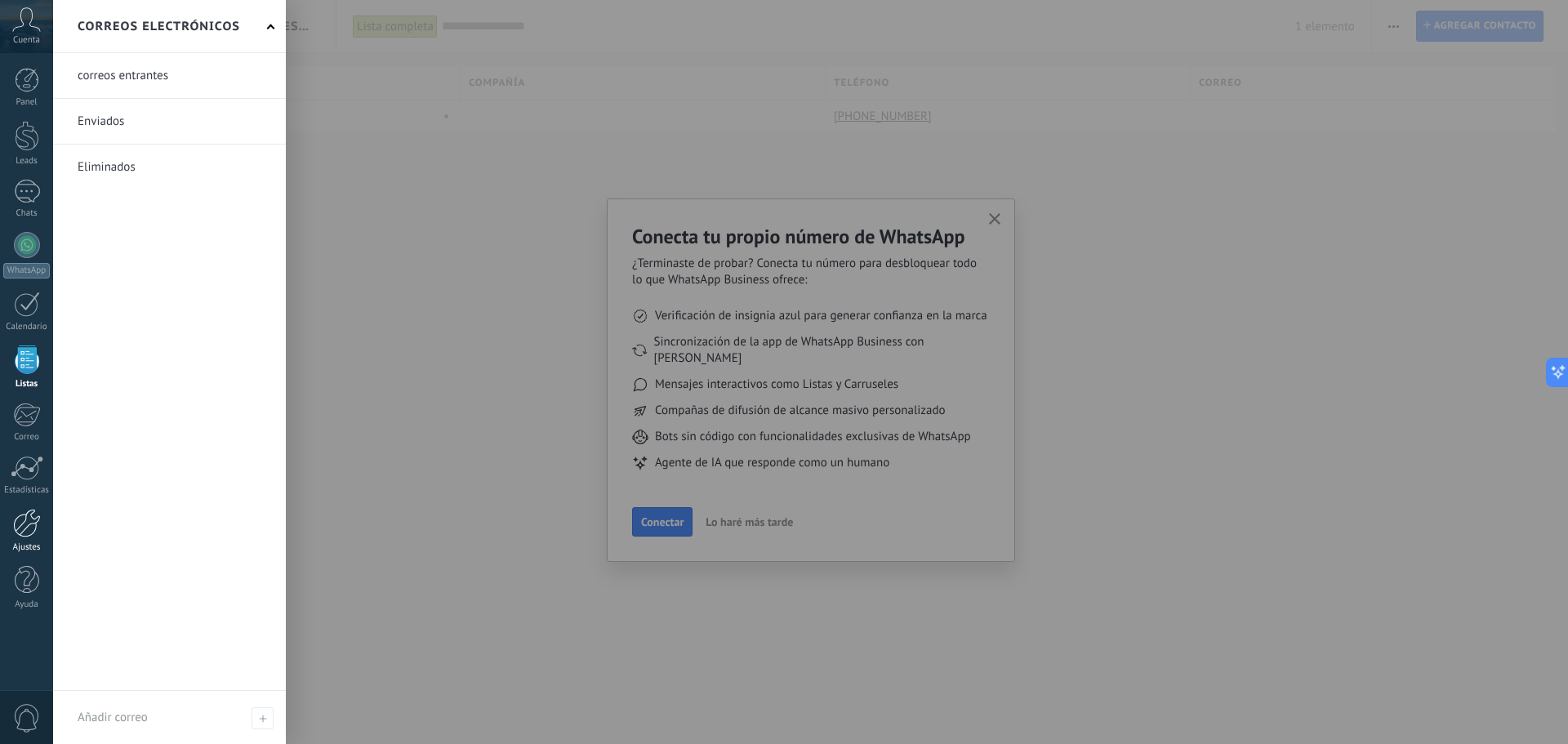
click at [26, 547] on div "Ajustes" at bounding box center [27, 548] width 48 height 11
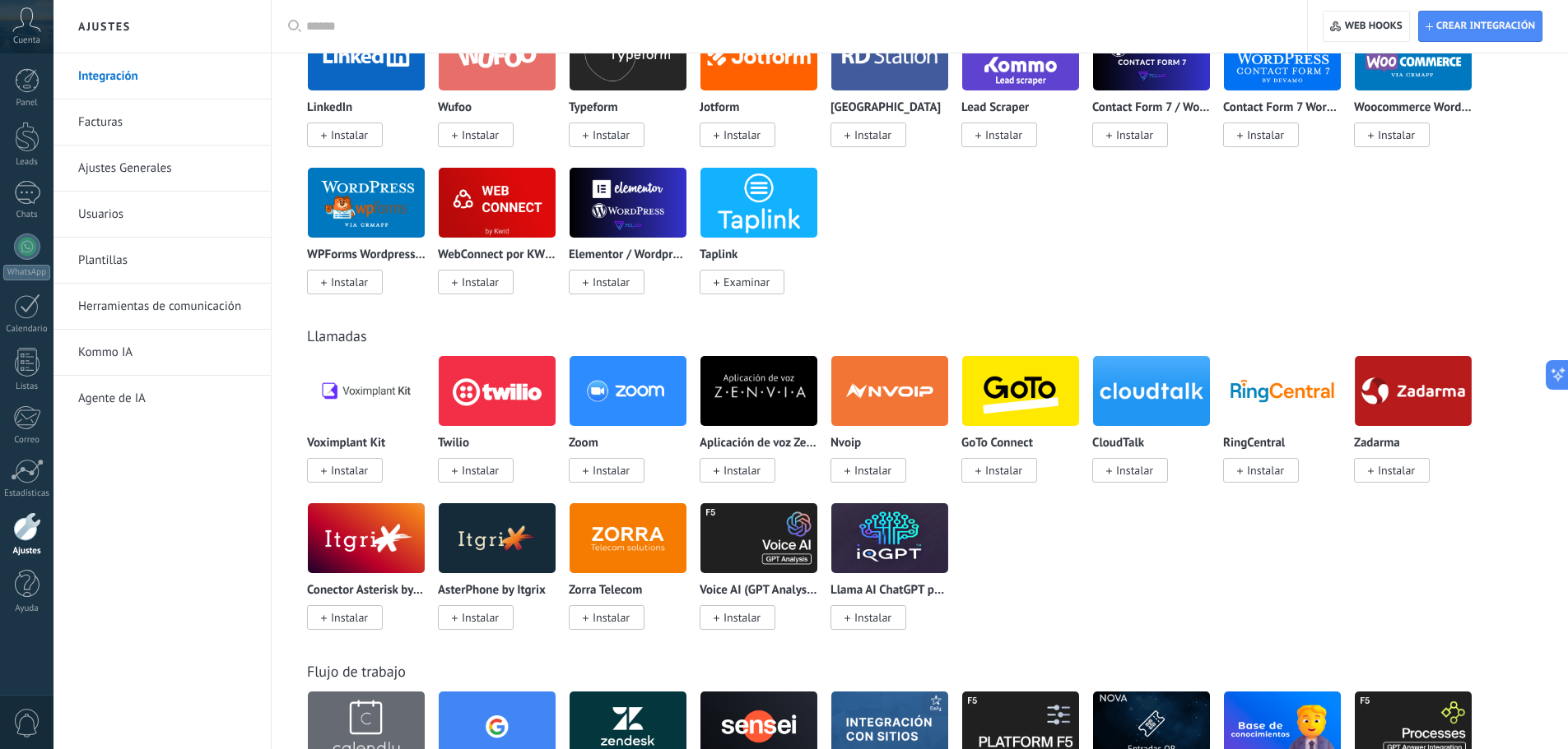
scroll to position [1151, 0]
